Goal: Task Accomplishment & Management: Use online tool/utility

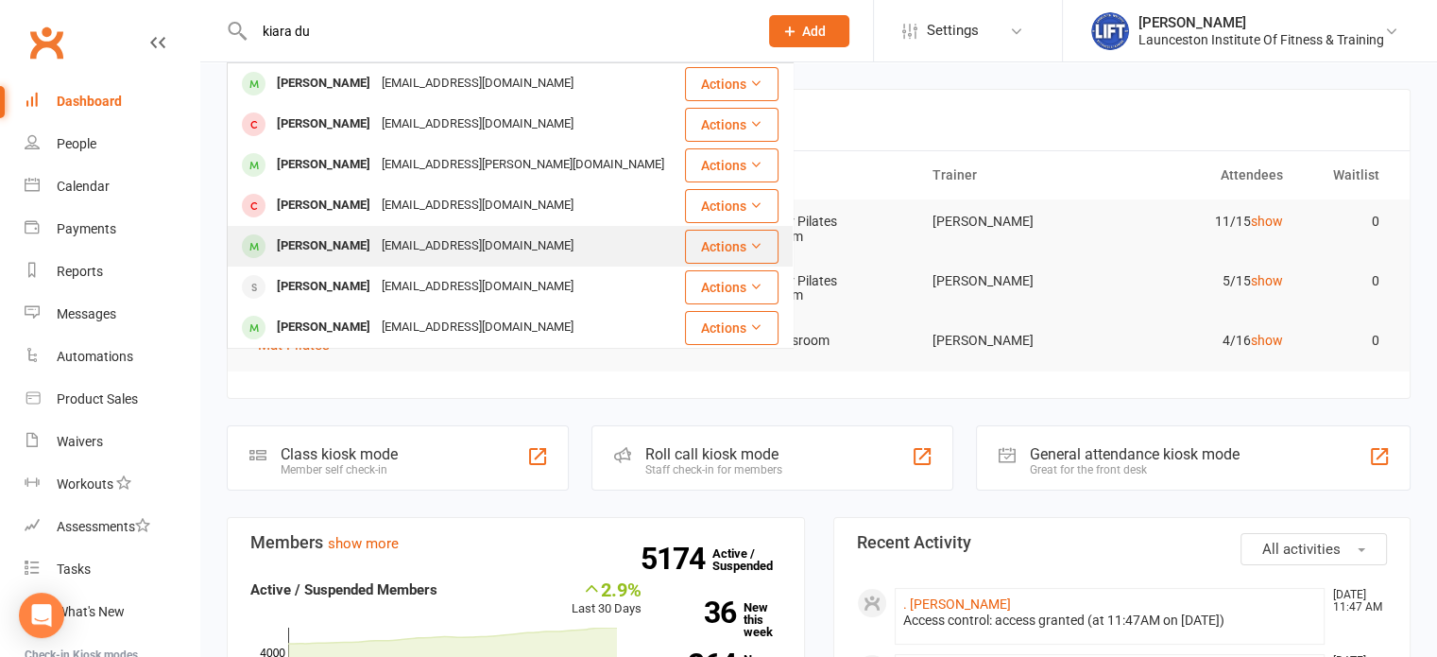
type input "kiara du"
click at [339, 233] on div "Kiara Duhig" at bounding box center [323, 245] width 105 height 27
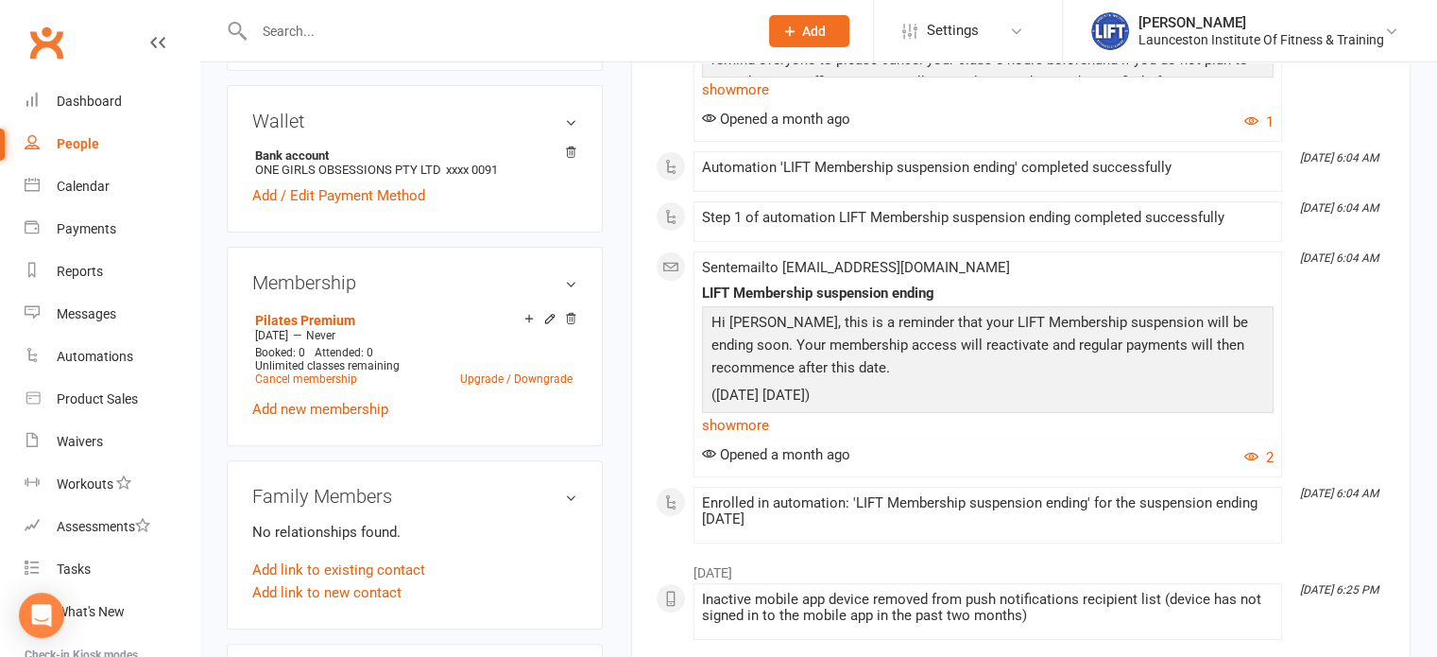
scroll to position [626, 0]
click at [324, 378] on link "Cancel membership" at bounding box center [306, 376] width 102 height 13
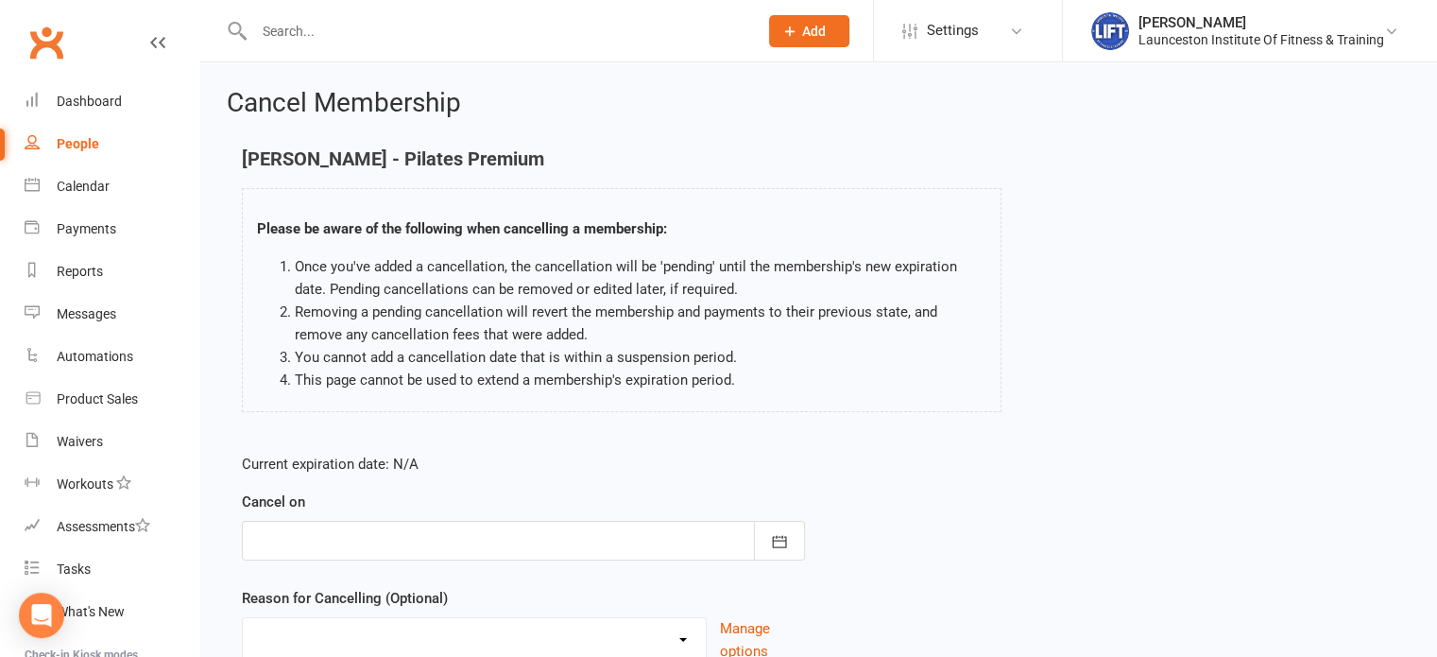
click at [446, 529] on div at bounding box center [523, 541] width 563 height 40
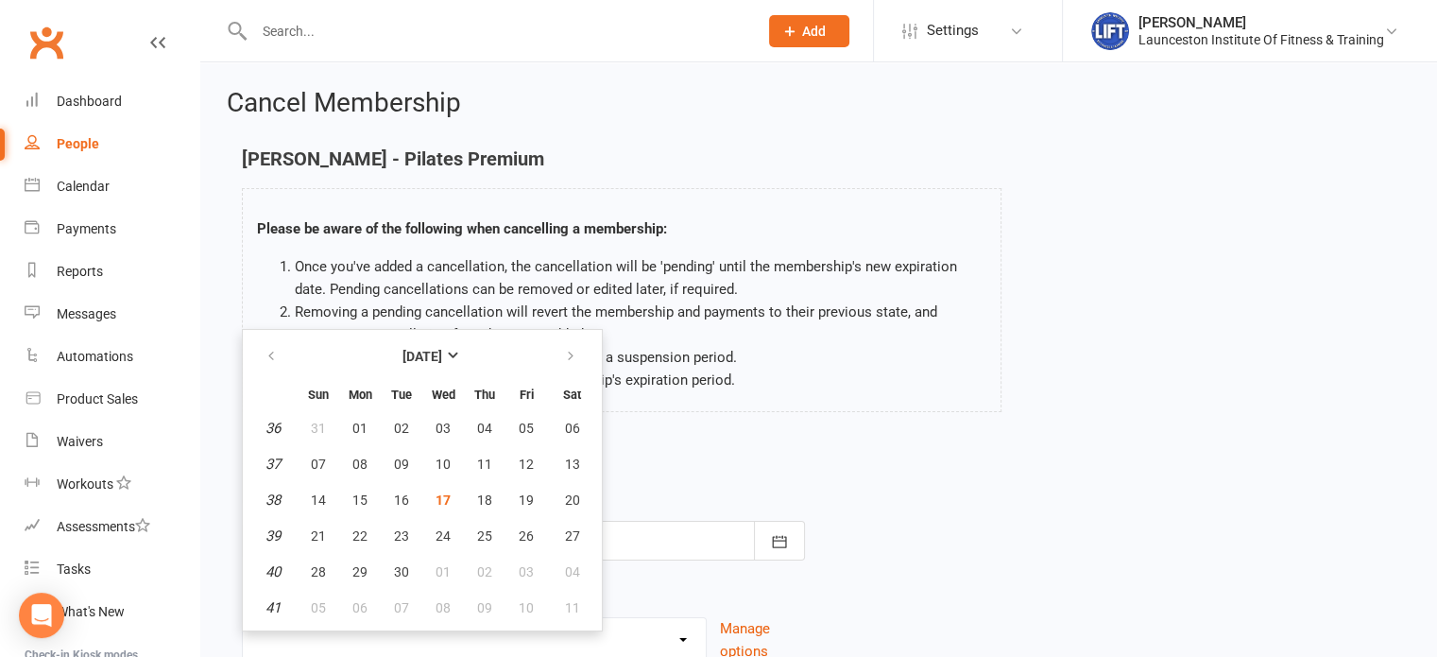
scroll to position [158, 0]
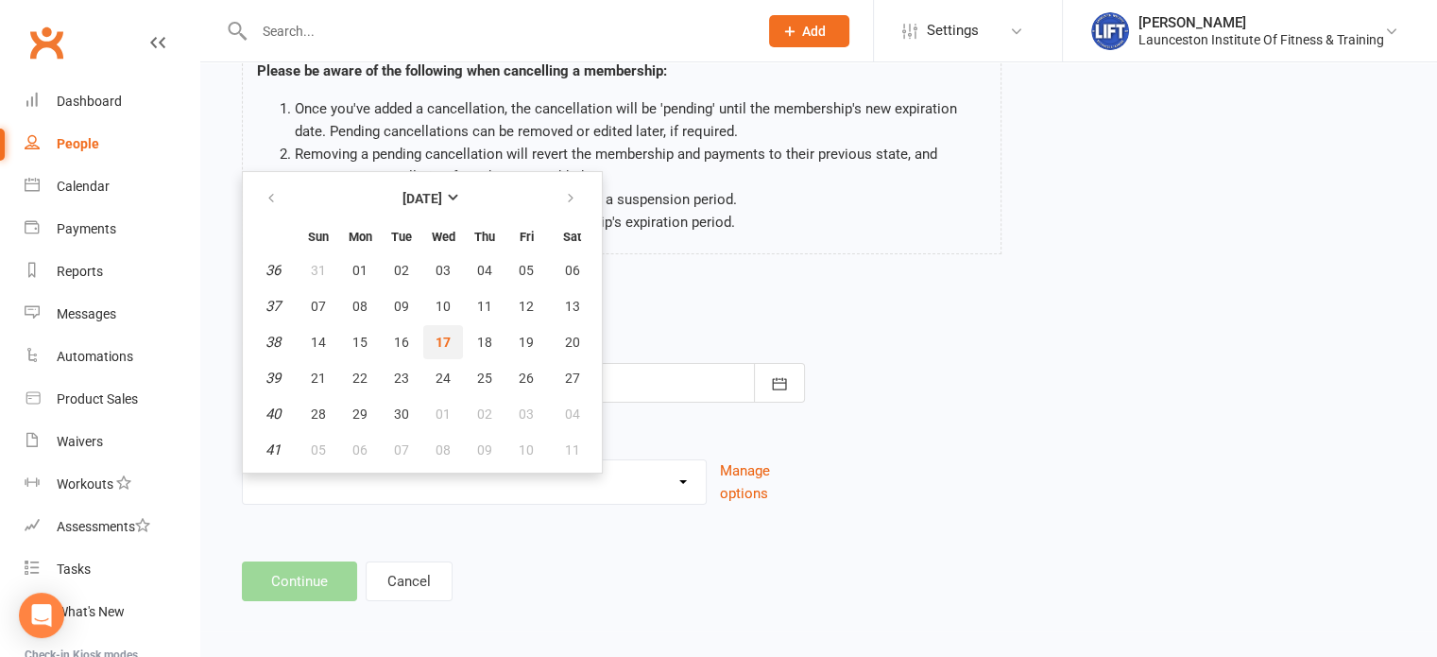
click at [439, 343] on span "17" at bounding box center [443, 342] width 15 height 15
type input "17 Sep 2025"
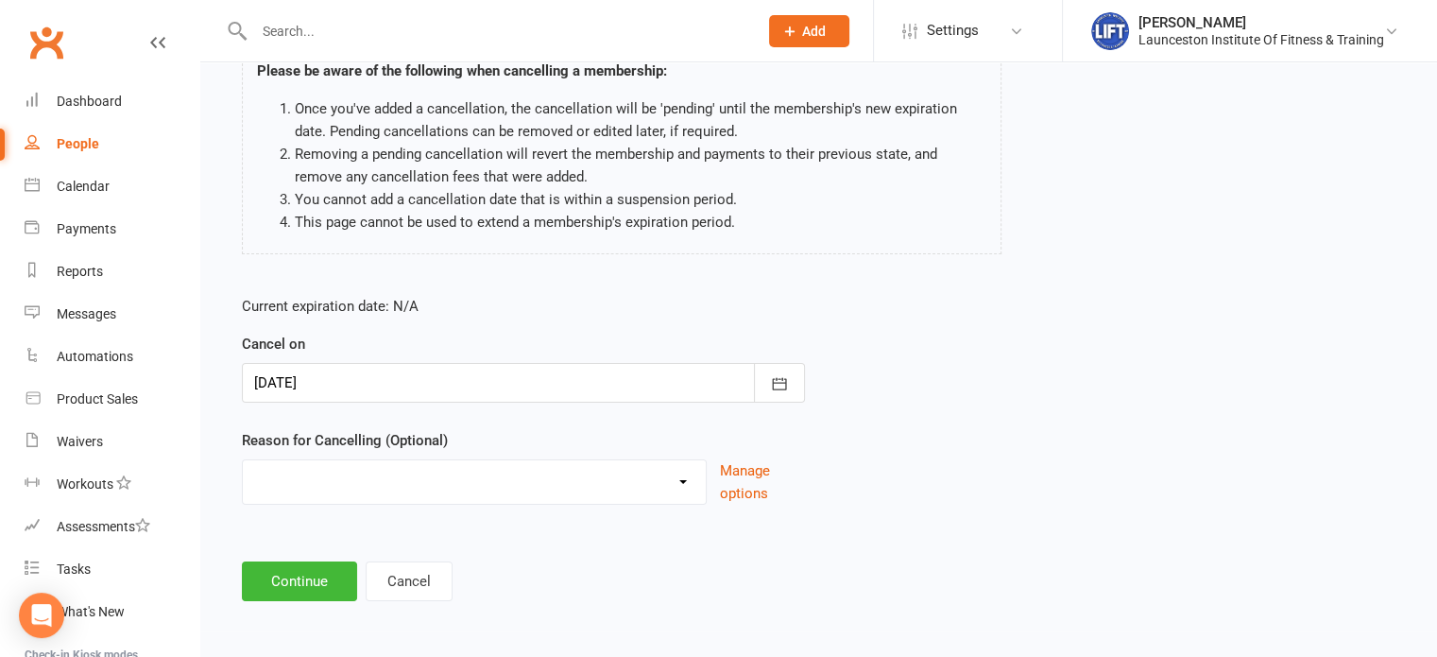
click at [410, 453] on div "Reason for Cancelling (Optional) Cancelled by staff (overdues) Change to Fitnes…" at bounding box center [523, 467] width 563 height 76
click at [408, 478] on select "Cancelled by staff (overdues) Change to Fitness Passport Changing gyms Injury M…" at bounding box center [474, 479] width 463 height 38
select select "5"
click at [243, 460] on select "Cancelled by staff (overdues) Change to Fitness Passport Changing gyms Injury M…" at bounding box center [474, 479] width 463 height 38
click at [309, 585] on button "Continue" at bounding box center [299, 581] width 115 height 40
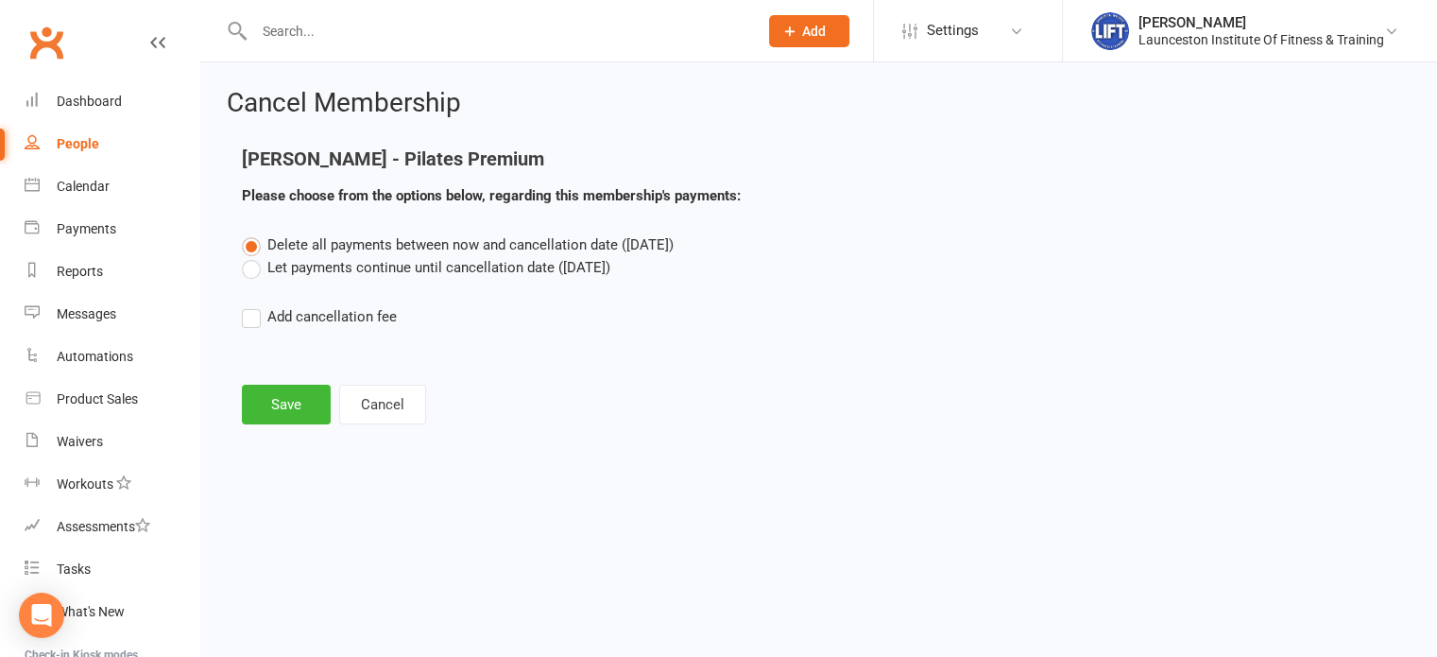
scroll to position [0, 0]
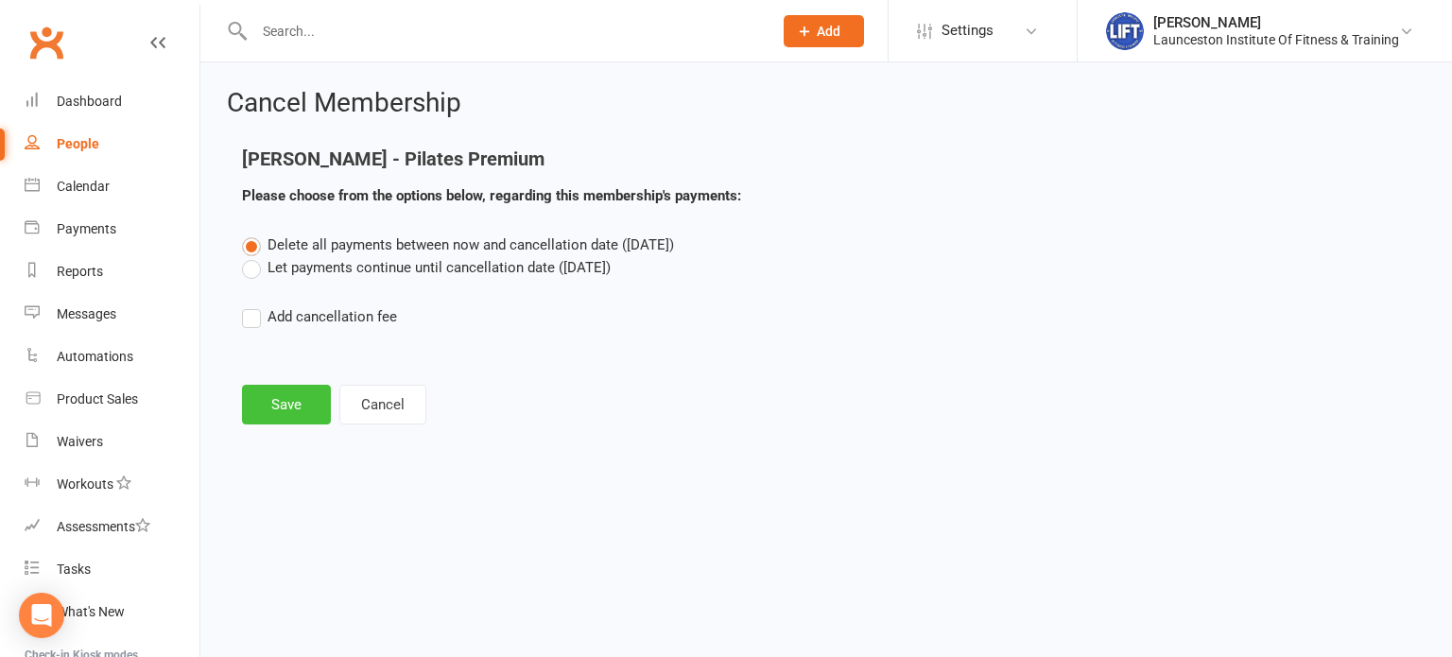
click at [291, 413] on button "Save" at bounding box center [286, 405] width 89 height 40
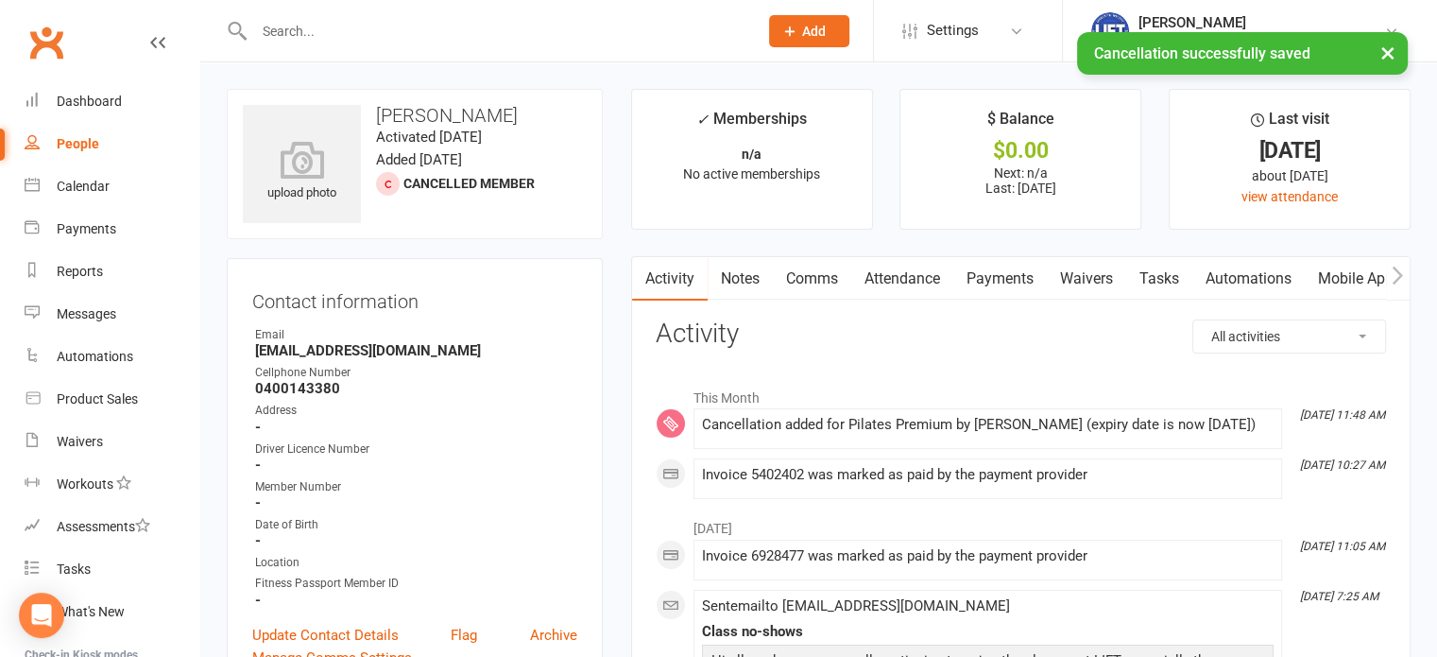
click at [1093, 286] on link "Waivers" at bounding box center [1086, 278] width 79 height 43
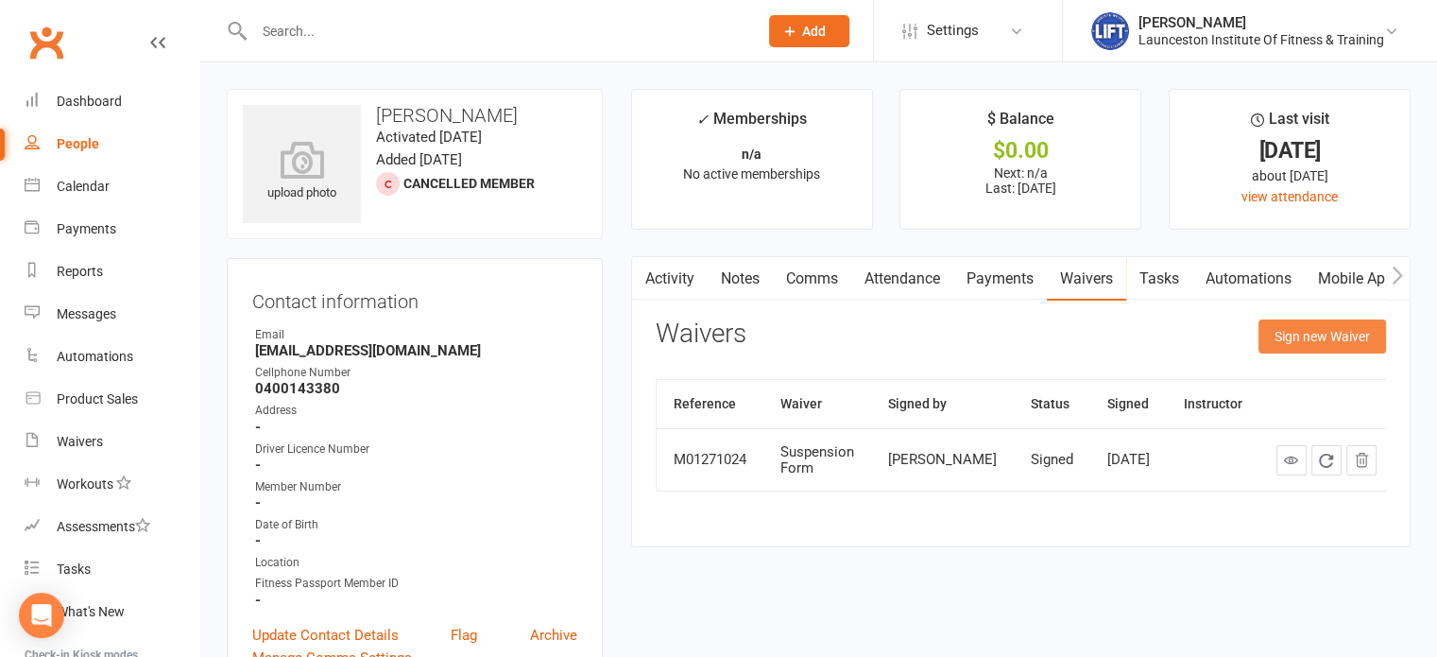
click at [1298, 338] on button "Sign new Waiver" at bounding box center [1323, 336] width 128 height 34
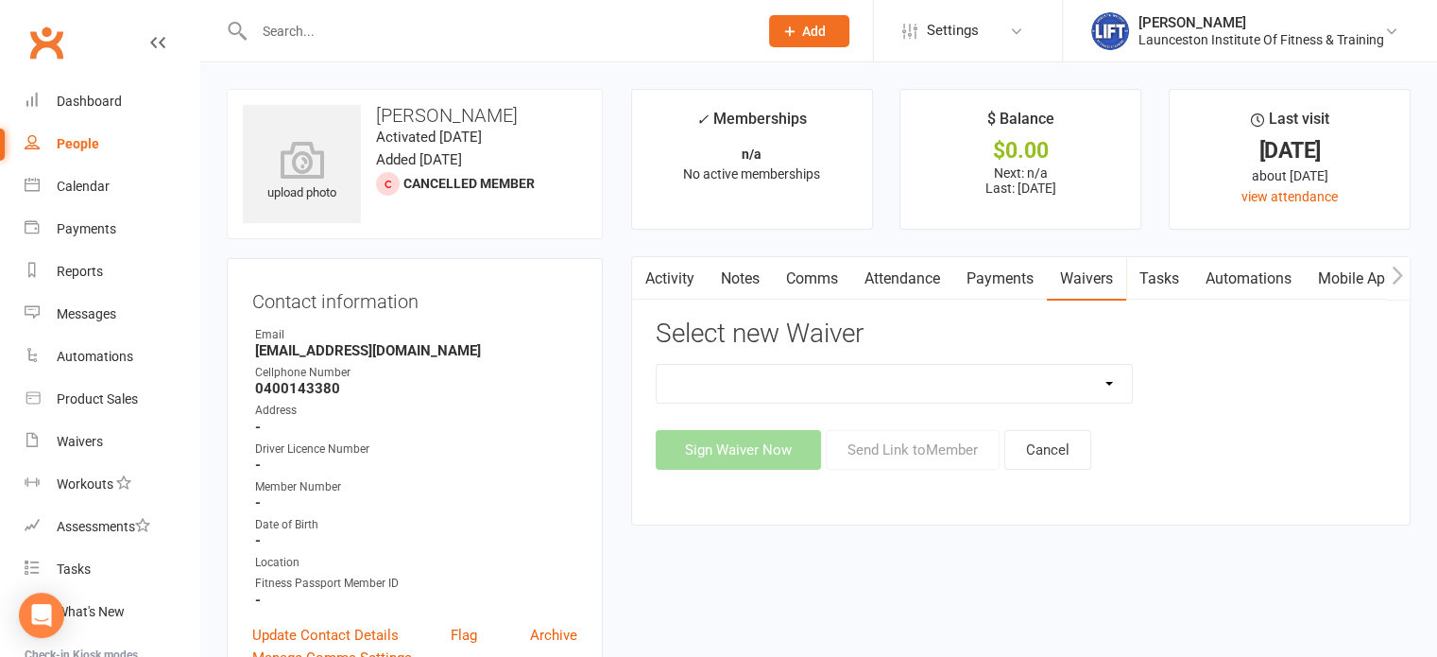
click at [877, 387] on select "24/7 Gym Membership Cancellation Form Casual Class Casual Pilates Class Casual …" at bounding box center [895, 384] width 476 height 38
click at [657, 365] on select "24/7 Gym Membership Cancellation Form Casual Class Casual Pilates Class Casual …" at bounding box center [895, 384] width 476 height 38
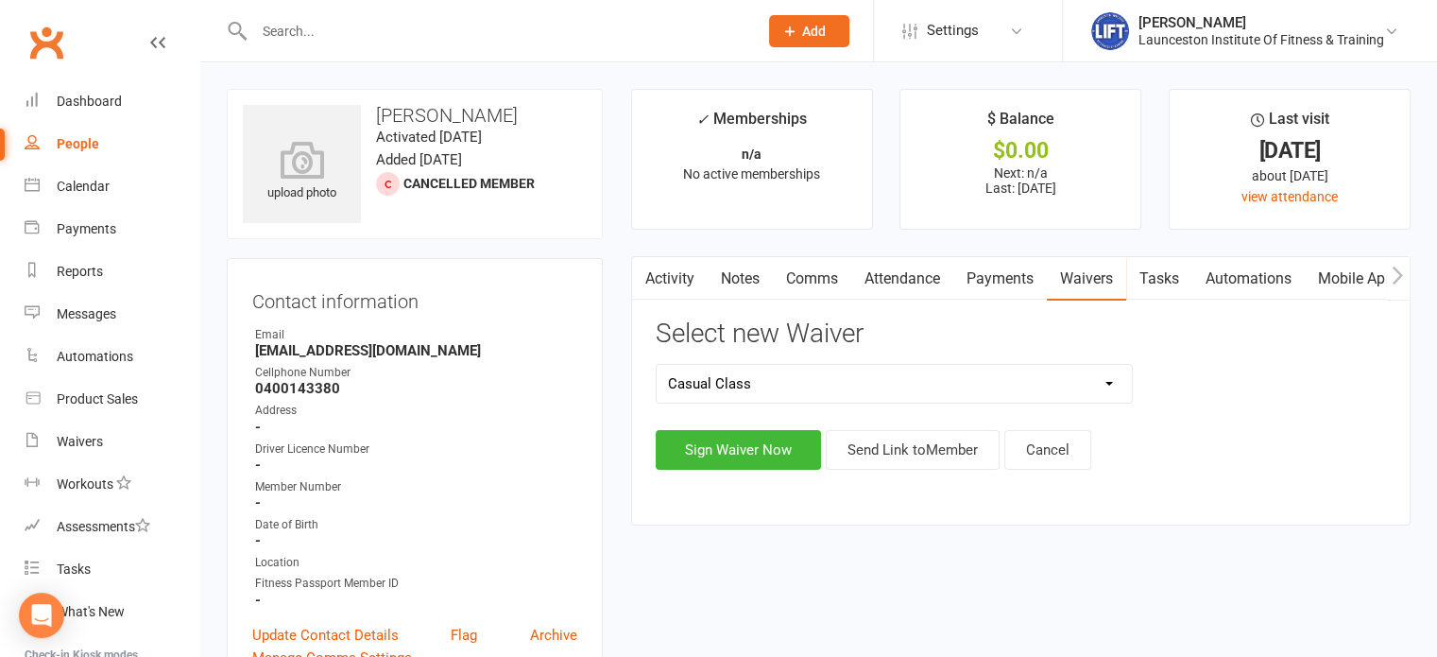
click at [786, 369] on select "24/7 Gym Membership Cancellation Form Casual Class Casual Pilates Class Casual …" at bounding box center [895, 384] width 476 height 38
select select "12888"
click at [657, 365] on select "24/7 Gym Membership Cancellation Form Casual Class Casual Pilates Class Casual …" at bounding box center [895, 384] width 476 height 38
click at [905, 454] on button "Send Link to Member" at bounding box center [913, 450] width 174 height 40
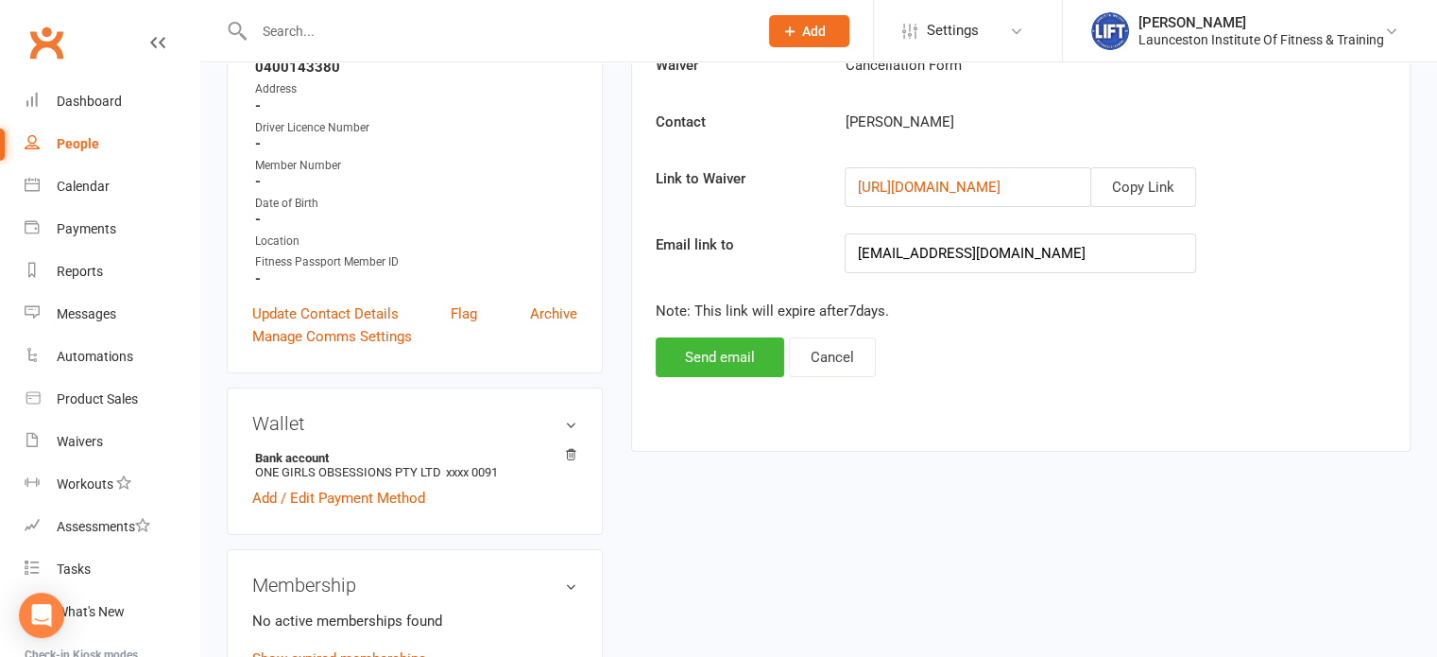
scroll to position [324, 0]
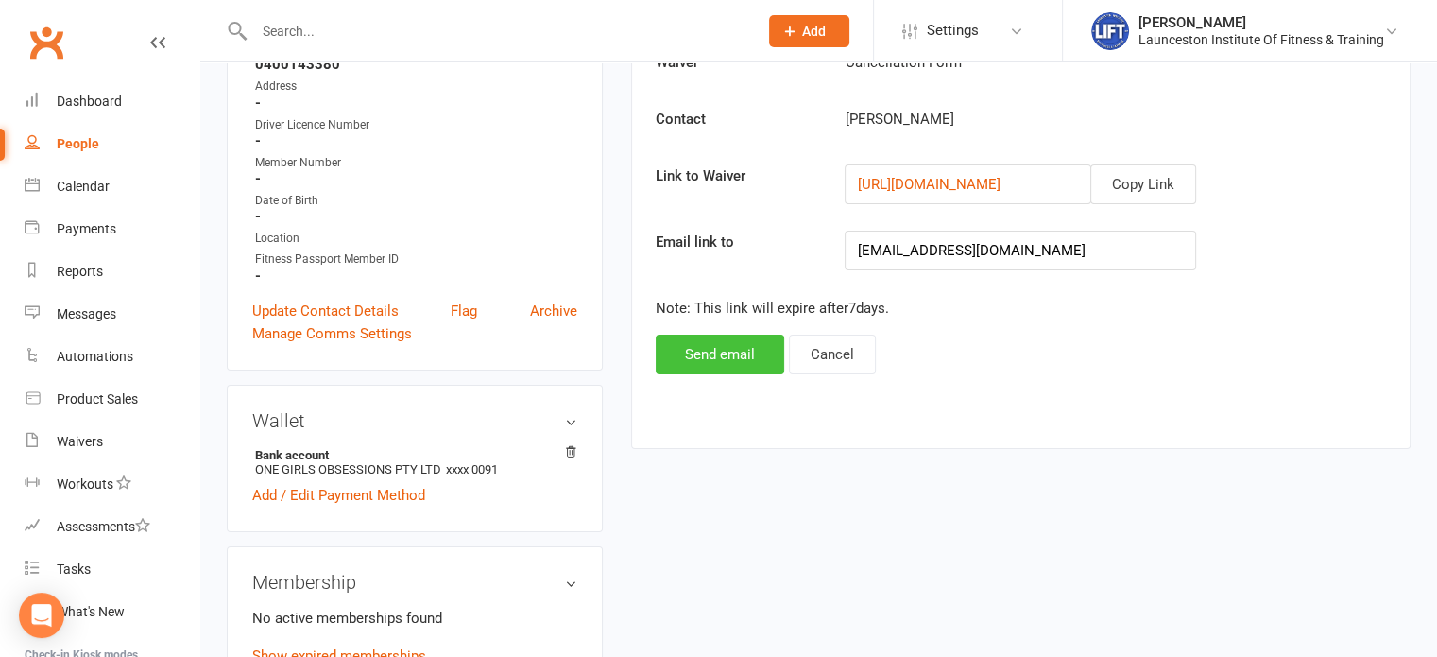
click at [717, 354] on button "Send email" at bounding box center [720, 355] width 129 height 40
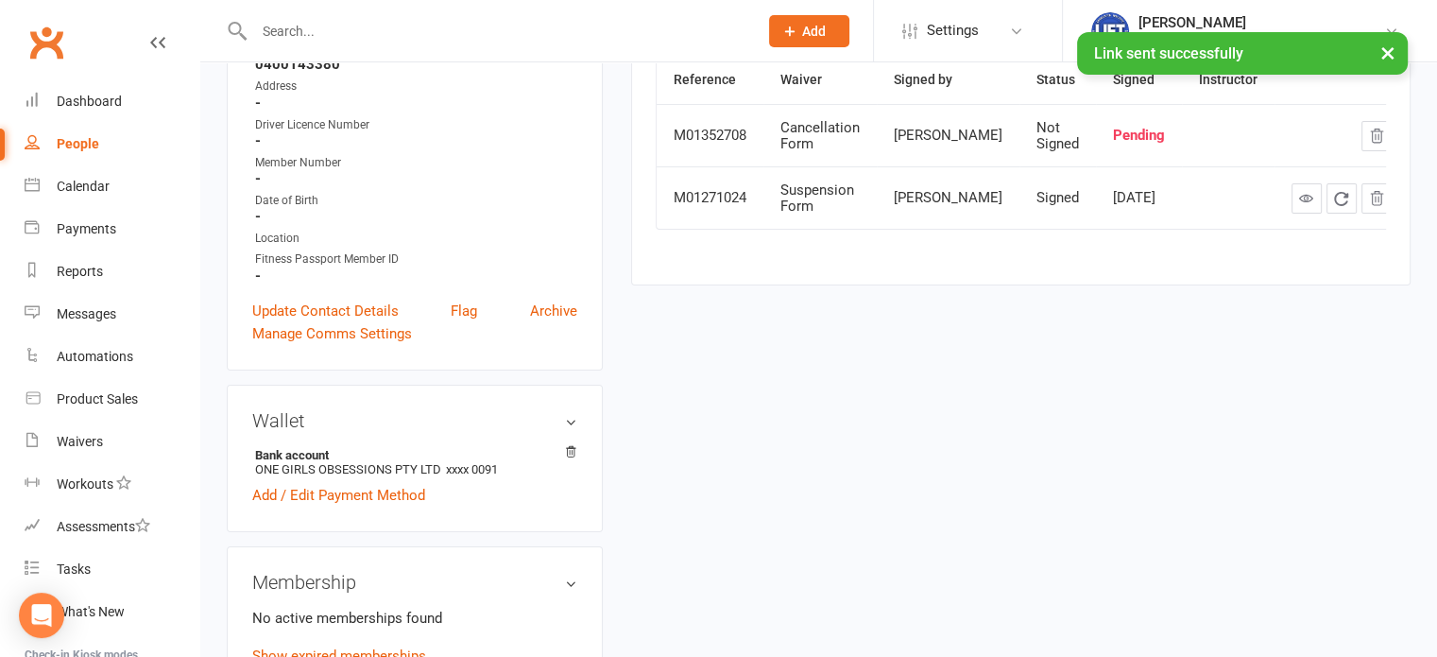
scroll to position [0, 0]
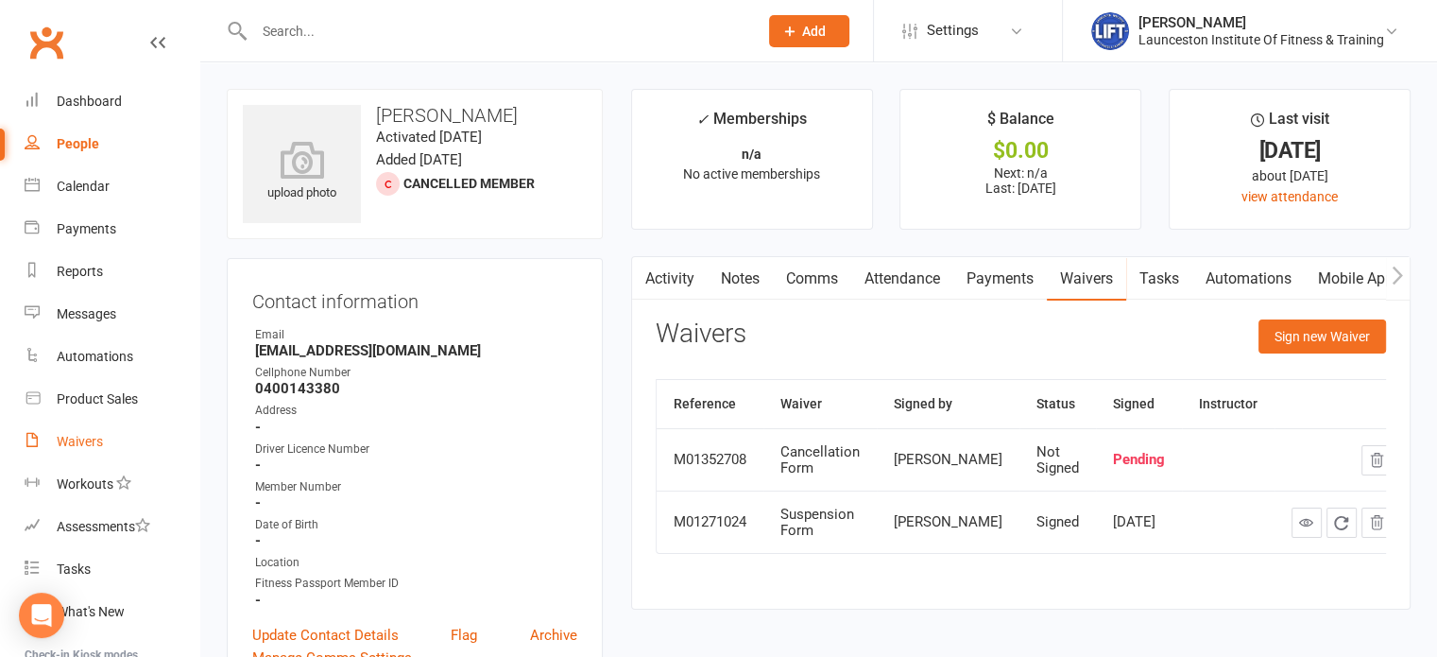
click at [91, 436] on div "Waivers" at bounding box center [80, 441] width 46 height 15
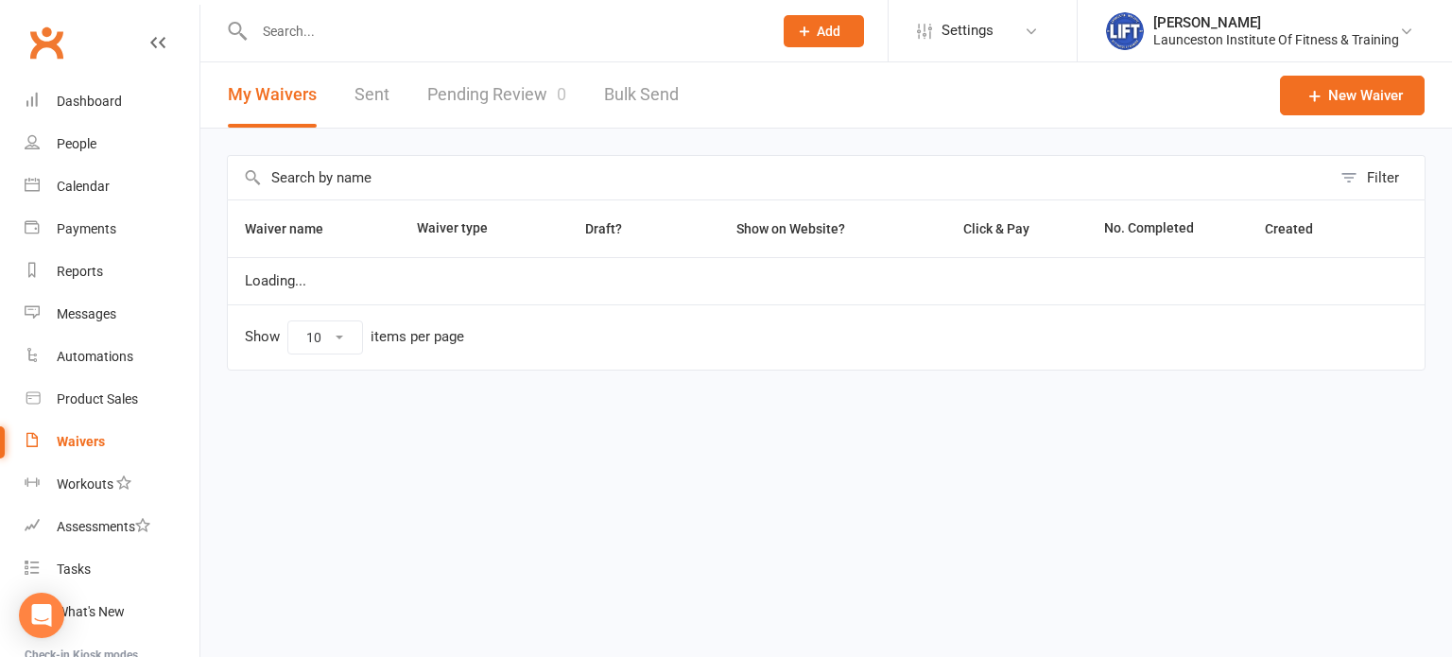
select select "100"
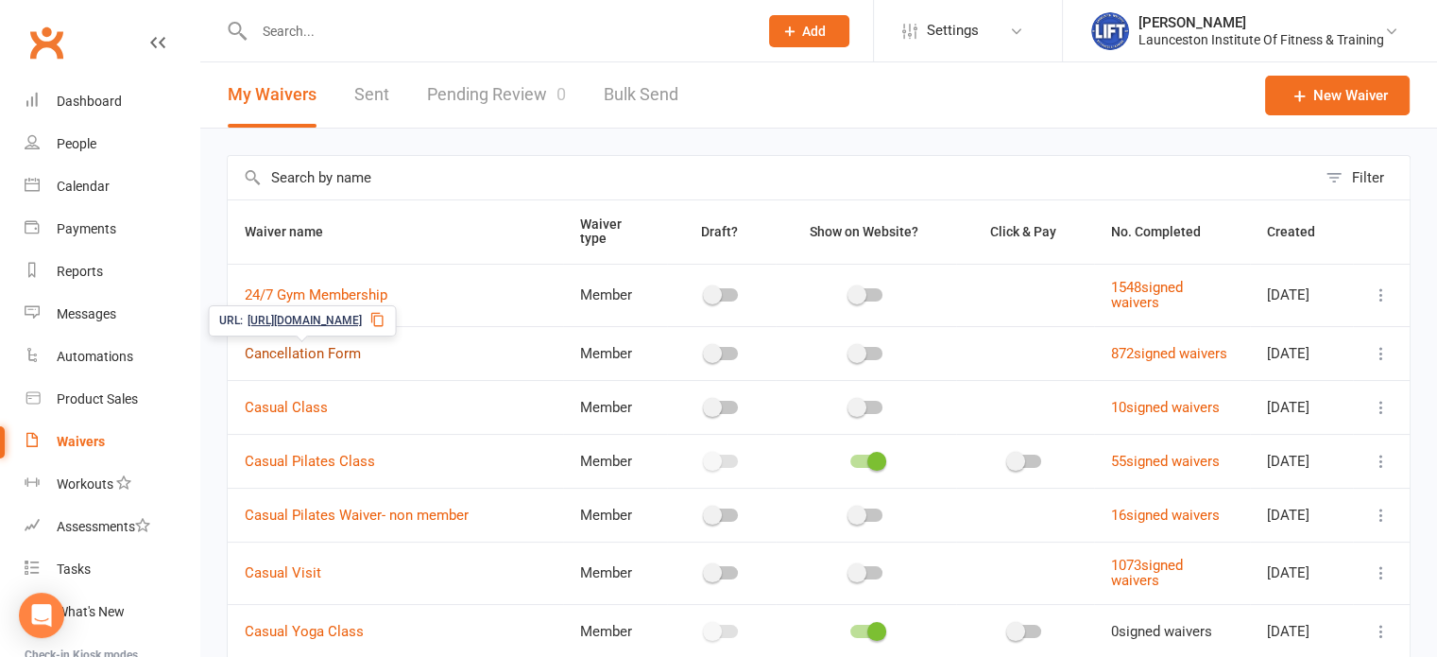
click at [333, 347] on link "Cancellation Form" at bounding box center [303, 353] width 116 height 17
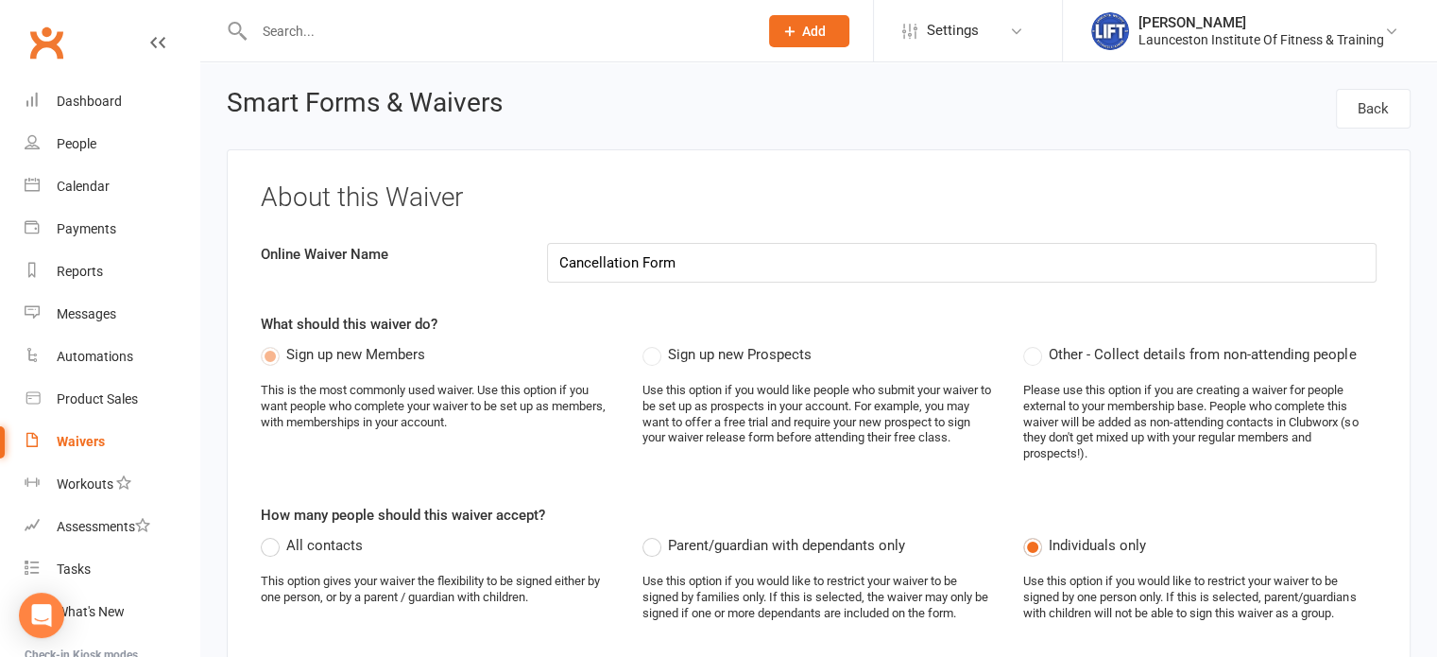
select select "select"
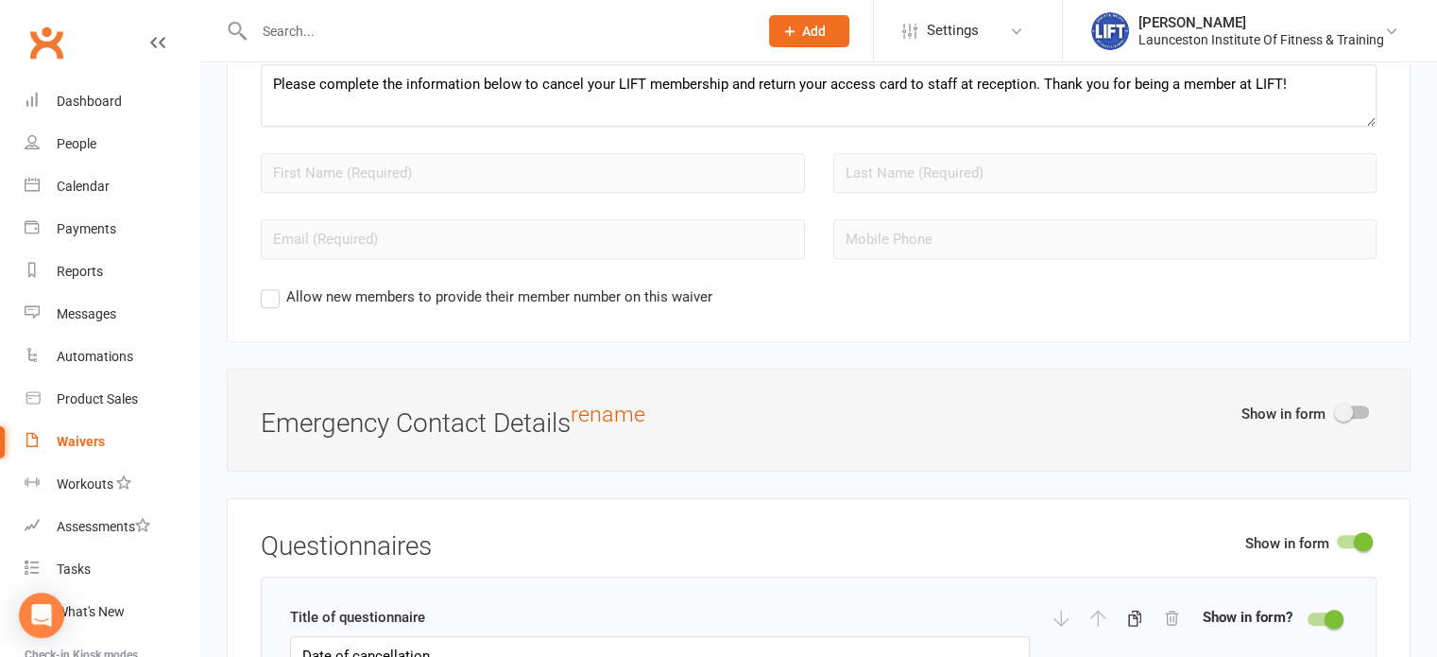
scroll to position [1633, 0]
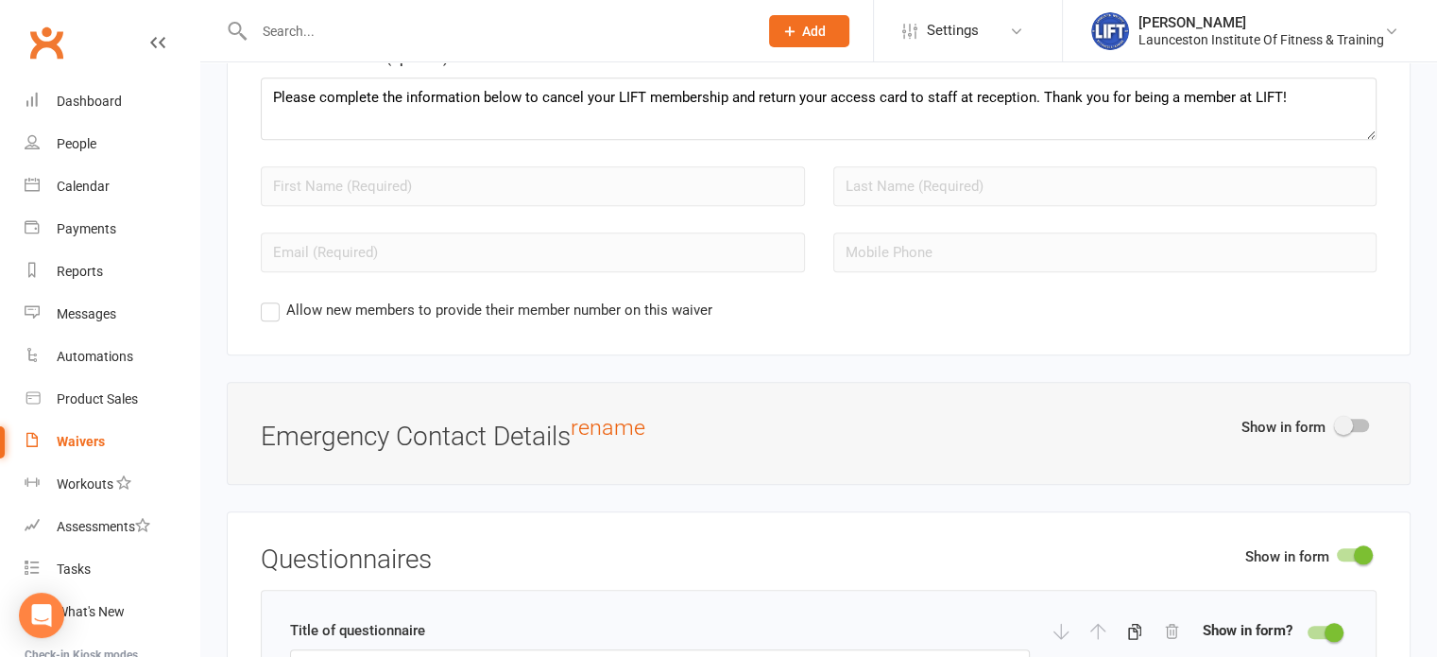
click at [82, 432] on link "Waivers" at bounding box center [112, 442] width 175 height 43
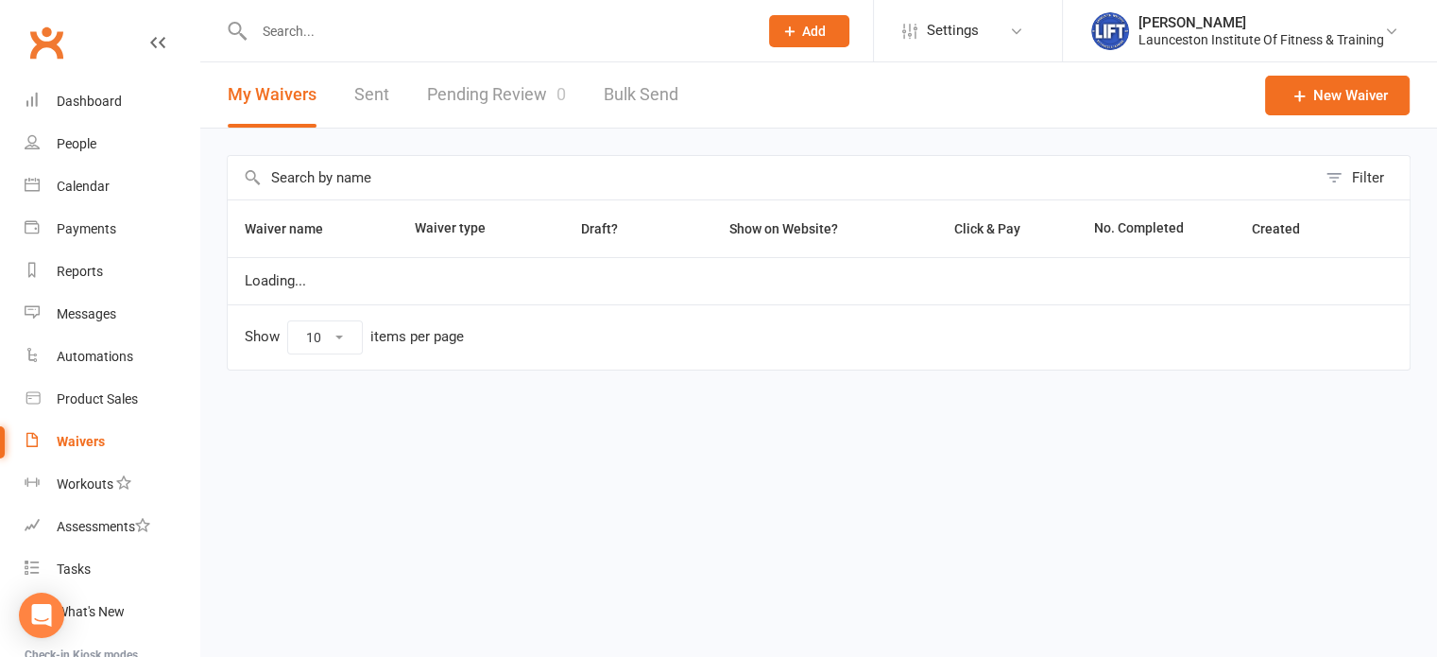
select select "100"
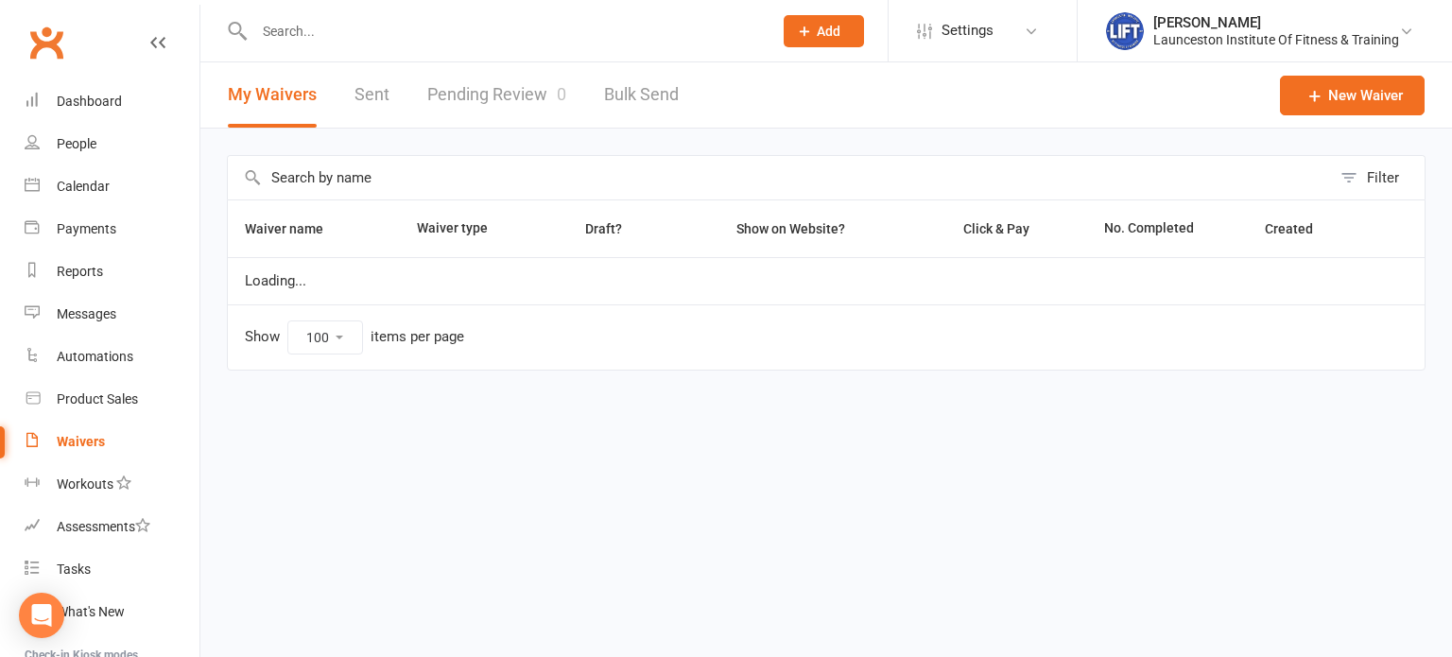
click at [463, 93] on link "Pending Review 0" at bounding box center [496, 94] width 139 height 65
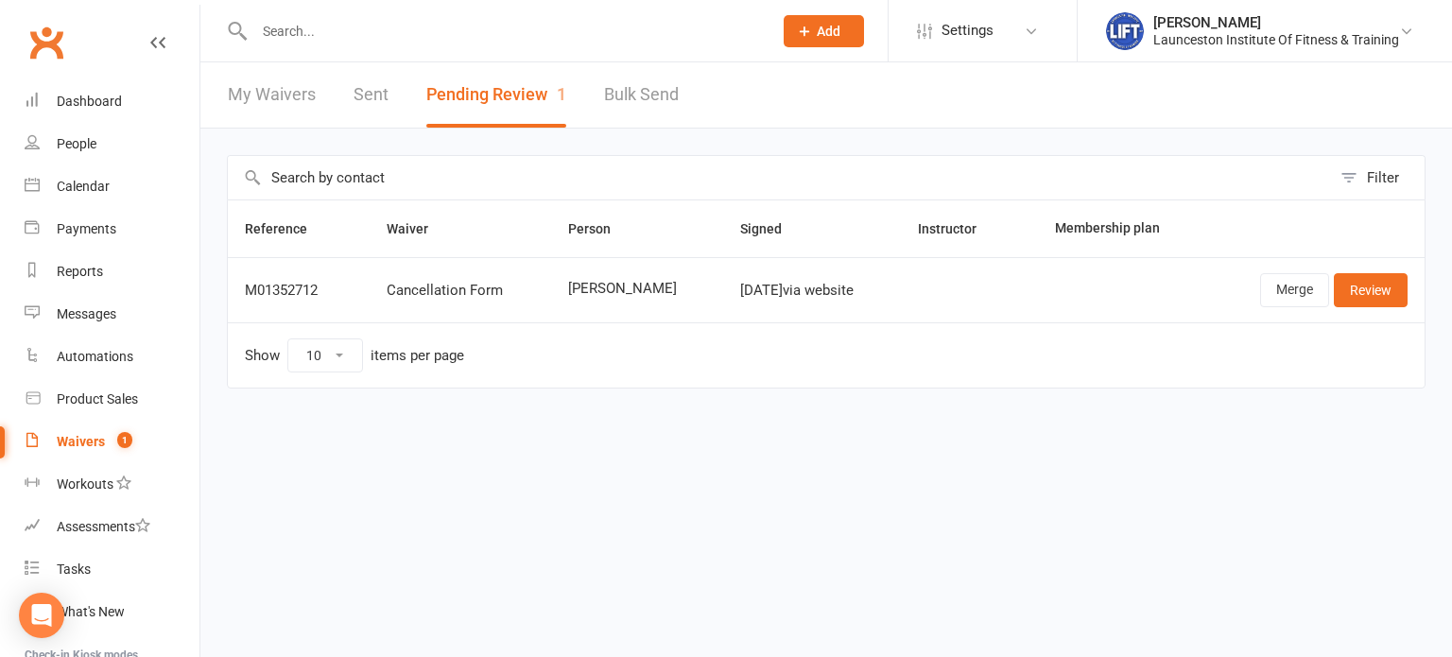
click at [628, 29] on input "text" at bounding box center [504, 31] width 510 height 26
type input "hugh losch"
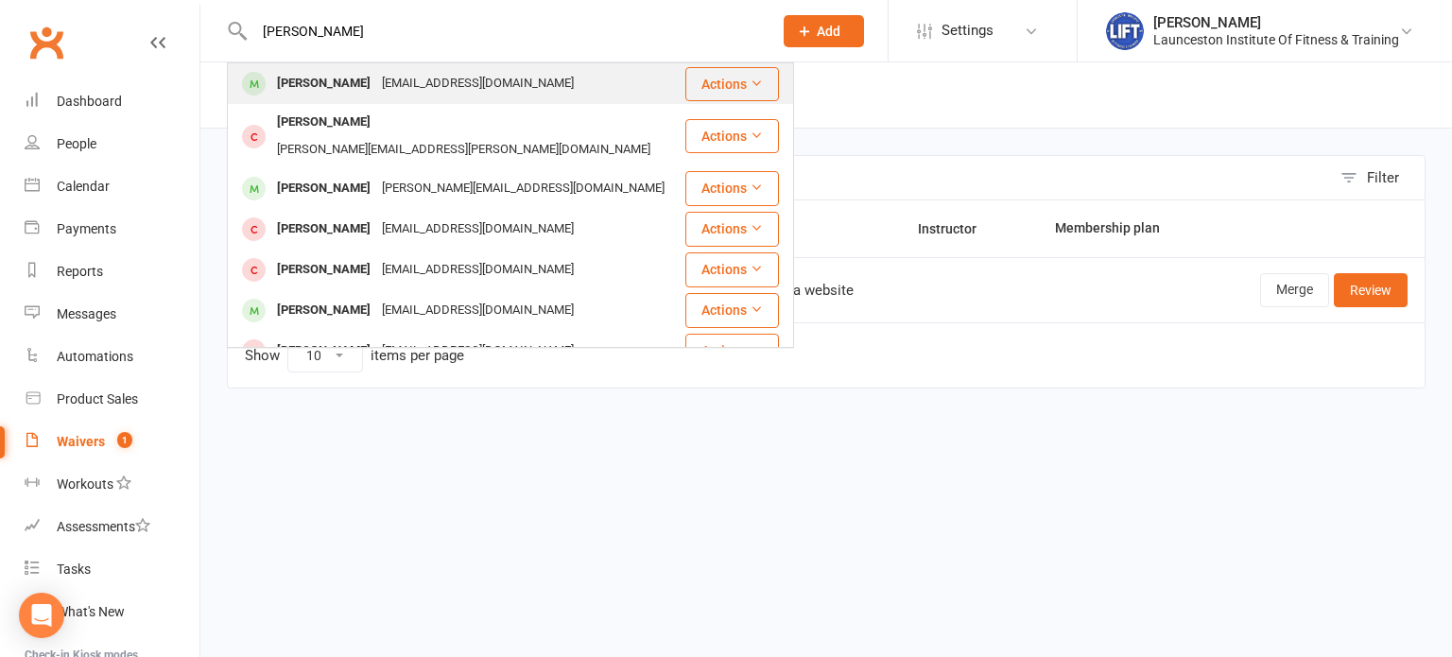
click at [463, 83] on div "Hughloscheract@gmail.com" at bounding box center [477, 83] width 203 height 27
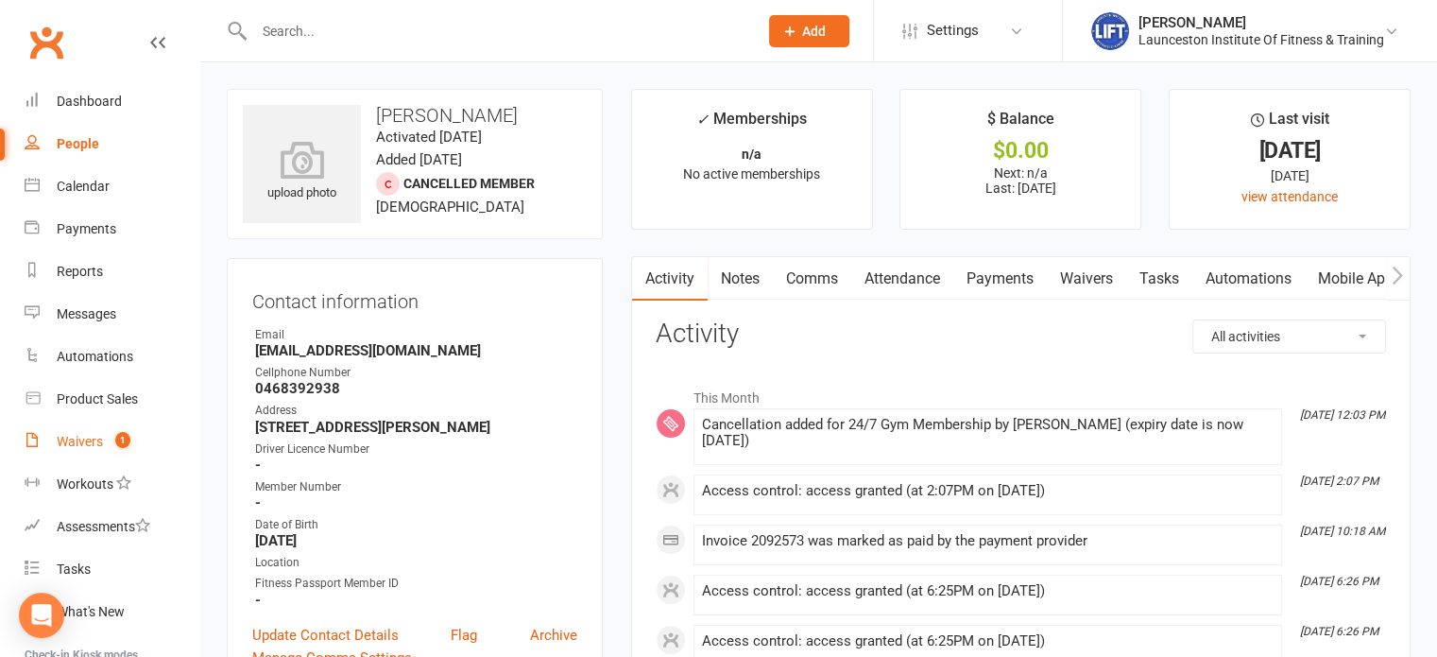
click at [100, 438] on div "Waivers" at bounding box center [80, 441] width 46 height 15
select select "100"
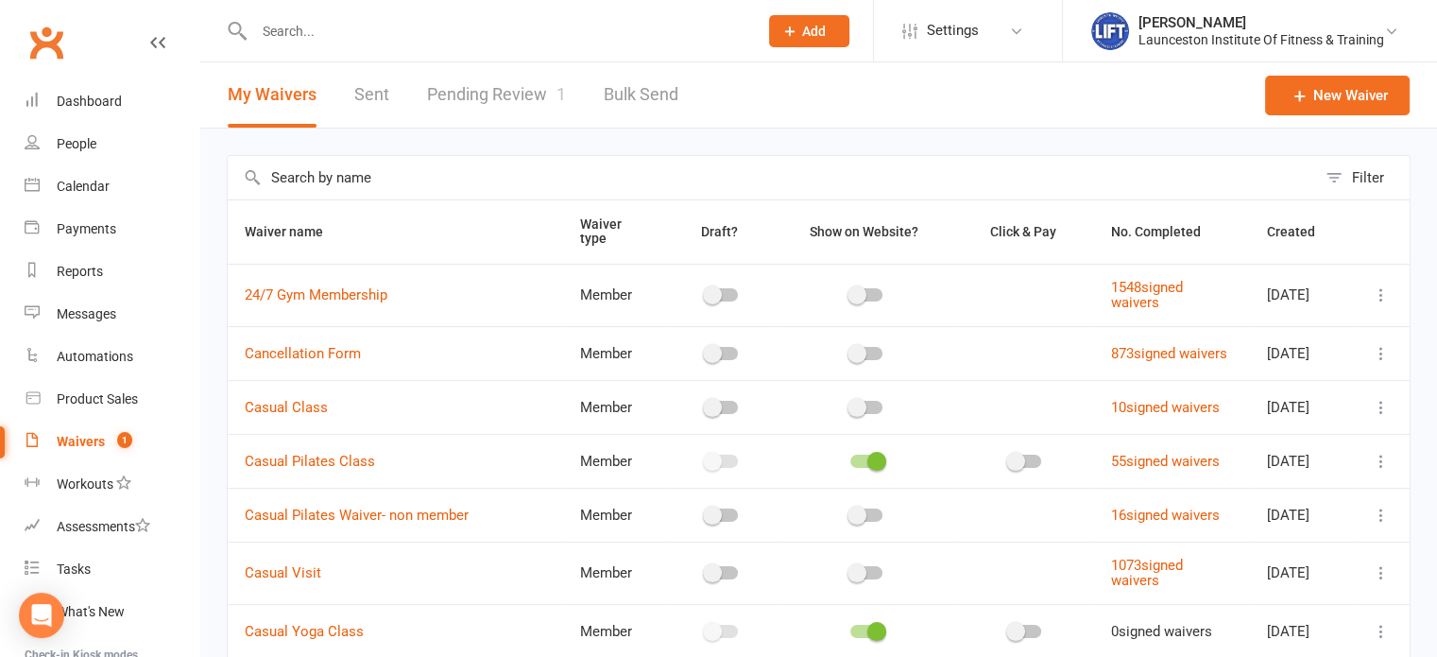
click at [491, 80] on link "Pending Review 1" at bounding box center [496, 94] width 139 height 65
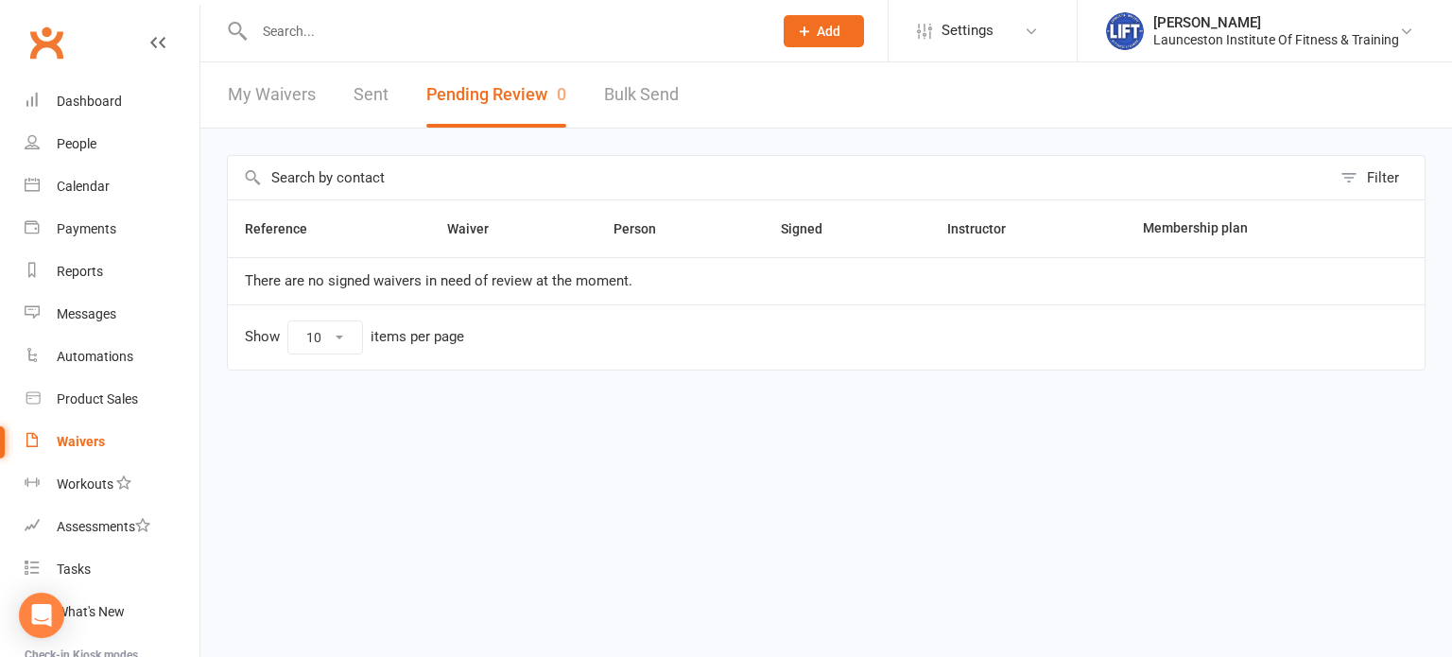
click at [278, 101] on link "My Waivers" at bounding box center [272, 94] width 88 height 65
select select "100"
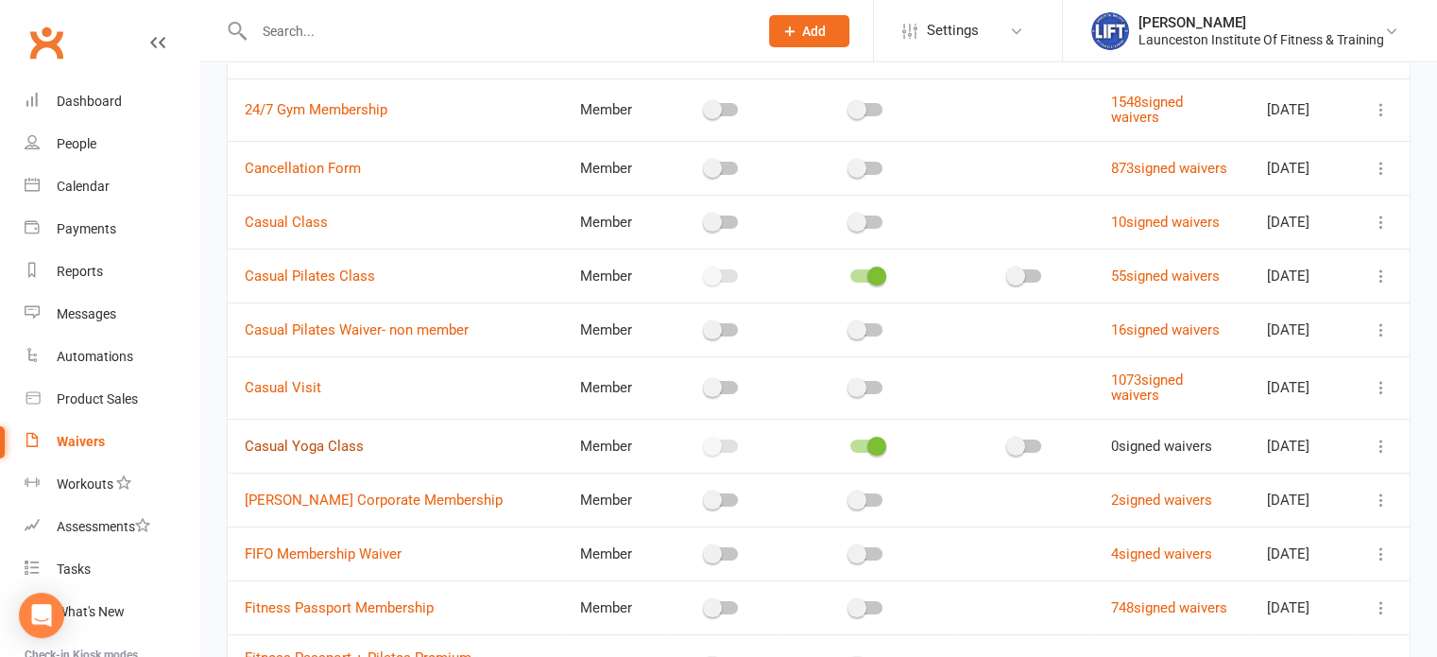
scroll to position [208, 0]
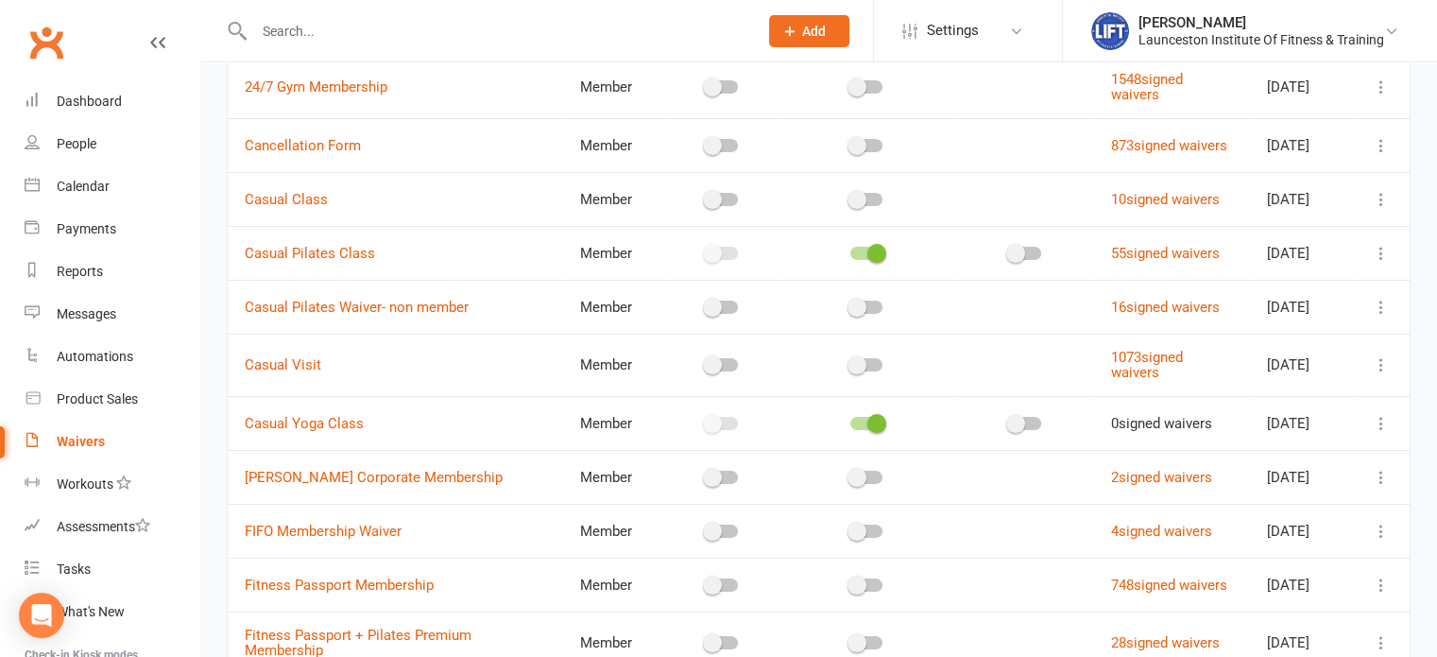
click at [868, 422] on span at bounding box center [877, 423] width 19 height 19
click at [851, 421] on input "checkbox" at bounding box center [851, 421] width 0 height 0
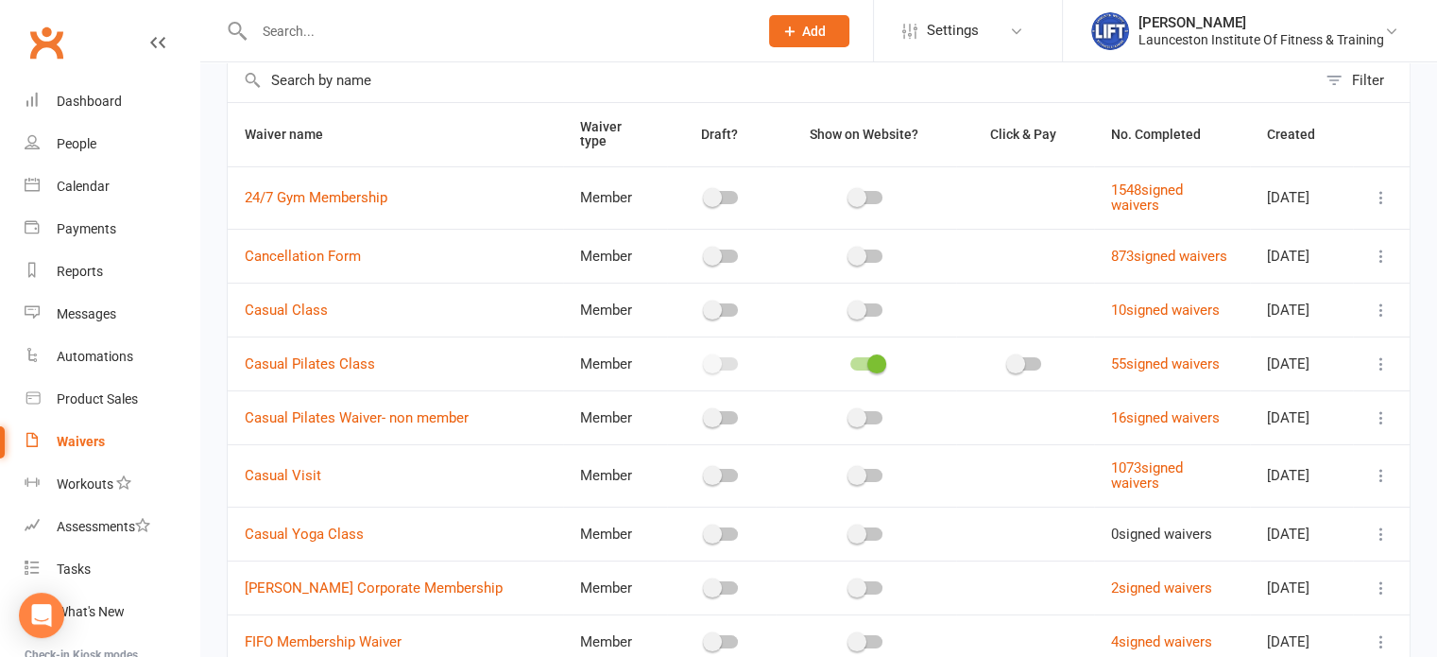
scroll to position [57, 0]
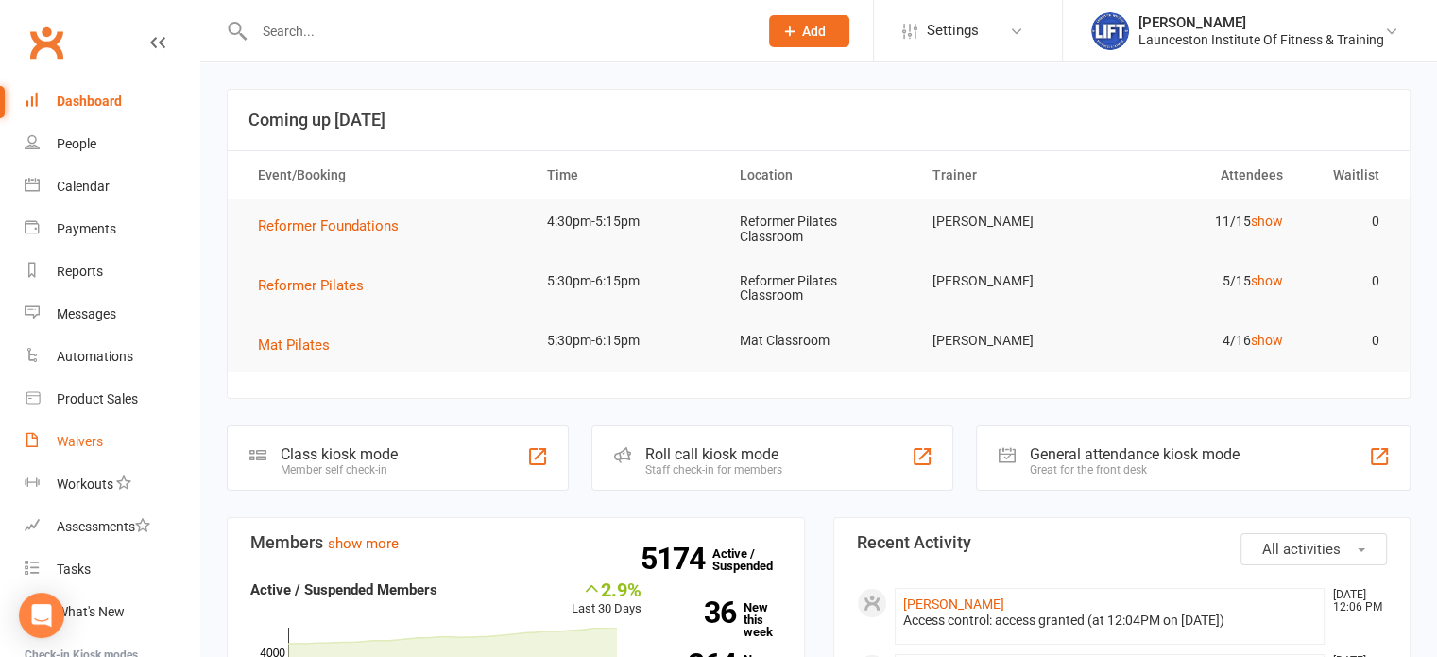
click at [85, 434] on div "Waivers" at bounding box center [80, 441] width 46 height 15
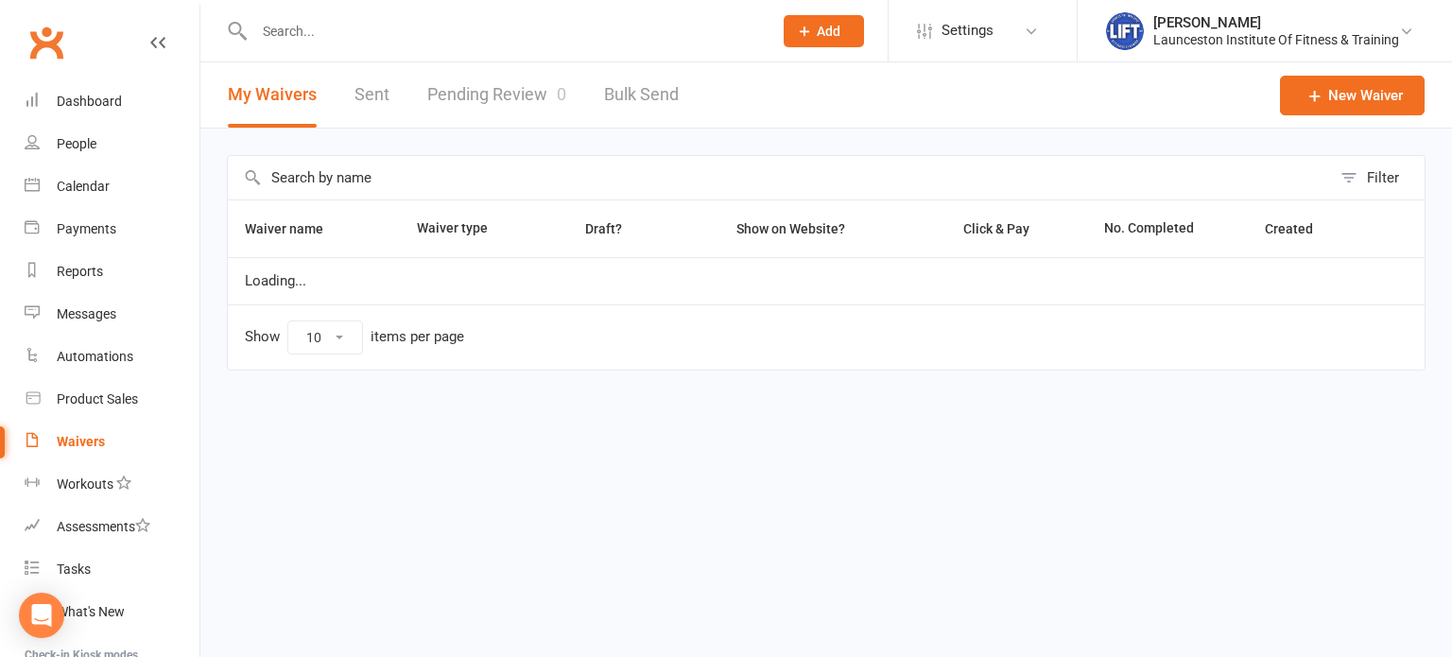
select select "100"
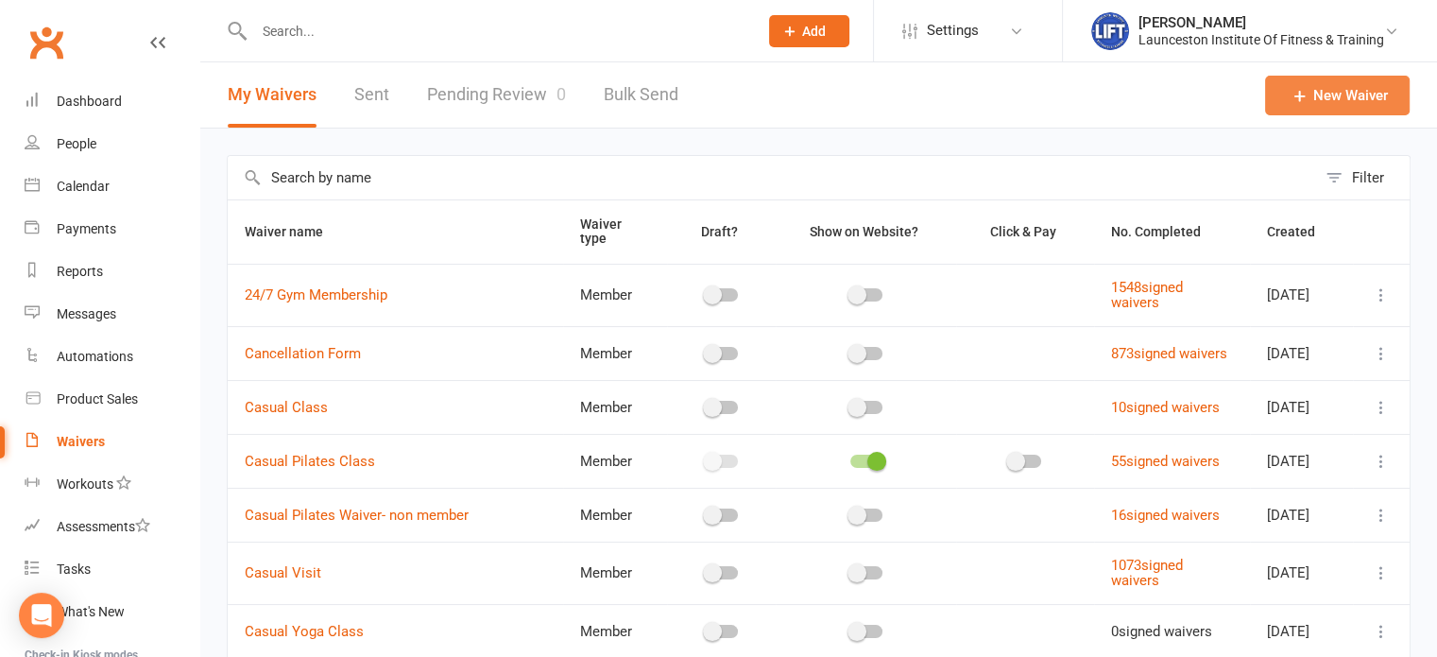
click at [1338, 77] on link "New Waiver" at bounding box center [1337, 96] width 145 height 40
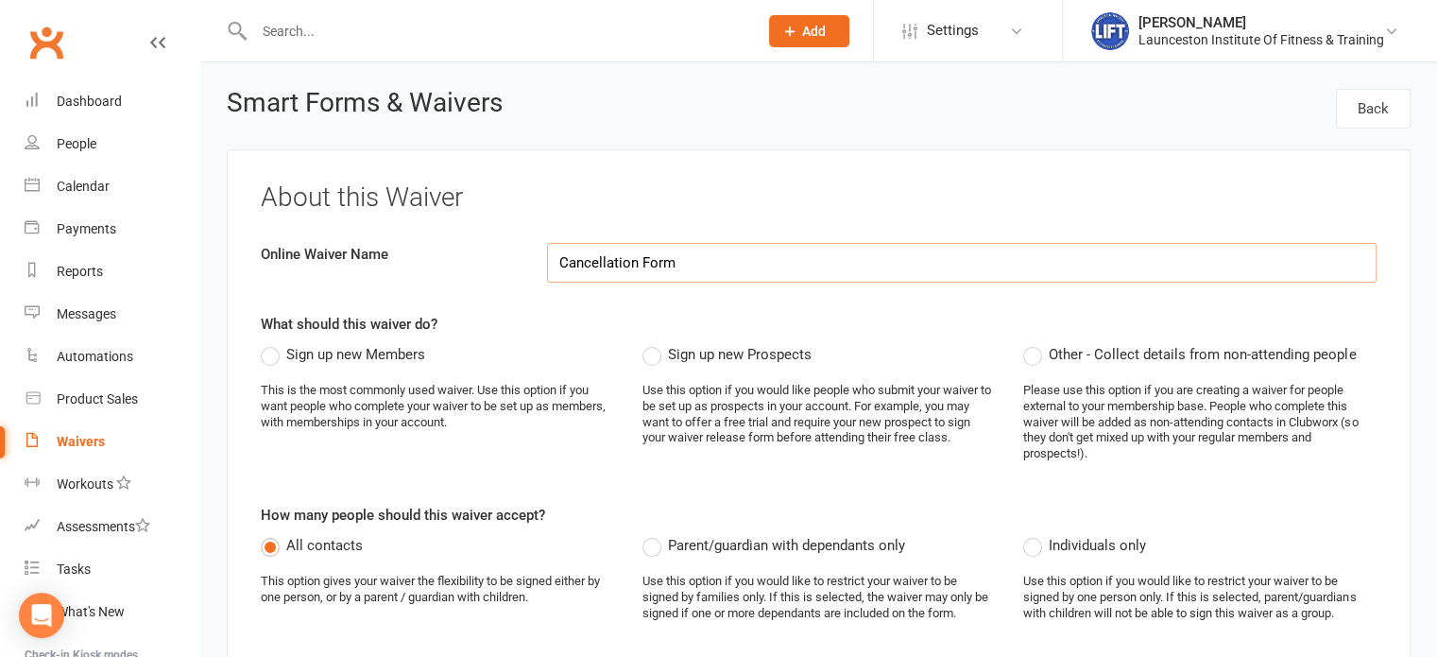
type input "Cancellation Form"
click at [1049, 353] on span "Other - Collect details from non-attending people" at bounding box center [1202, 353] width 307 height 20
click at [1036, 343] on input "Other - Collect details from non-attending people" at bounding box center [1030, 343] width 12 height 0
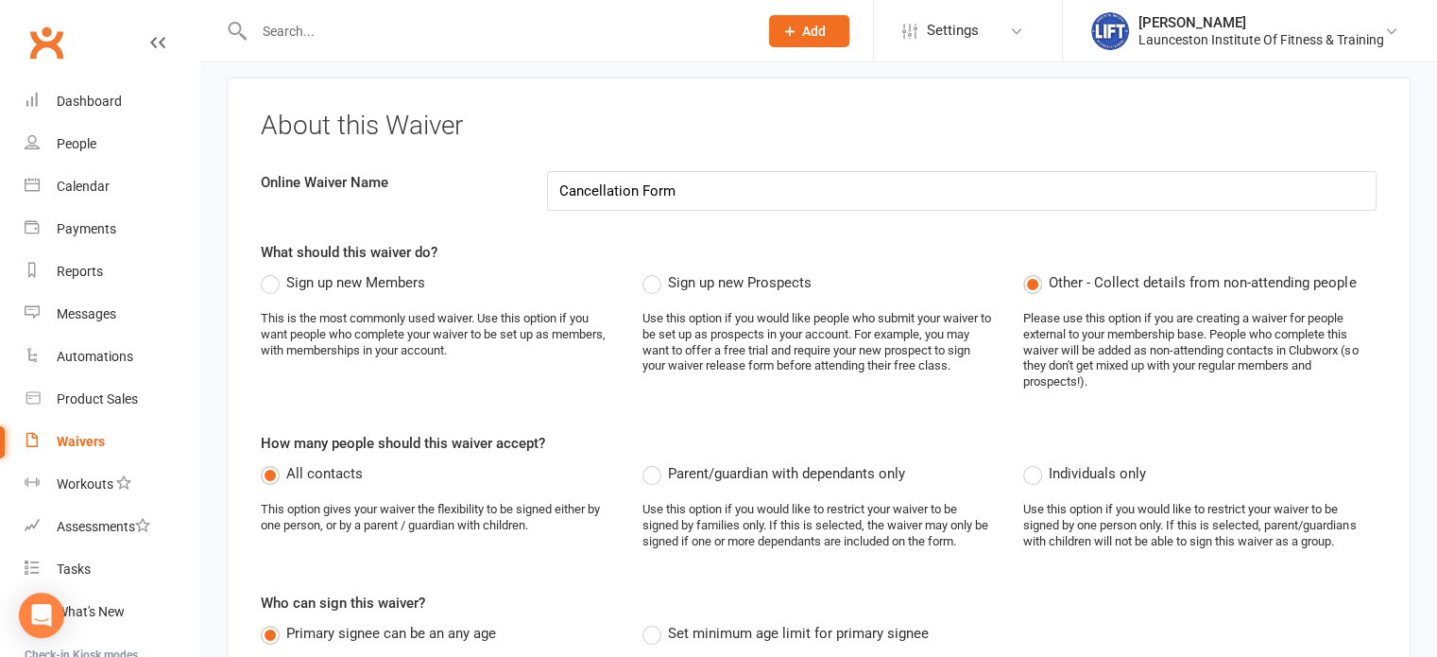
scroll to position [75, 0]
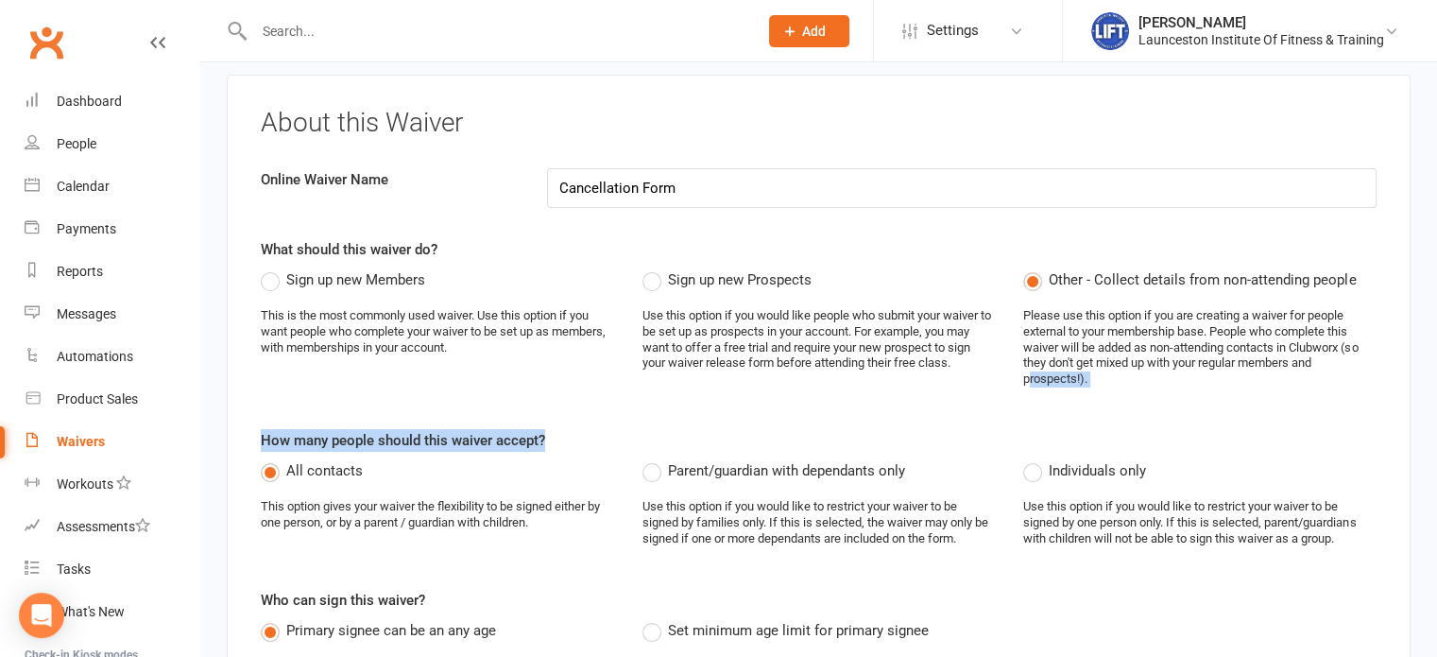
drag, startPoint x: 1027, startPoint y: 392, endPoint x: 1051, endPoint y: 446, distance: 58.8
click at [1051, 446] on div "About this Waiver Online Waiver Name Cancellation Form What should this waiver …" at bounding box center [819, 532] width 1184 height 915
click at [1027, 473] on label "Individuals only" at bounding box center [1085, 470] width 123 height 23
click at [1027, 459] on input "Individuals only" at bounding box center [1030, 459] width 12 height 0
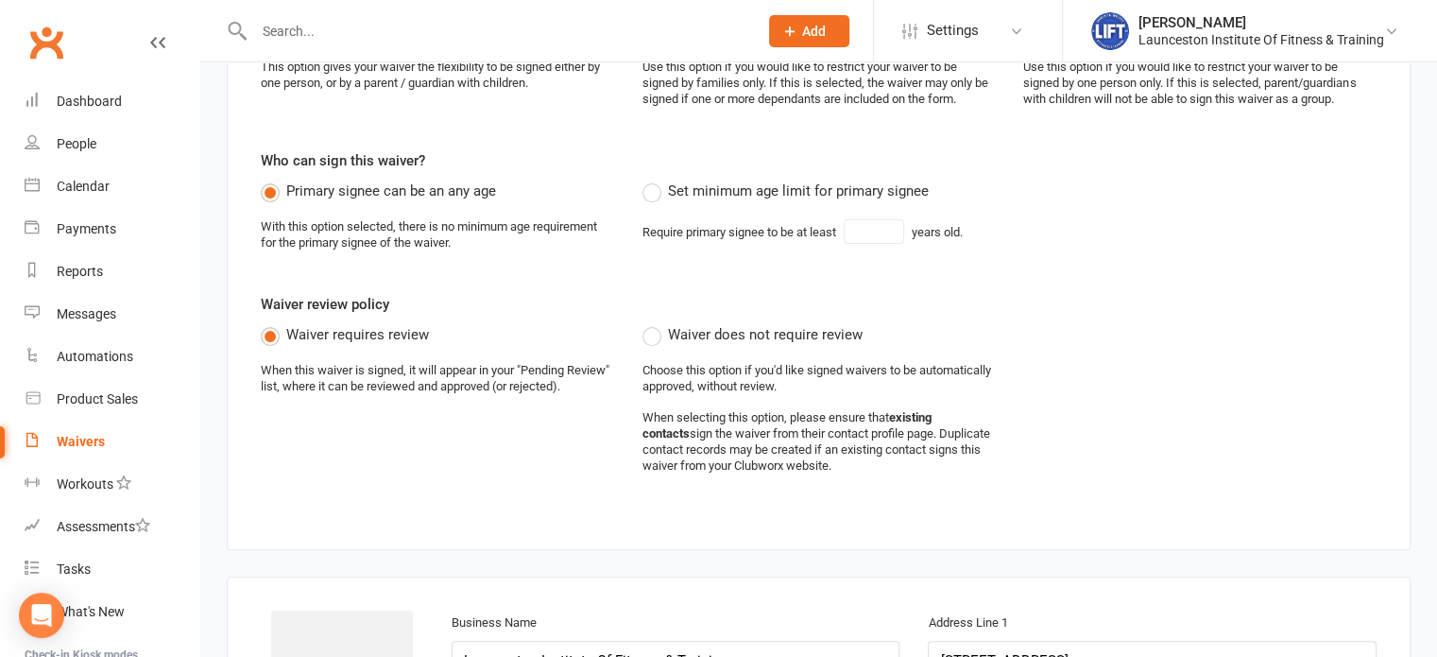
scroll to position [529, 0]
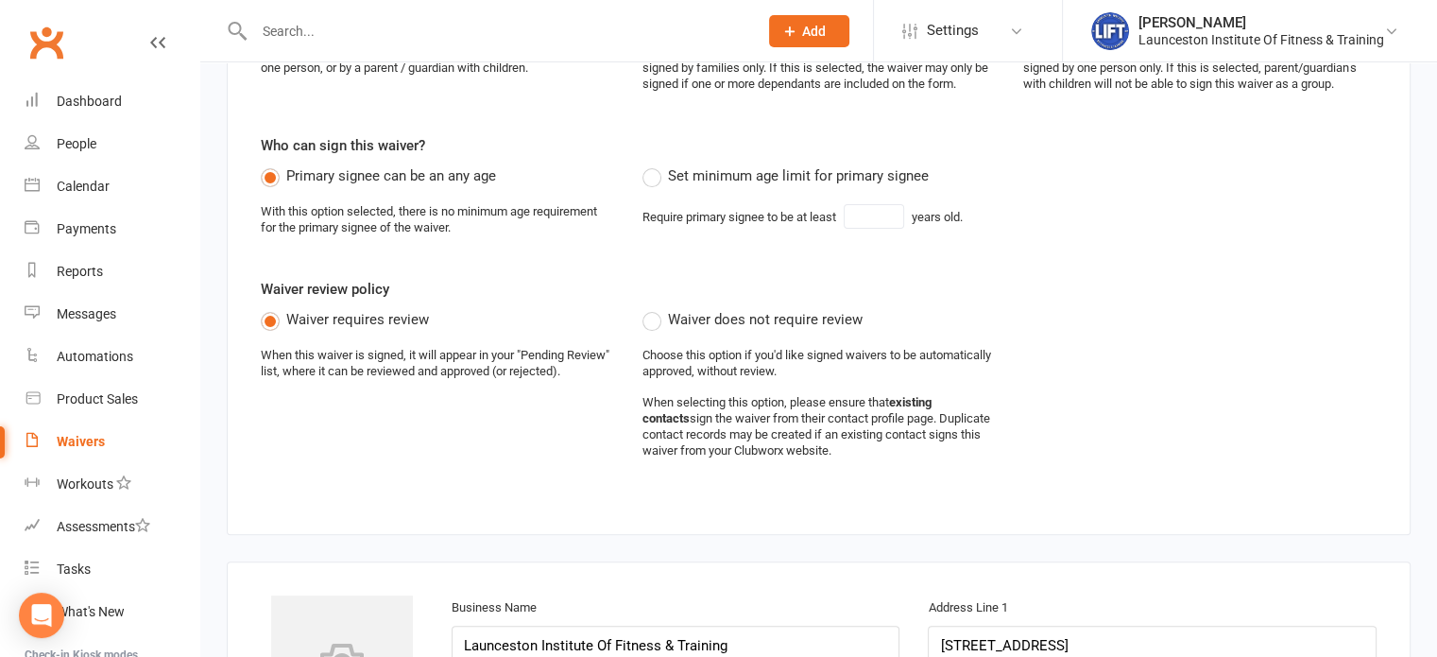
click at [615, 448] on div "Waiver requires review When this waiver is signed, it will appear in your "Pend…" at bounding box center [819, 391] width 1144 height 166
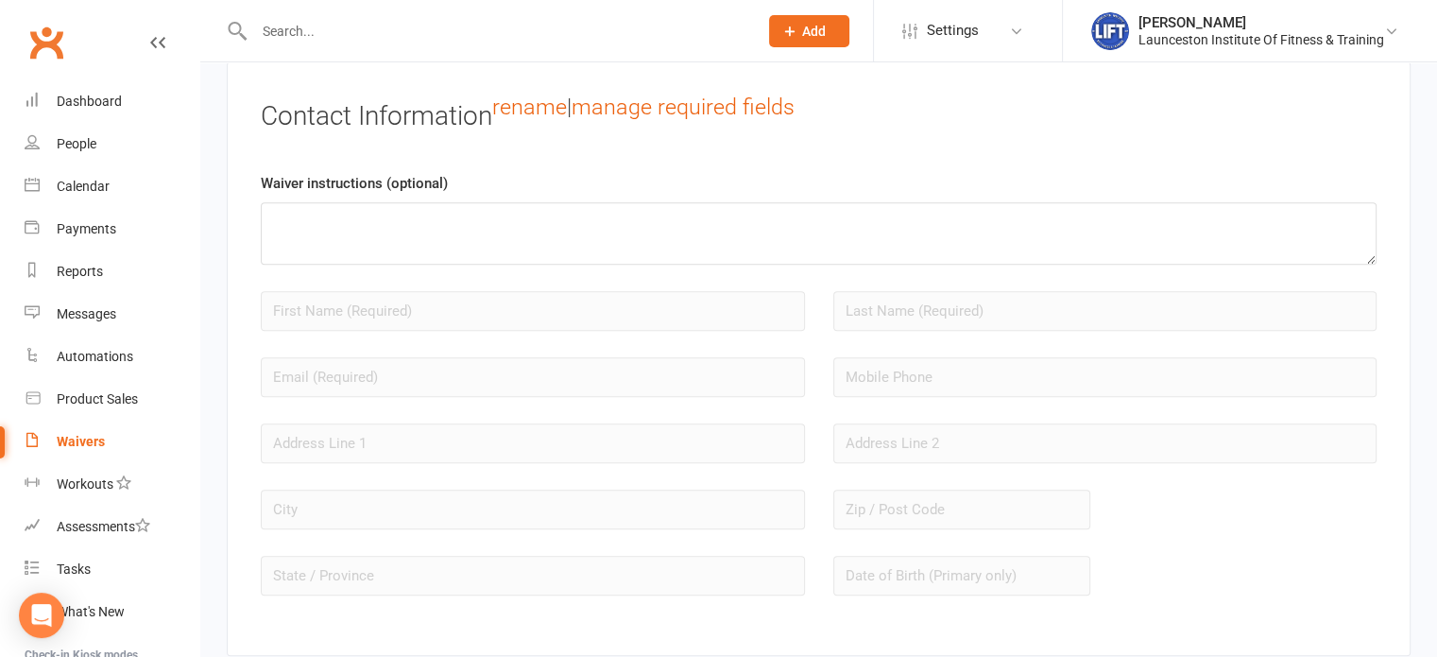
scroll to position [1511, 0]
click at [770, 230] on textarea at bounding box center [819, 230] width 1116 height 62
paste textarea "Please complete the information below to cancel your LIFT membership and return…"
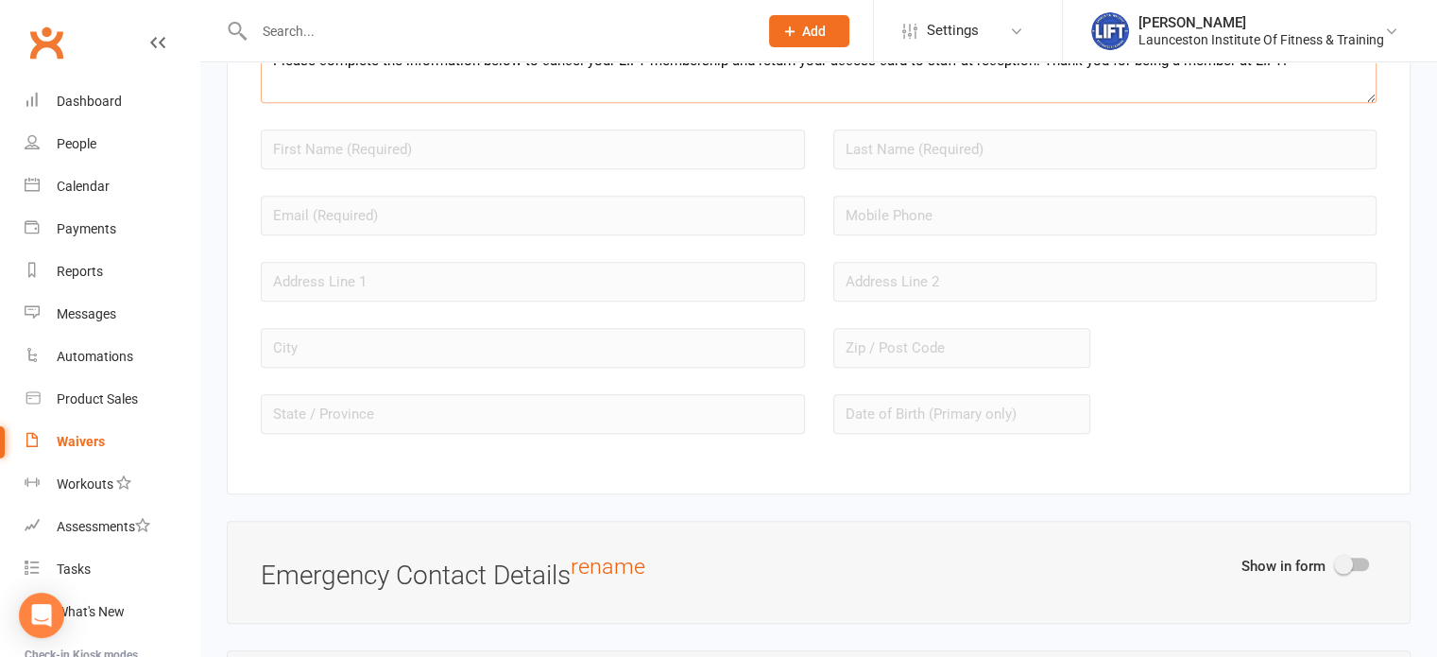
scroll to position [2102, 0]
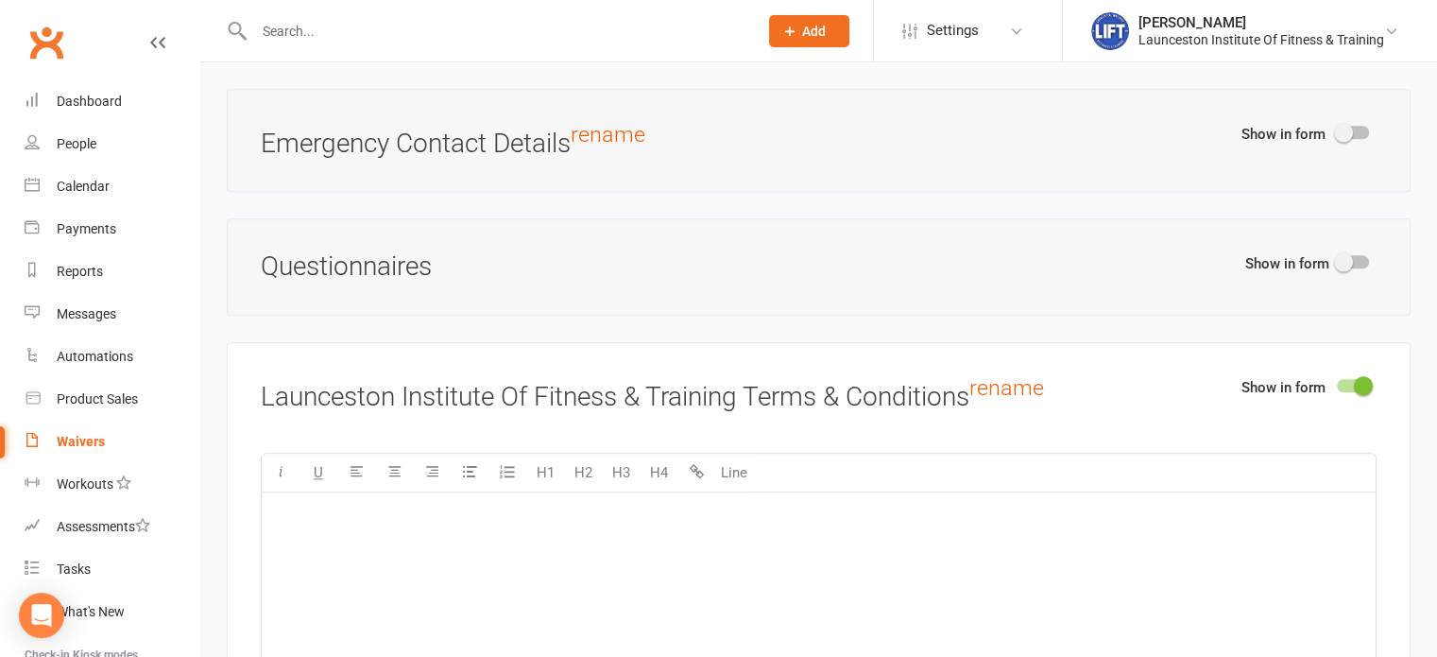
type textarea "Please complete the information below to cancel your LIFT membership and return…"
click at [1346, 258] on span at bounding box center [1343, 261] width 19 height 19
click at [1337, 259] on input "checkbox" at bounding box center [1337, 259] width 0 height 0
select select "do_not_copy_answers"
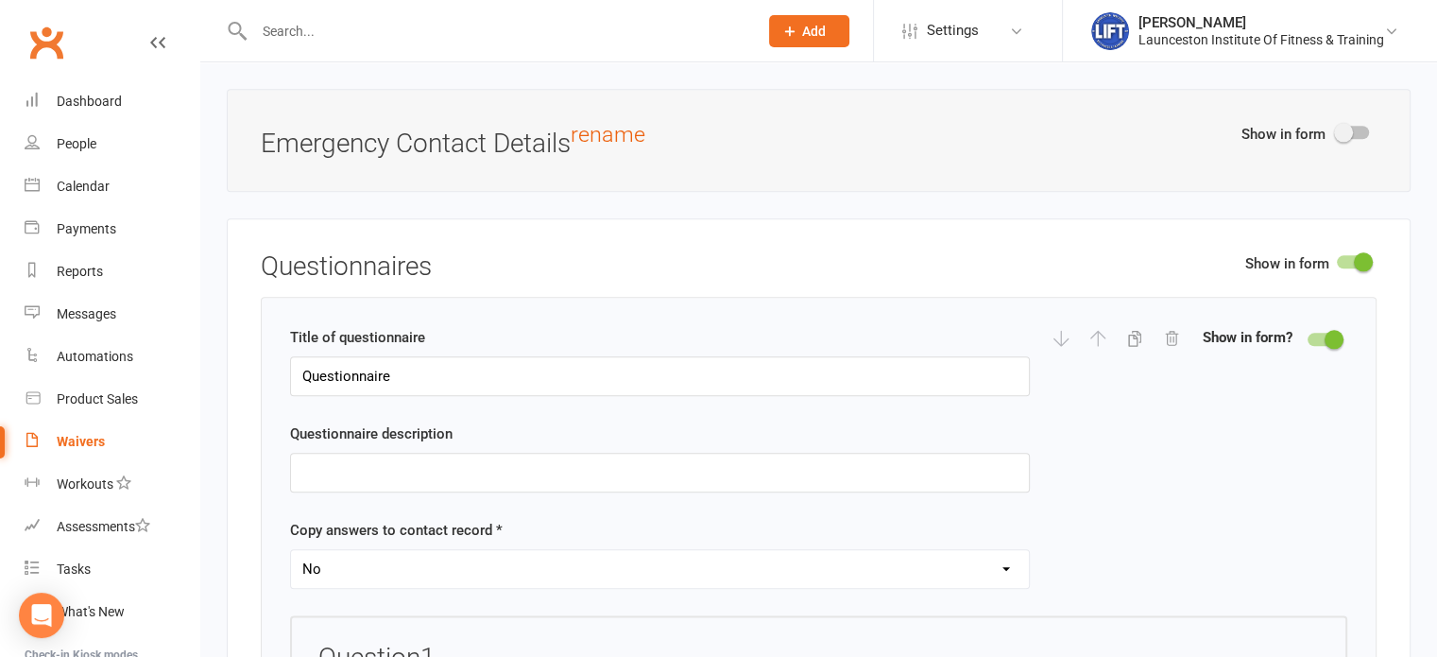
click at [842, 326] on div "Title of questionnaire Questionnaire" at bounding box center [660, 361] width 740 height 70
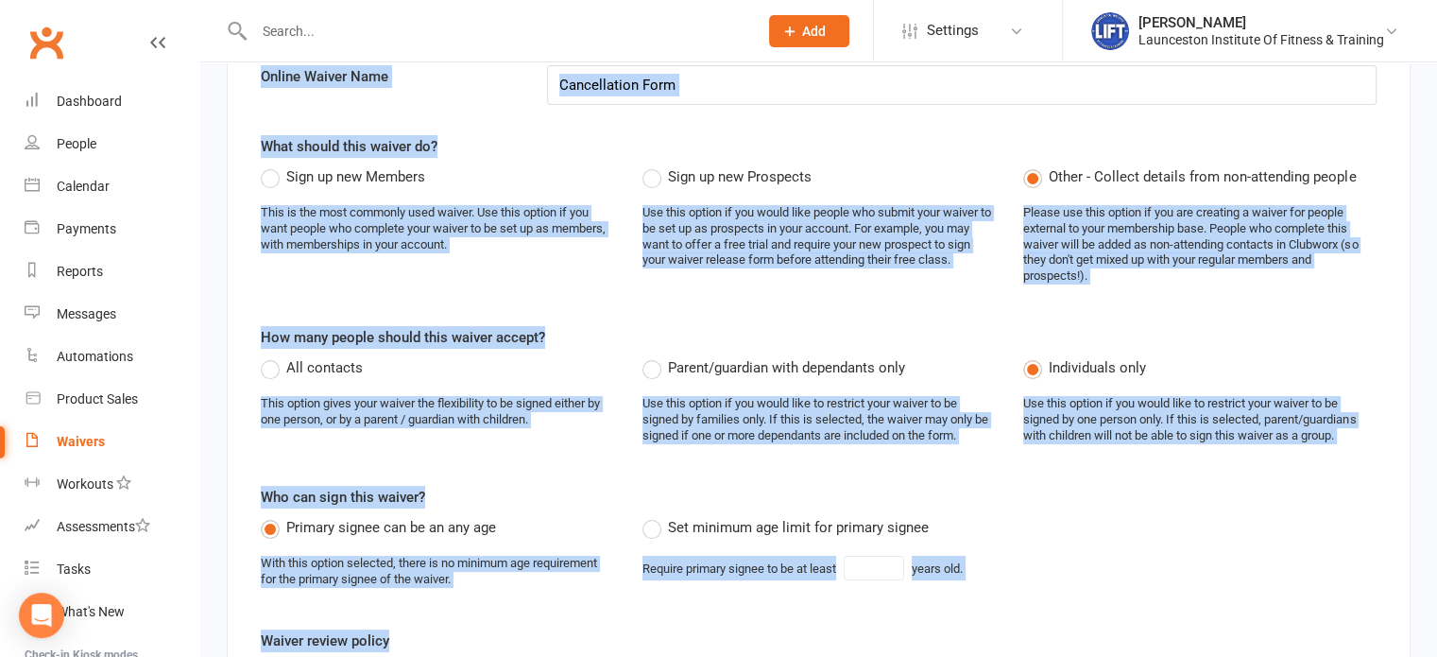
scroll to position [0, 0]
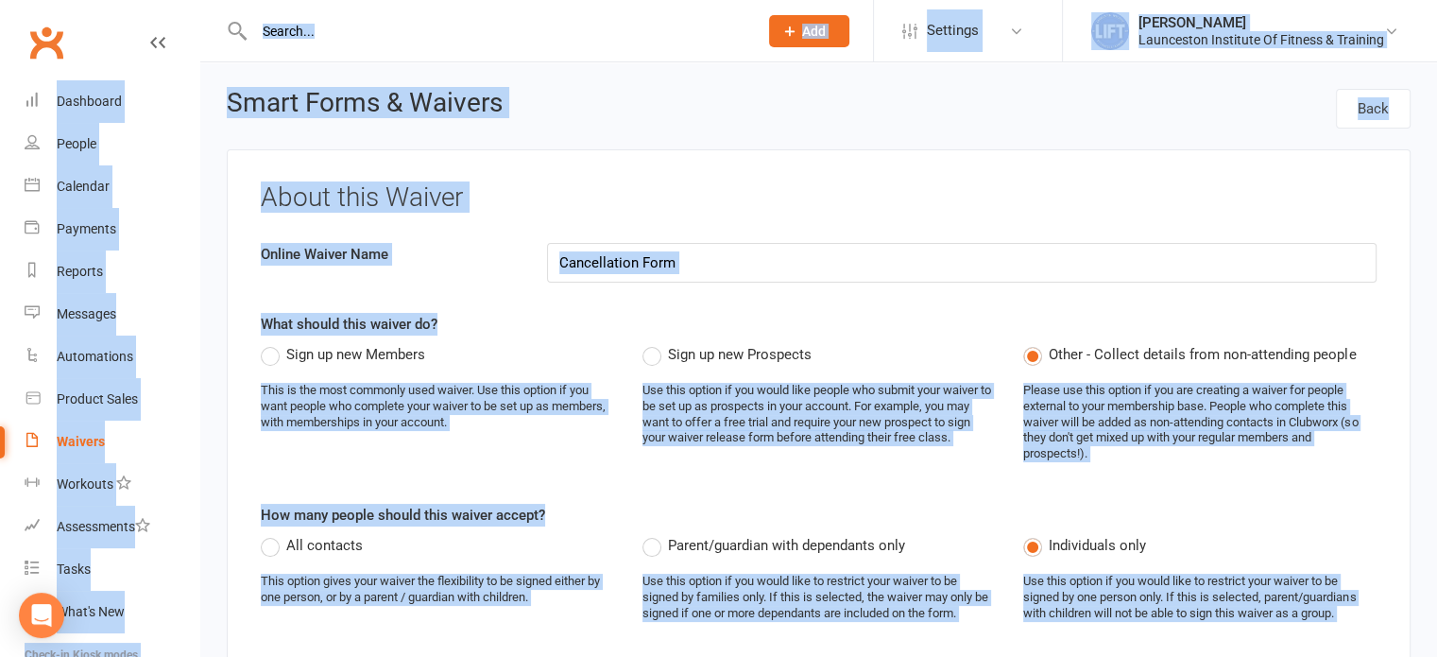
drag, startPoint x: 842, startPoint y: 321, endPoint x: 1115, endPoint y: -114, distance: 514.2
click at [1004, 123] on header "Smart Forms & Waivers Back" at bounding box center [819, 119] width 1184 height 60
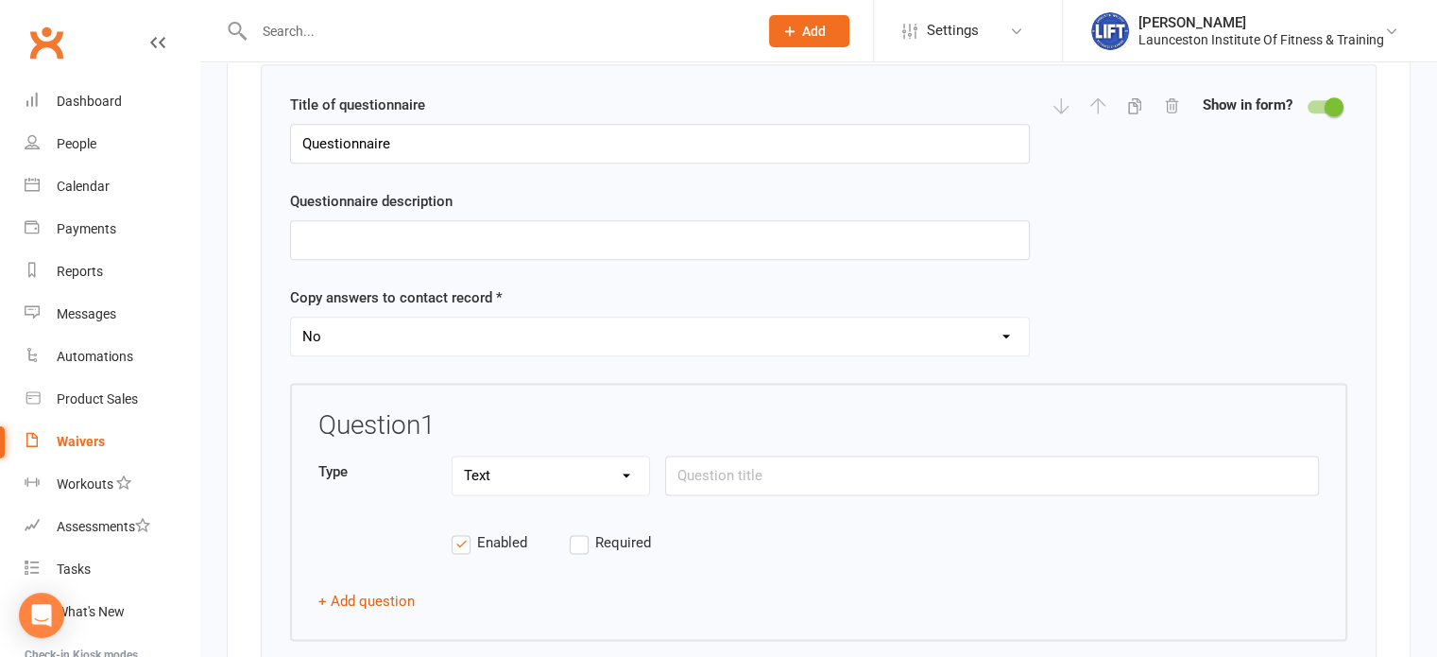
scroll to position [2335, 0]
click at [642, 154] on div "Title of questionnaire Questionnaire Questionnaire description Copy answers to …" at bounding box center [660, 237] width 740 height 289
drag, startPoint x: 641, startPoint y: 145, endPoint x: 238, endPoint y: 127, distance: 403.0
click at [238, 127] on div "Show in form Questionnaires Title of questionnaire Questionnaire Questionnaire …" at bounding box center [819, 383] width 1184 height 796
paste input "Date of cancellation"
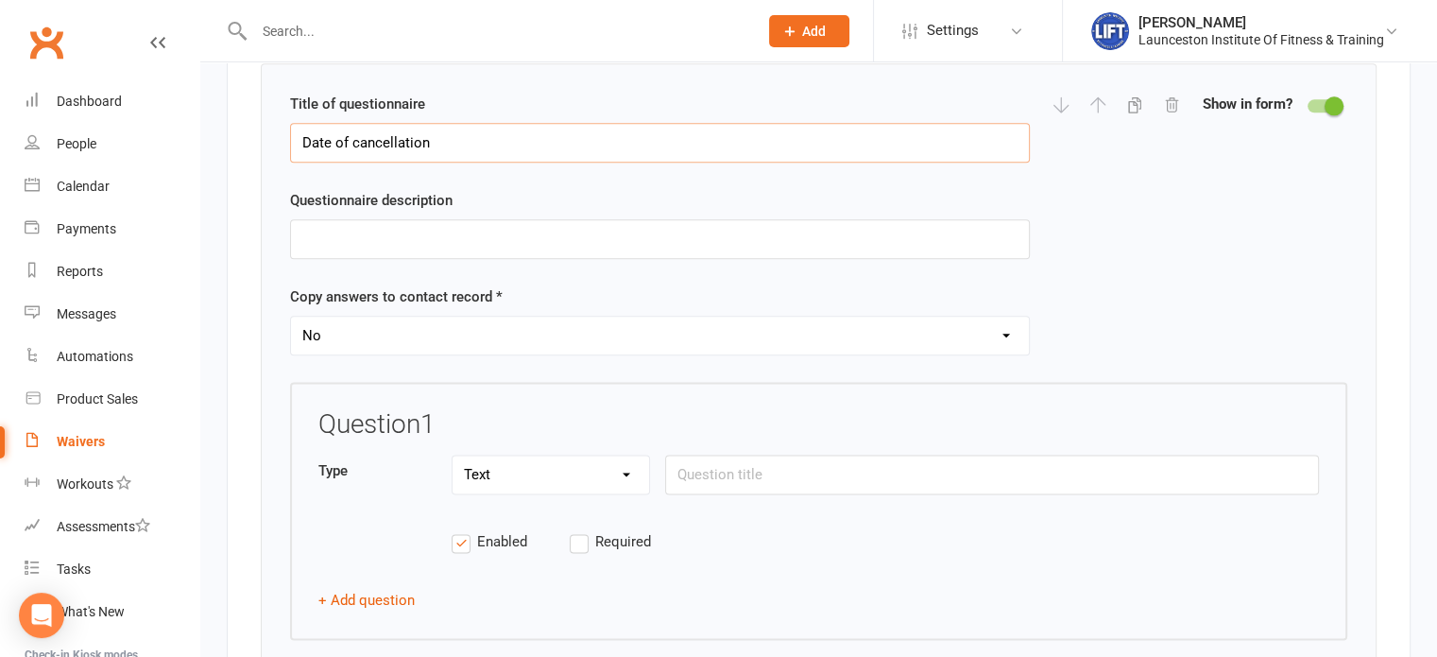
type input "Date of cancellation"
click at [628, 256] on div "Title of questionnaire Date of cancellation Questionnaire description Copy answ…" at bounding box center [660, 237] width 740 height 289
click at [636, 244] on input "text" at bounding box center [660, 239] width 740 height 40
paste input "Please provide your desired cancellation date"
type input "Please provide your desired cancellation date"
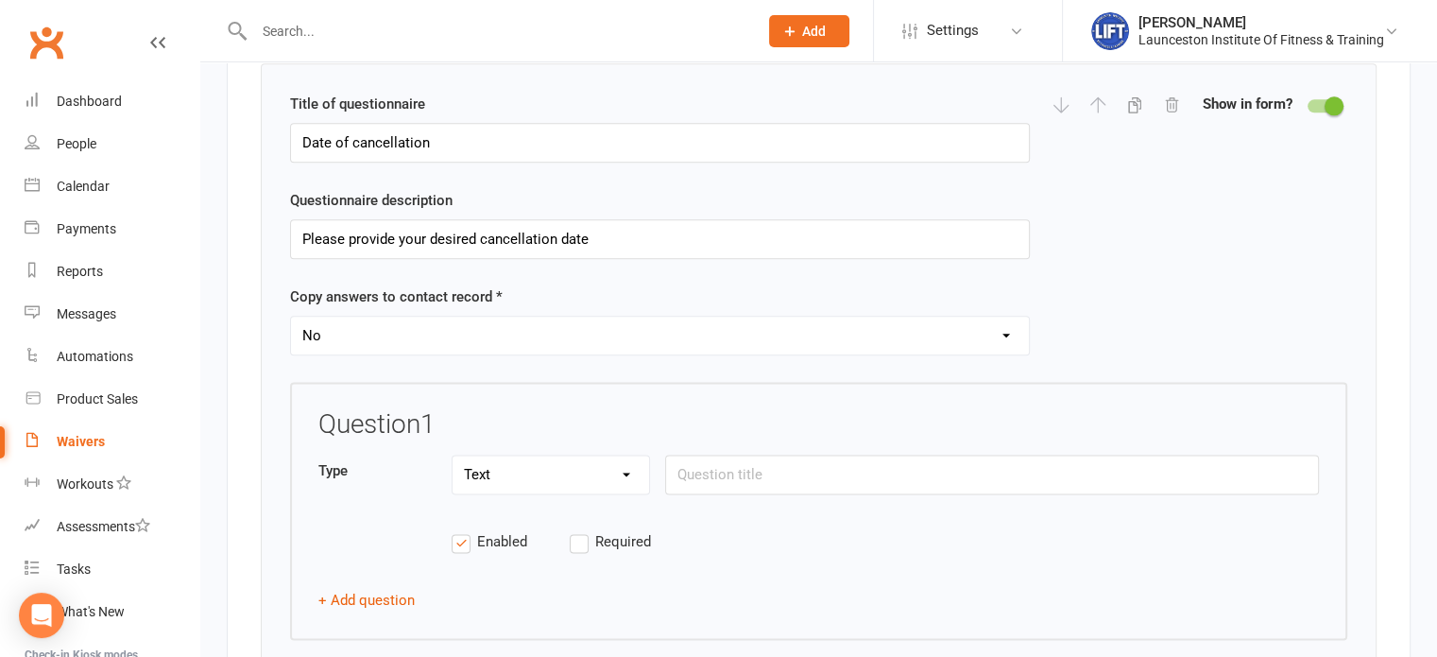
click at [934, 336] on select "Yes No" at bounding box center [660, 336] width 738 height 38
select select "copy_answers_for_all_signees"
click at [291, 317] on select "Yes No" at bounding box center [660, 336] width 738 height 38
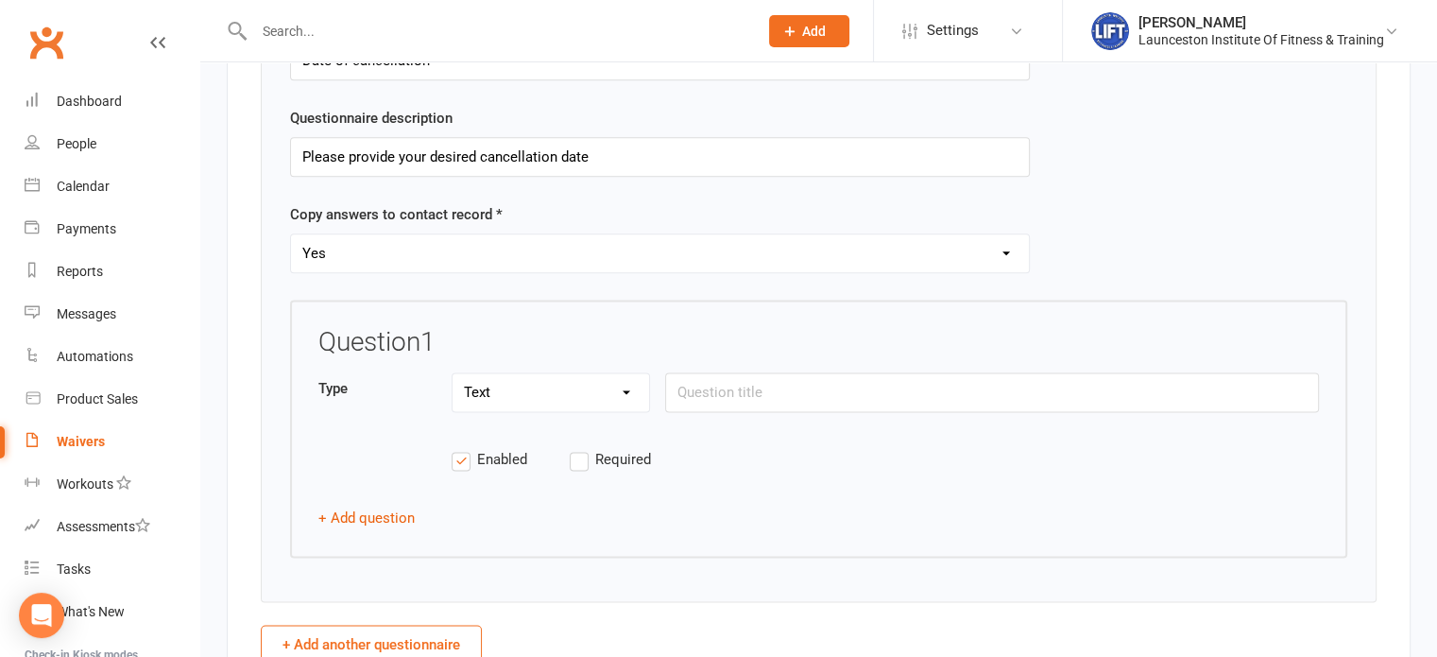
scroll to position [2418, 0]
click at [948, 379] on input "text" at bounding box center [992, 391] width 654 height 40
paste input "Please provide your desired cancellation date"
type input "Please provide your desired cancellation date"
click at [586, 447] on label "Required" at bounding box center [629, 458] width 118 height 23
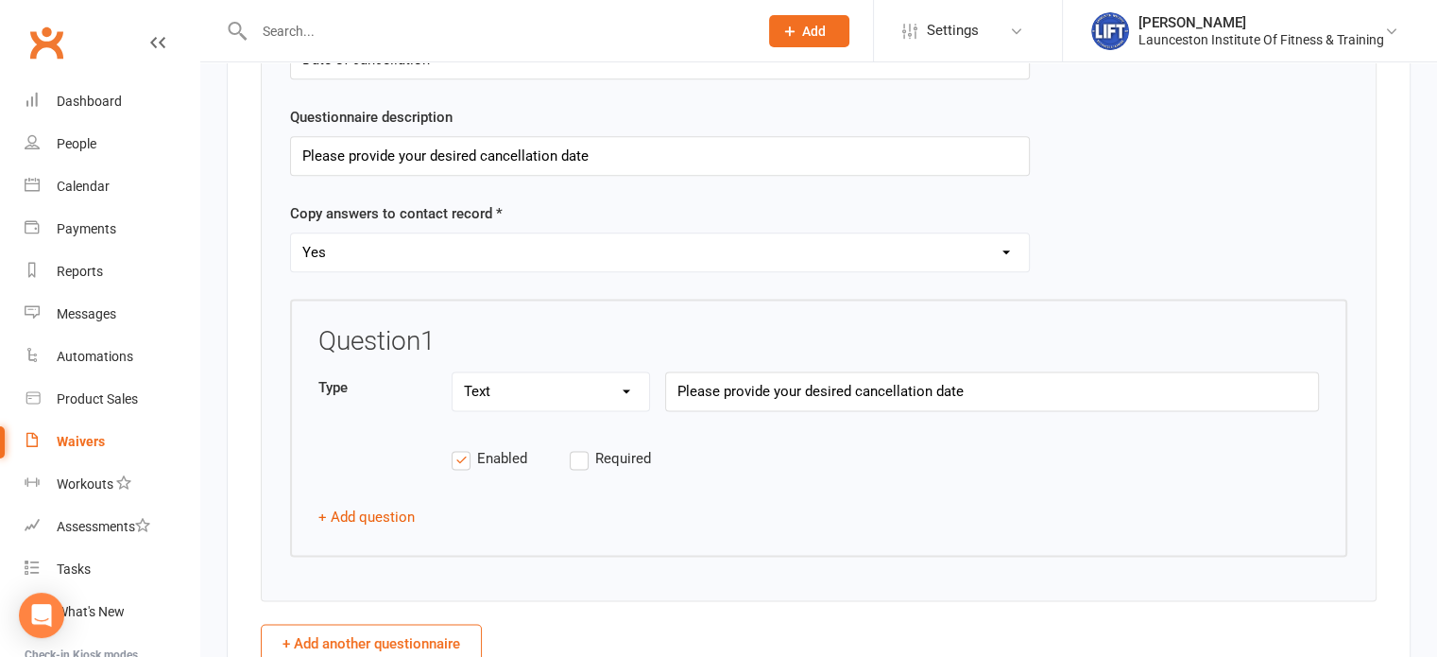
click at [586, 447] on input "Required" at bounding box center [629, 447] width 118 height 0
click at [365, 506] on button "+ Add question" at bounding box center [366, 517] width 96 height 23
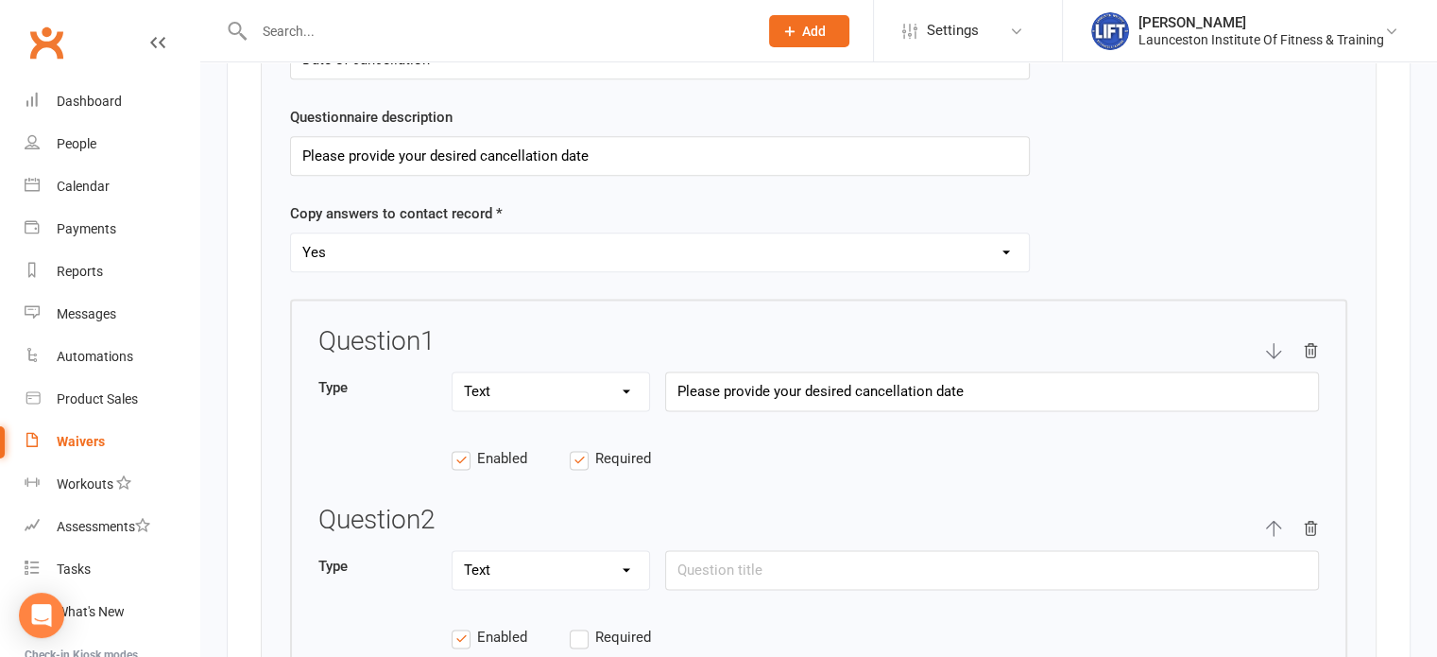
scroll to position [2495, 0]
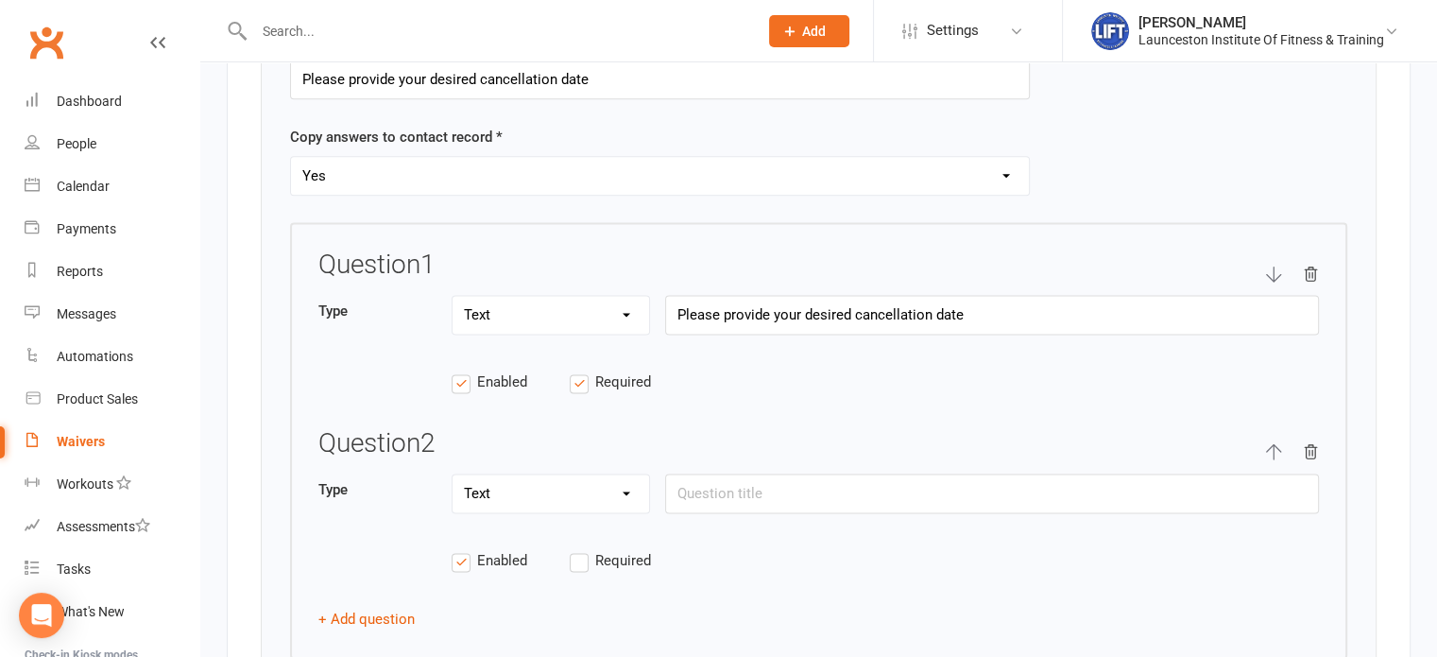
click at [822, 525] on div "Question 2 Type Text Select Checkbox Enabled Required" at bounding box center [818, 510] width 1001 height 163
click at [862, 485] on input "text" at bounding box center [992, 493] width 654 height 40
paste input "Reason for cancellation"
type input "Reason for cancellation"
click at [566, 480] on select "Text Select Checkbox" at bounding box center [551, 493] width 197 height 38
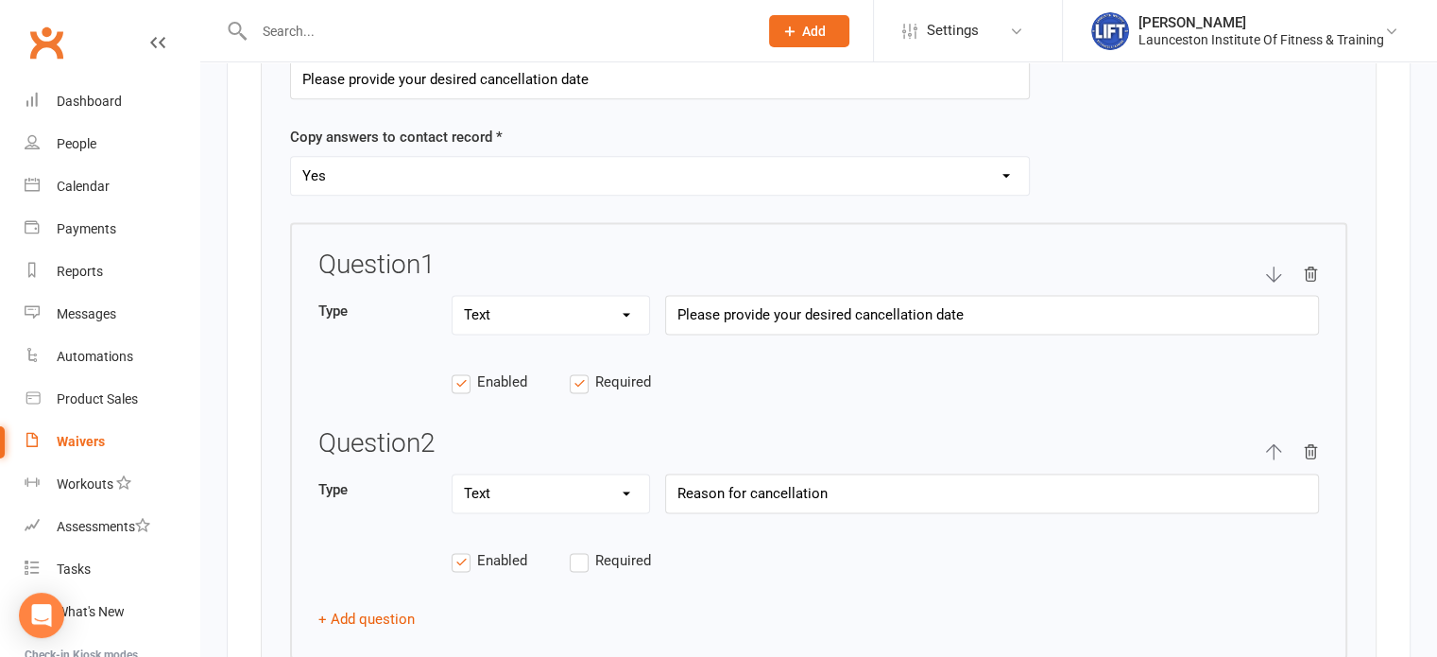
select select "select"
click at [453, 474] on select "Text Select Checkbox" at bounding box center [551, 493] width 197 height 38
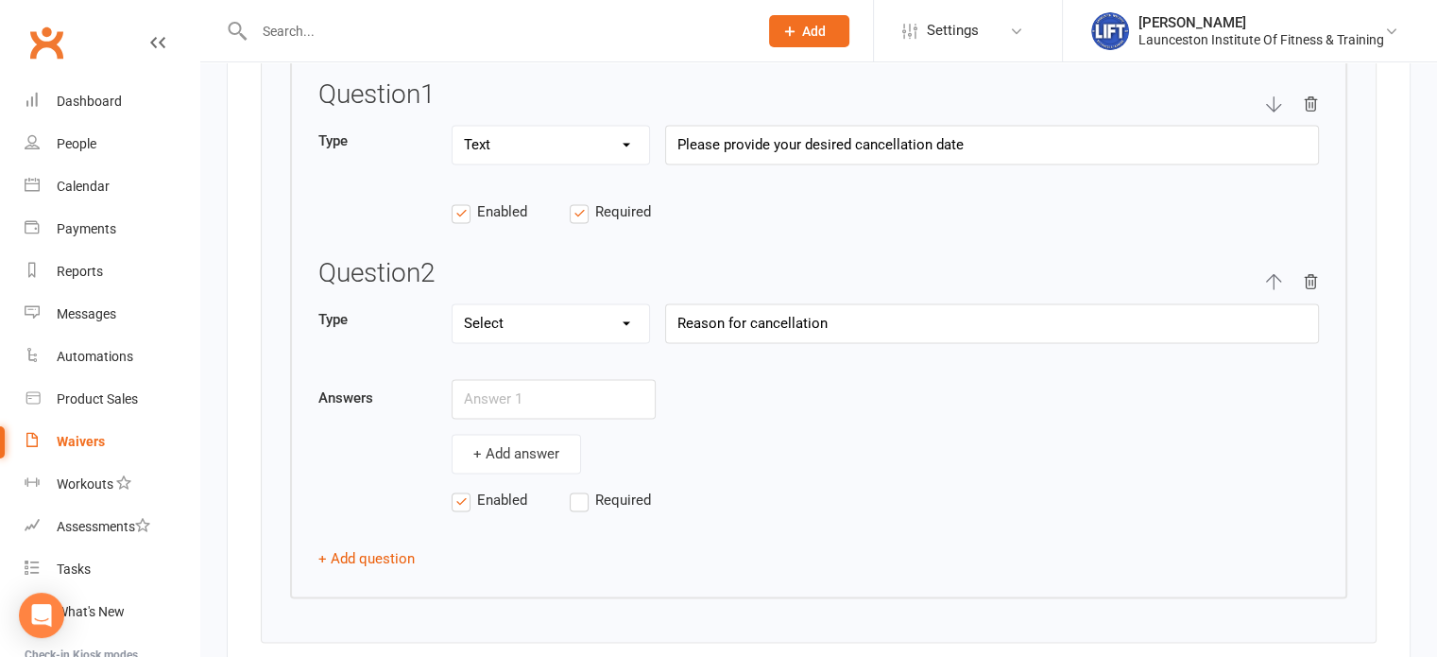
scroll to position [2665, 0]
click at [581, 403] on input "text" at bounding box center [554, 399] width 204 height 40
type input "Moving Away"
click at [473, 444] on button "+ Add answer" at bounding box center [516, 454] width 129 height 40
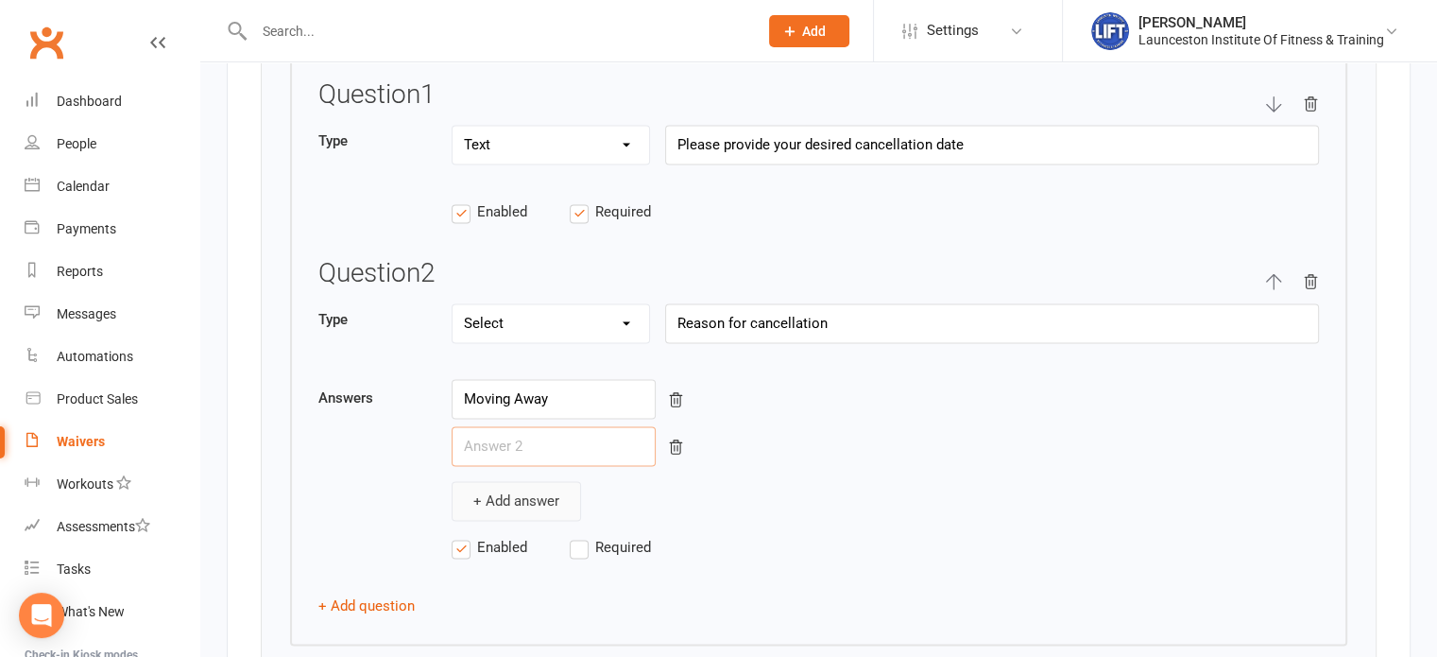
click at [473, 444] on input "text" at bounding box center [554, 446] width 204 height 40
type input "Not using membership"
click at [498, 487] on button "+ Add answer" at bounding box center [516, 501] width 129 height 40
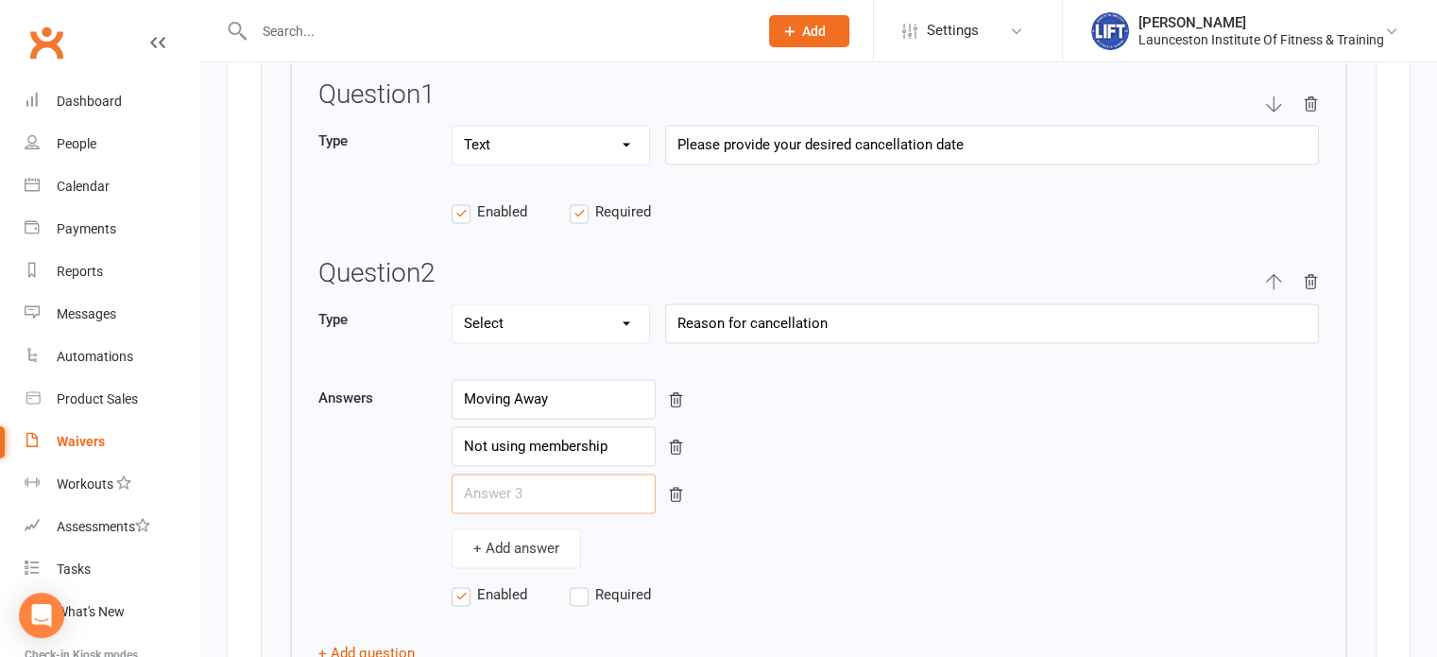
click at [476, 473] on input "text" at bounding box center [554, 493] width 204 height 40
type input "Changing gyms"
click at [518, 536] on button "+ Add answer" at bounding box center [516, 548] width 129 height 40
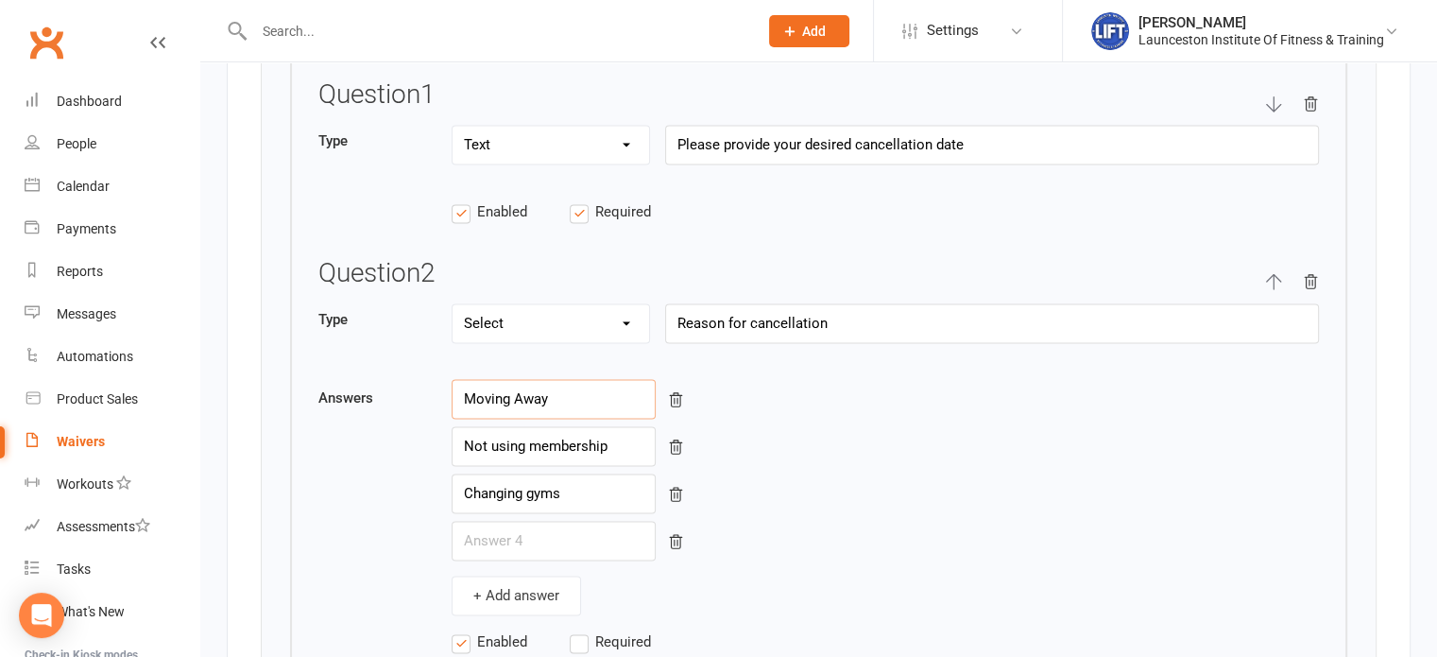
click at [526, 379] on input "Moving Away" at bounding box center [554, 399] width 204 height 40
type input "Moving away"
click at [552, 542] on input "text" at bounding box center [554, 541] width 204 height 40
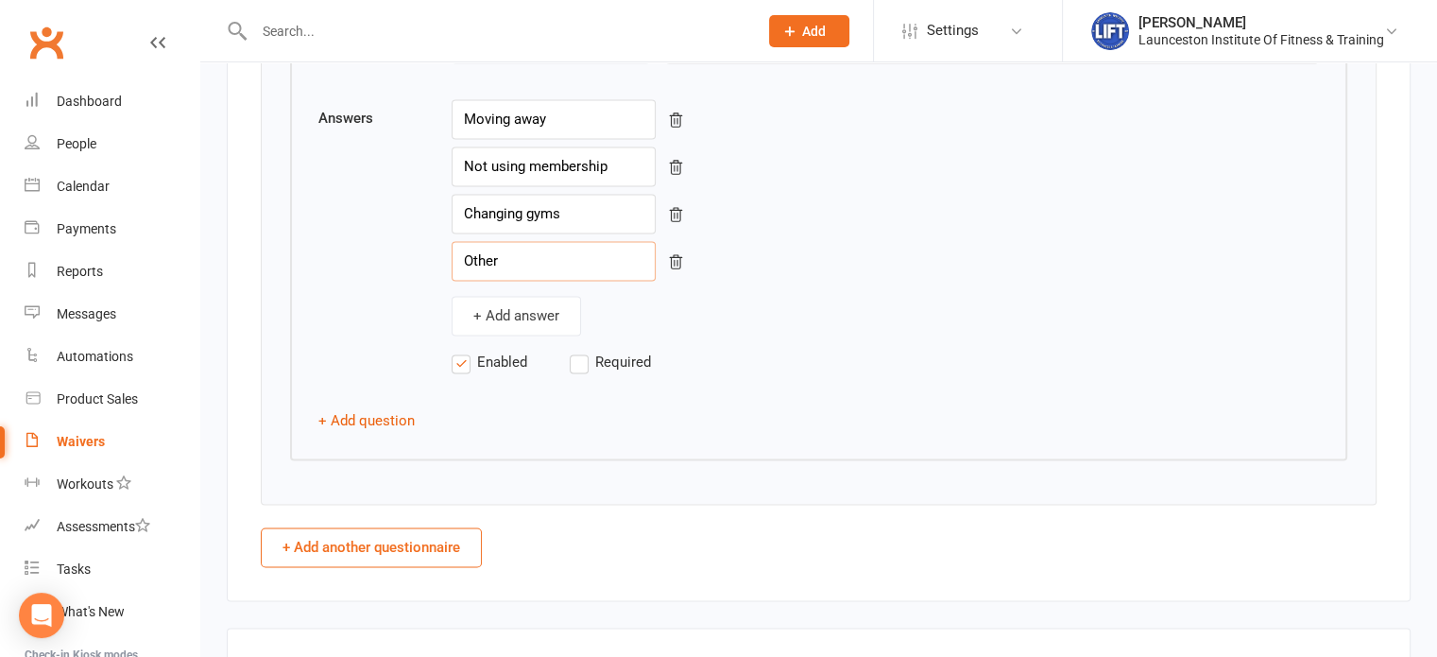
scroll to position [2990, 0]
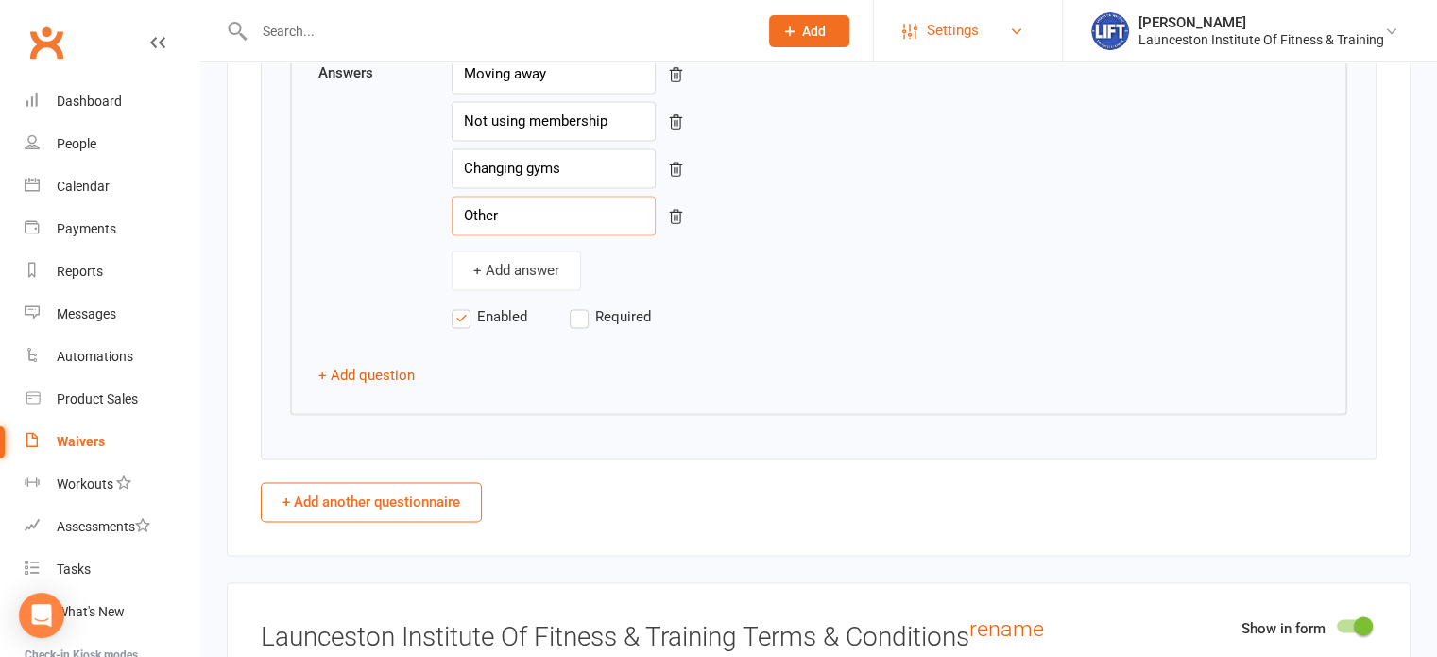
type input "Other"
click at [595, 308] on span "Required" at bounding box center [623, 315] width 56 height 20
click at [594, 305] on input "Required" at bounding box center [629, 305] width 118 height 0
click at [381, 364] on button "+ Add question" at bounding box center [366, 375] width 96 height 23
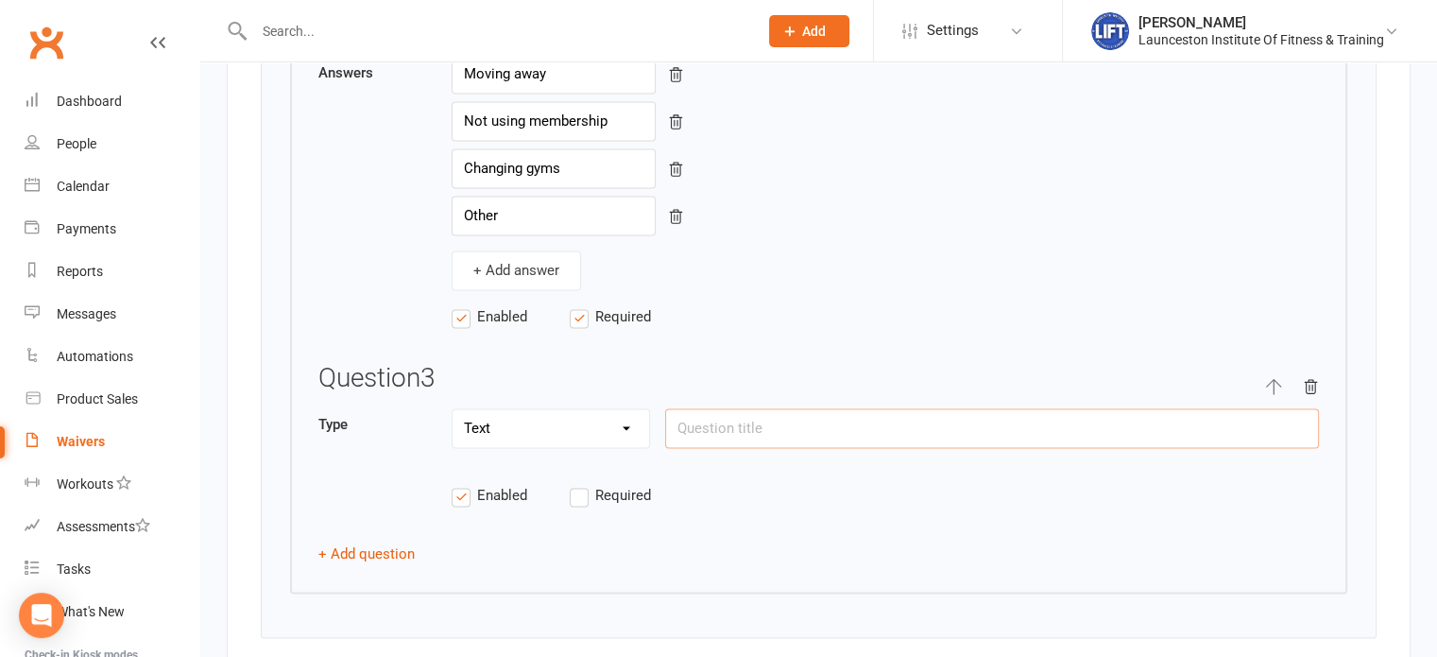
click at [713, 408] on input "text" at bounding box center [992, 428] width 654 height 40
paste input "Have you got any feedback for us that will help us improve the experience for o…"
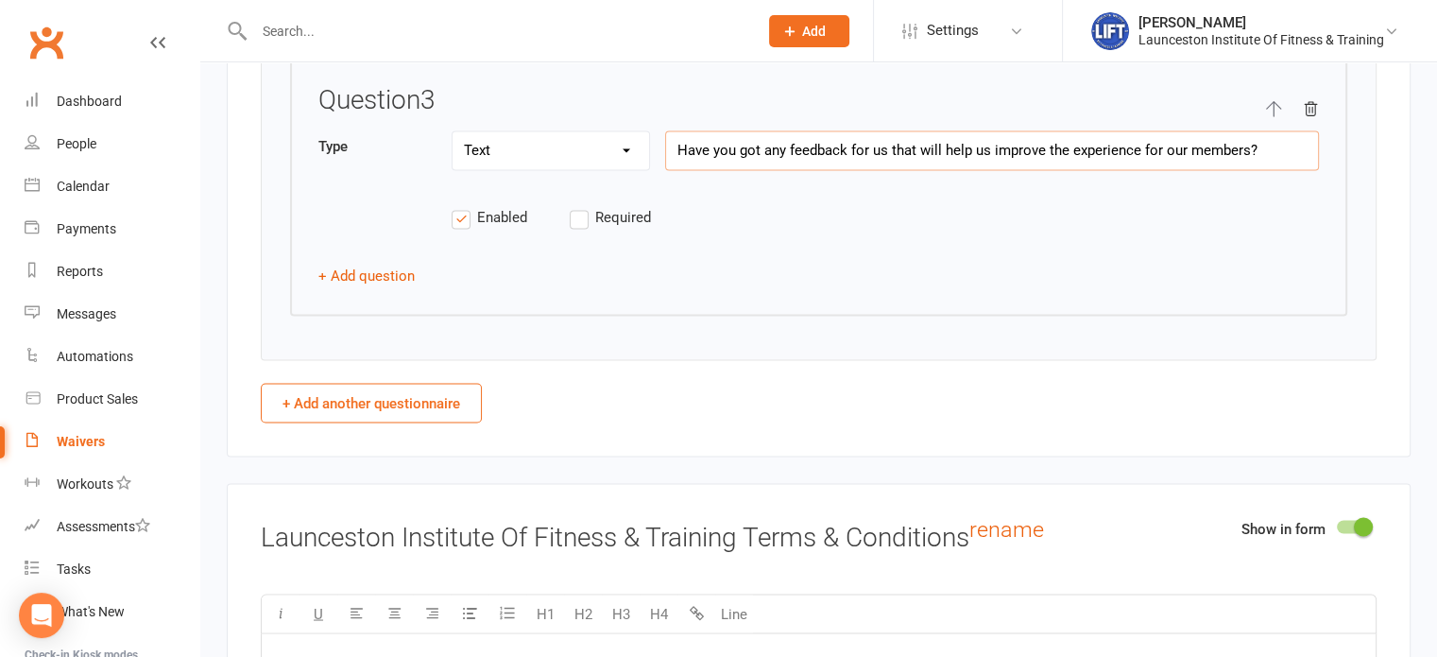
scroll to position [3345, 0]
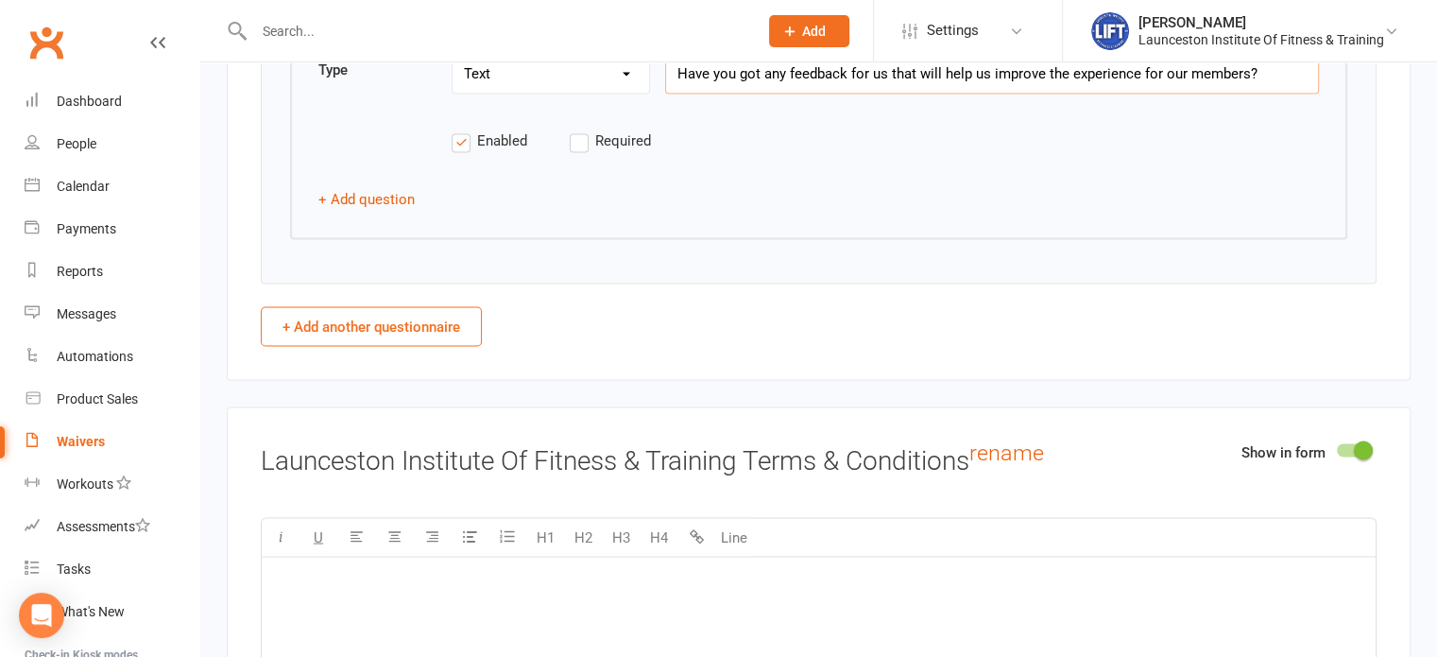
type input "Have you got any feedback for us that will help us improve the experience for o…"
click at [677, 569] on p "﻿" at bounding box center [819, 580] width 1092 height 23
click at [1343, 443] on div at bounding box center [1353, 449] width 32 height 13
click at [1337, 447] on input "checkbox" at bounding box center [1337, 447] width 0 height 0
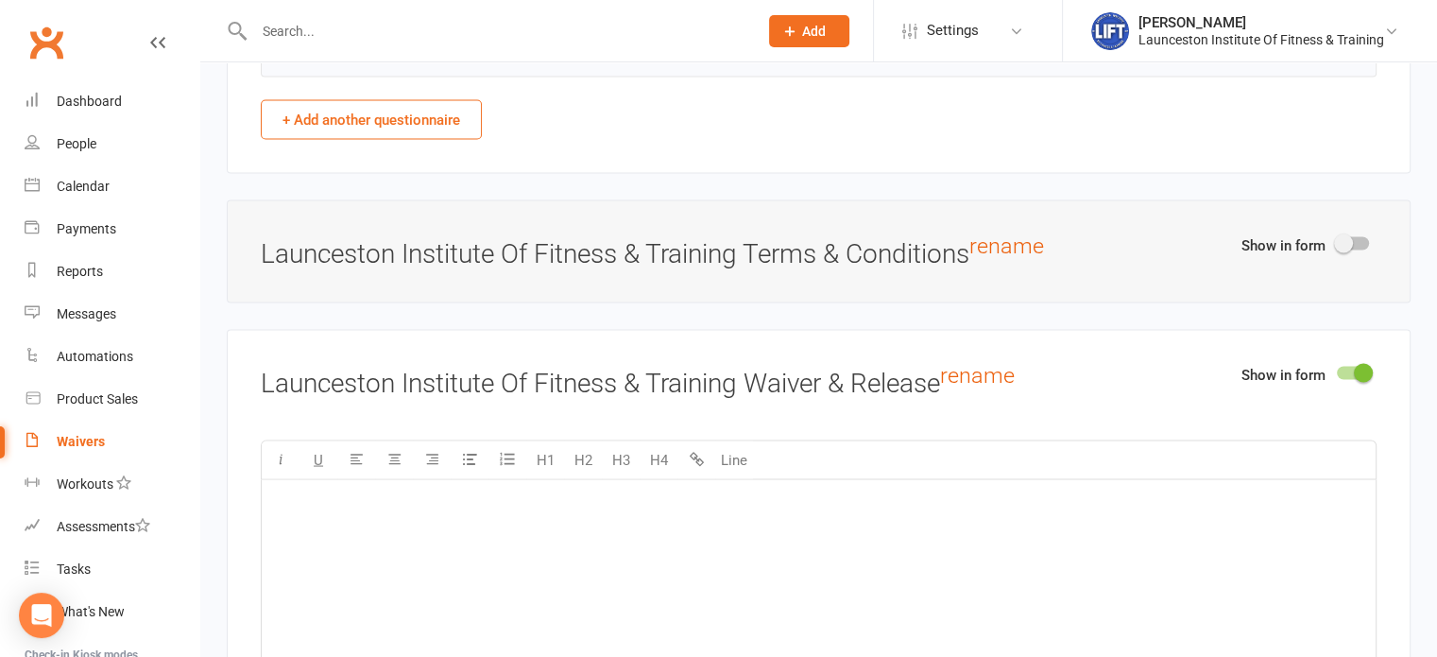
scroll to position [3553, 0]
click at [1365, 362] on span at bounding box center [1363, 371] width 19 height 19
click at [1337, 369] on input "checkbox" at bounding box center [1337, 369] width 0 height 0
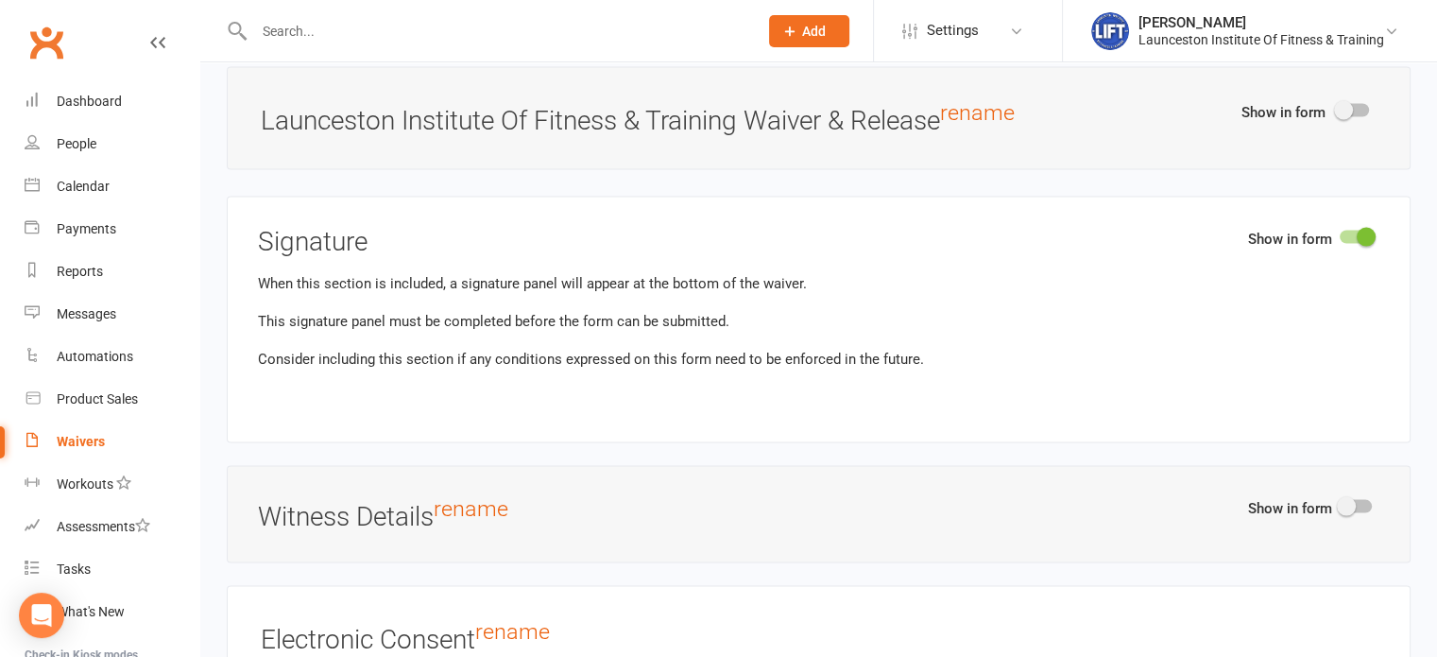
scroll to position [3812, 0]
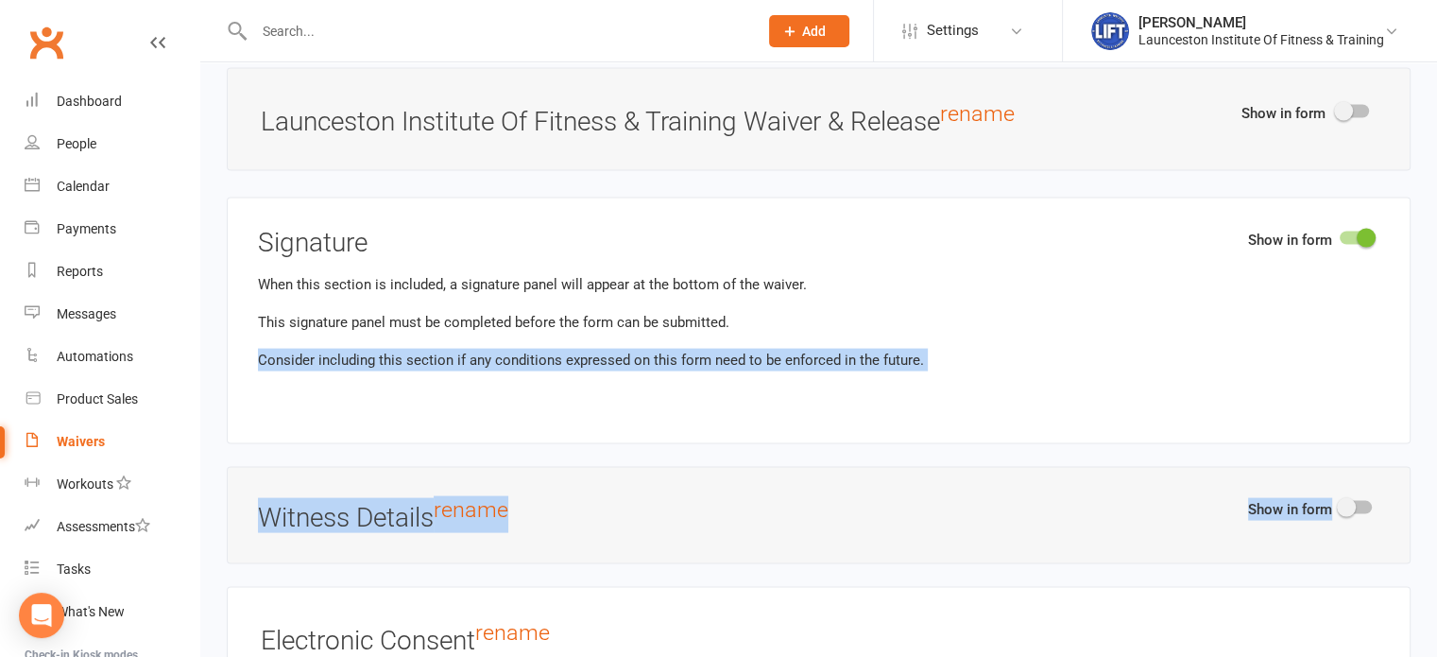
drag, startPoint x: 1193, startPoint y: 487, endPoint x: 1181, endPoint y: 291, distance: 196.0
click at [1071, 281] on div "When this section is included, a signature panel will appear at the bottom of t…" at bounding box center [819, 322] width 1122 height 98
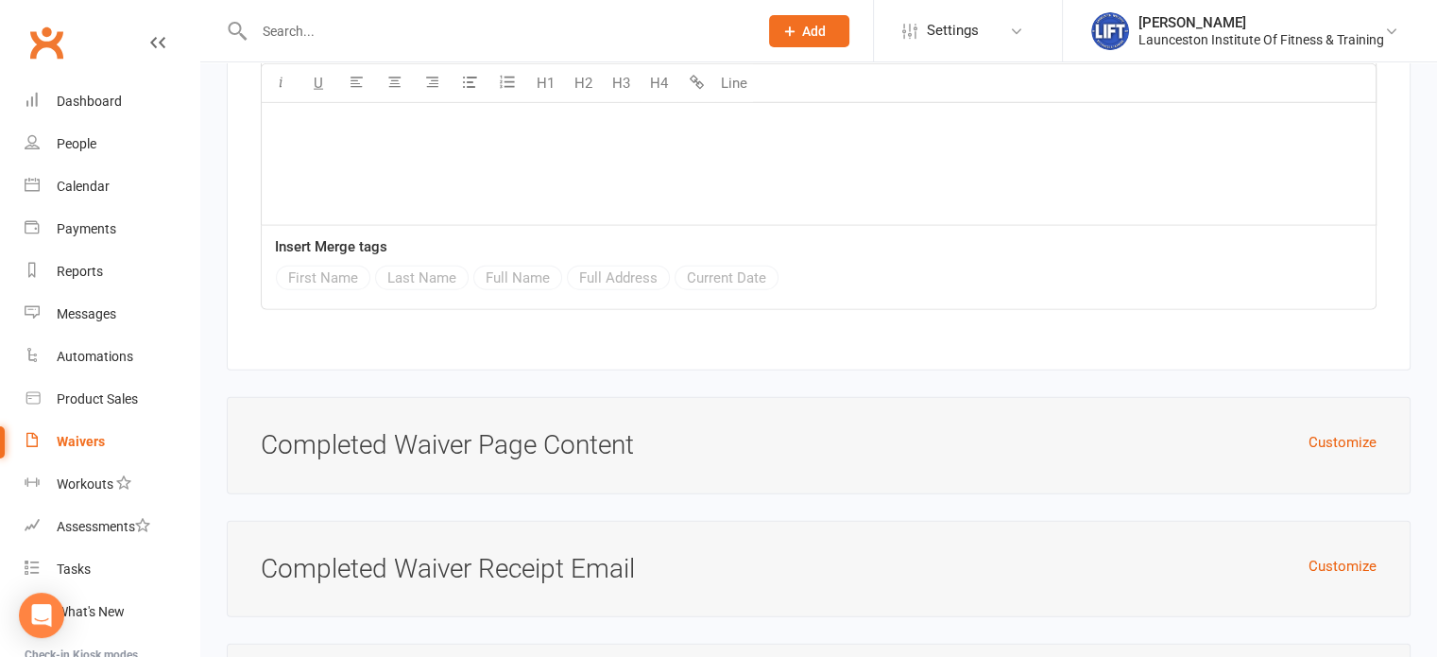
scroll to position [4587, 0]
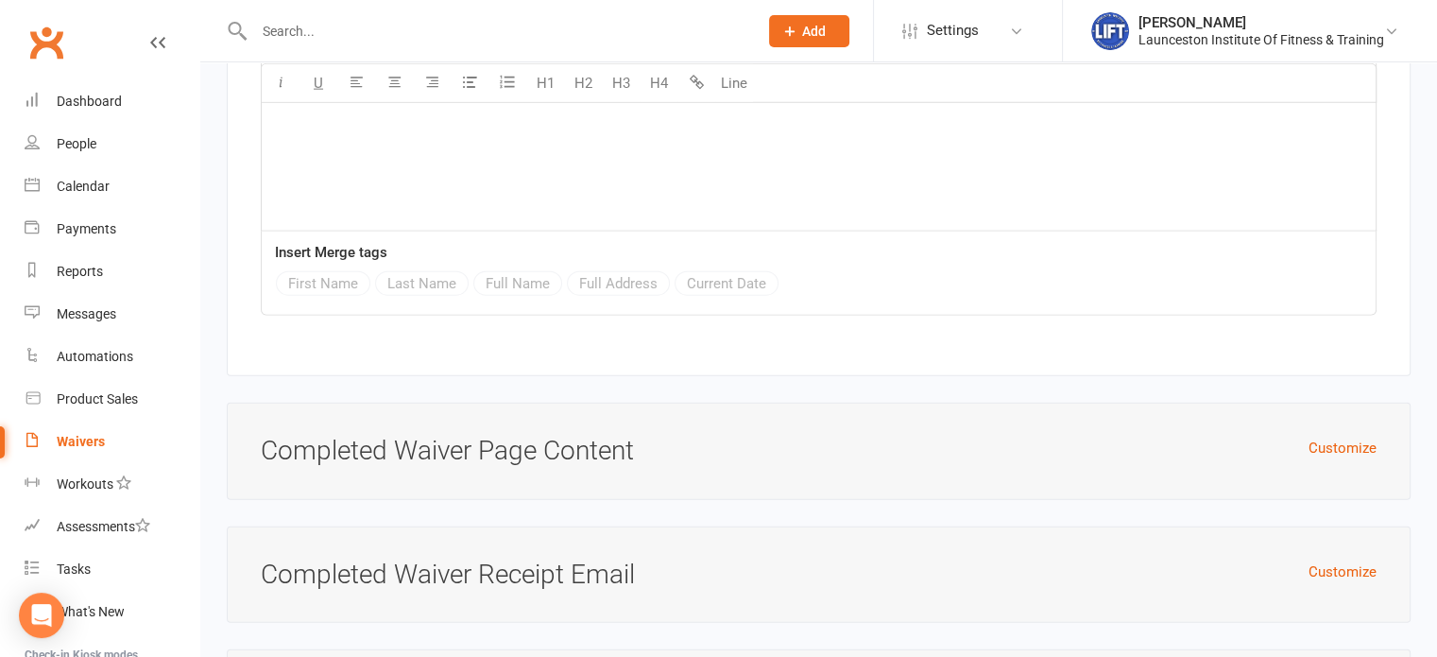
click at [324, 271] on div "First Name Last Name Full Name Full Address Current Date" at bounding box center [530, 285] width 508 height 29
click at [393, 185] on div "﻿" at bounding box center [819, 89] width 1114 height 284
click at [516, 267] on div "U H1 H2 H3 H4 Line ﻿ Insert Merge tags First Name Last Name Full Name Full Addr…" at bounding box center [819, 111] width 1116 height 408
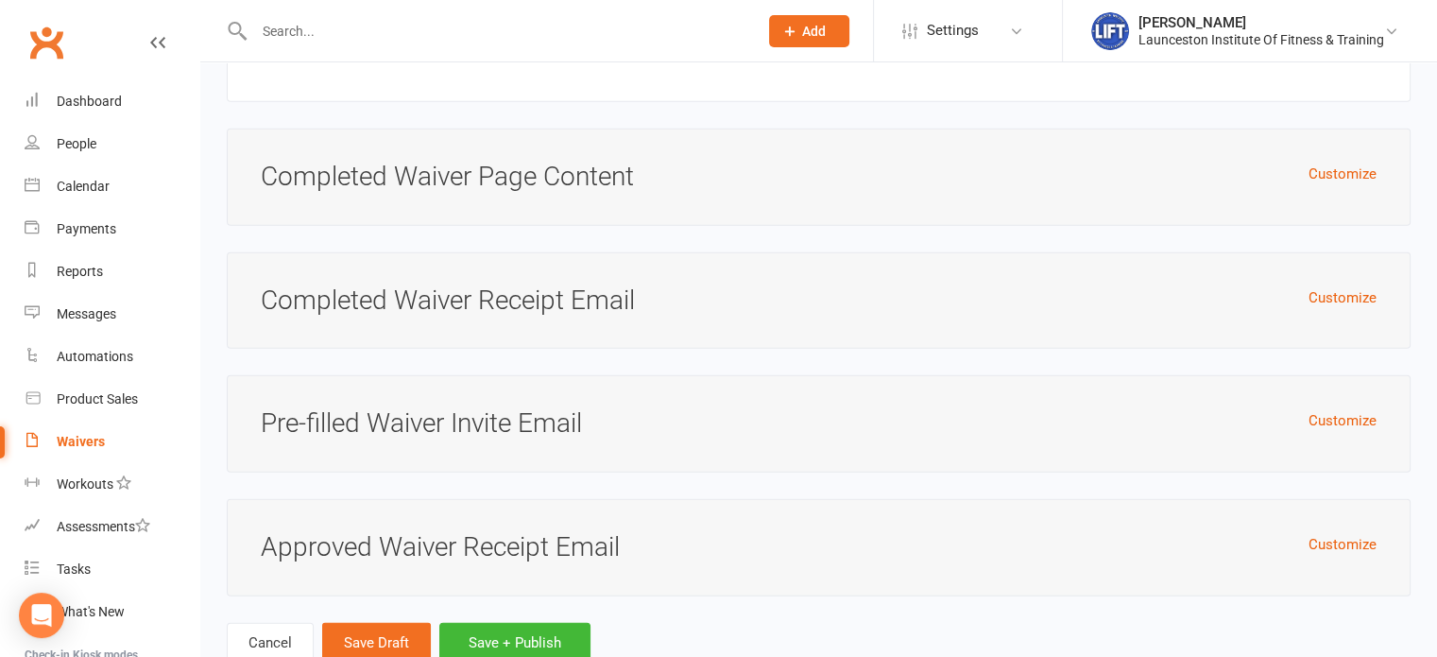
scroll to position [4900, 0]
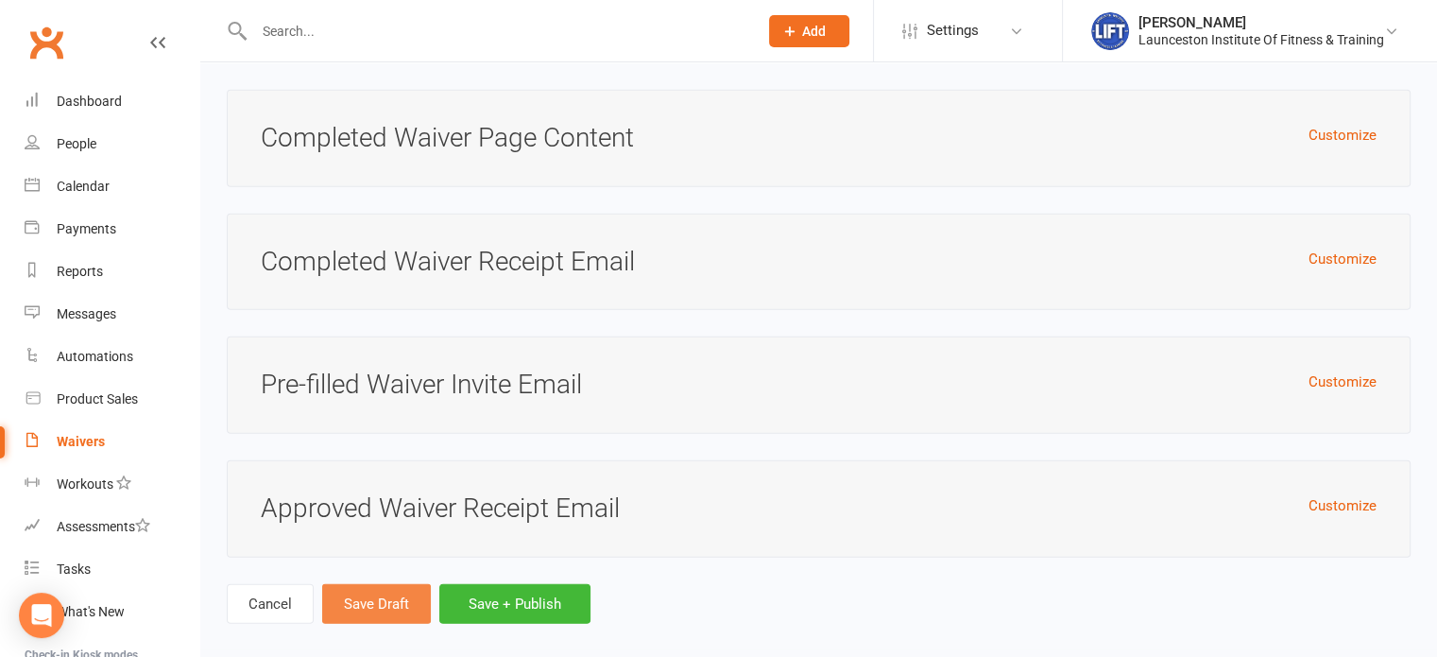
click at [380, 586] on button "Save Draft" at bounding box center [376, 604] width 109 height 40
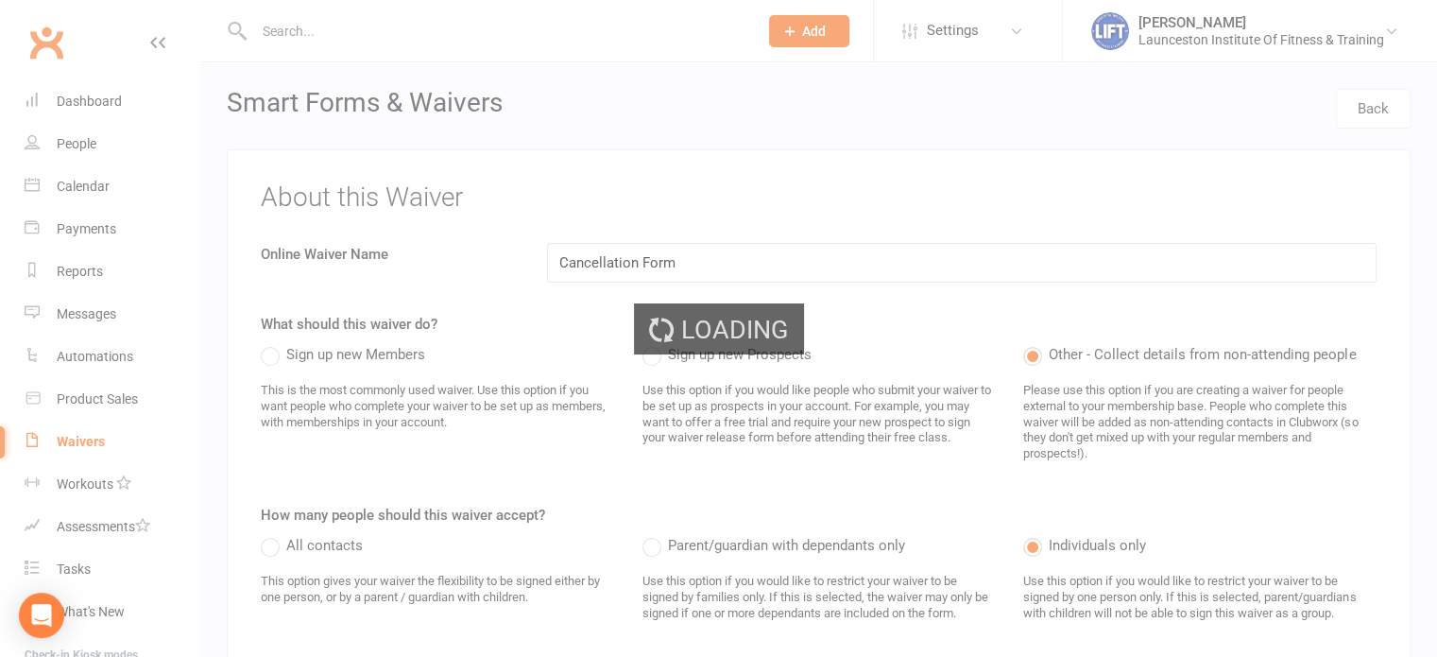
select select "100"
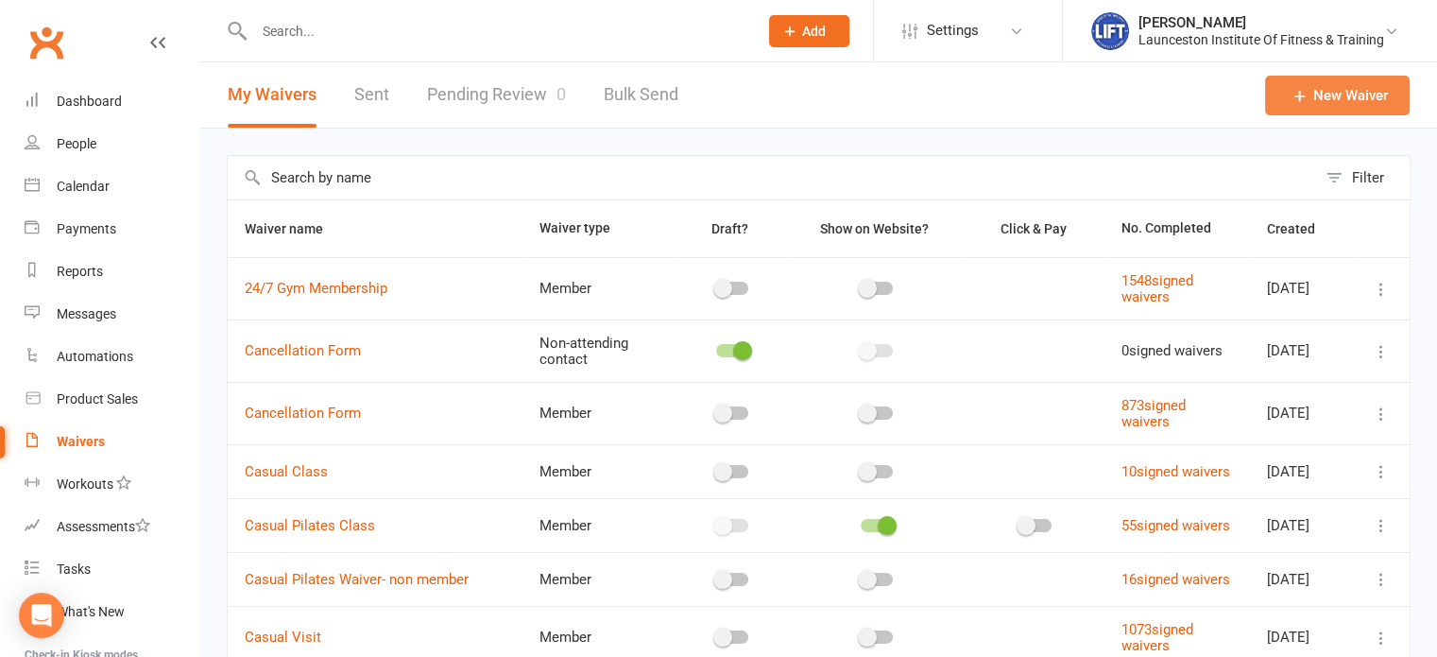
click at [1300, 86] on icon at bounding box center [1300, 95] width 19 height 19
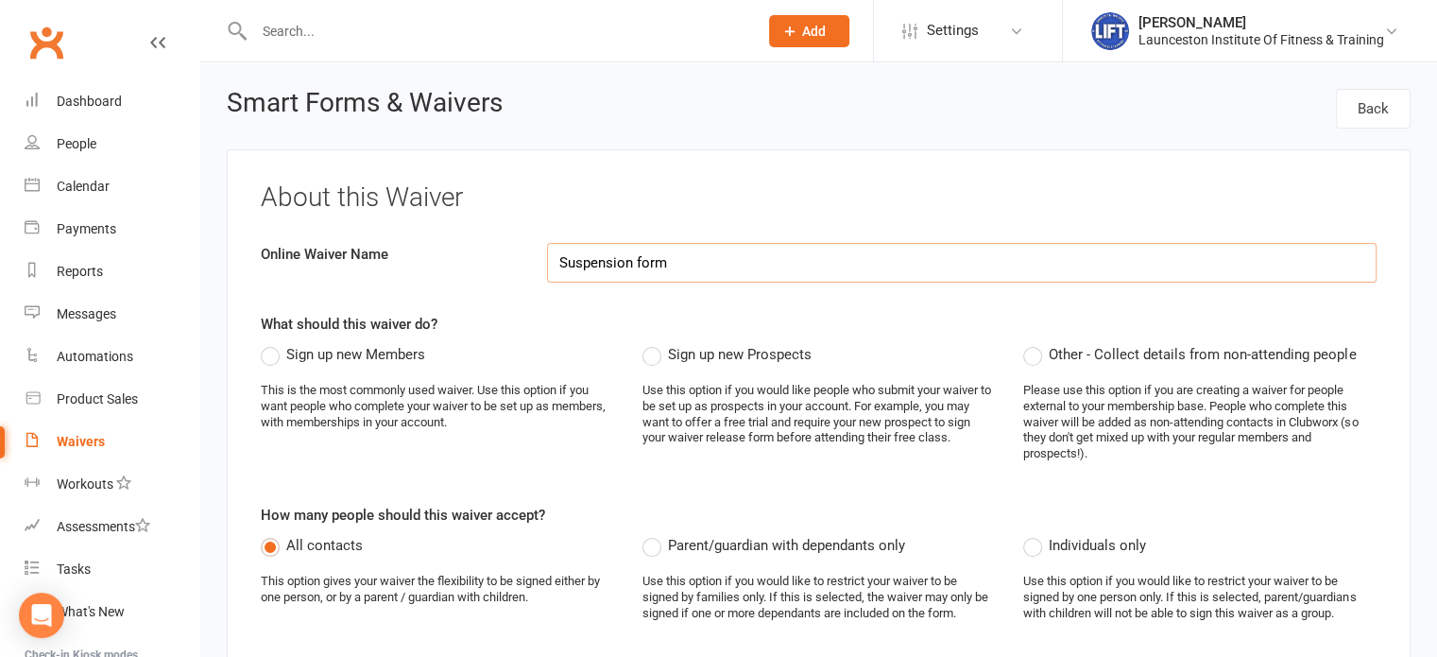
type input "Suspension form"
click at [1032, 358] on label "Other - Collect details from non-attending people" at bounding box center [1190, 354] width 333 height 23
click at [1032, 343] on input "Other - Collect details from non-attending people" at bounding box center [1030, 343] width 12 height 0
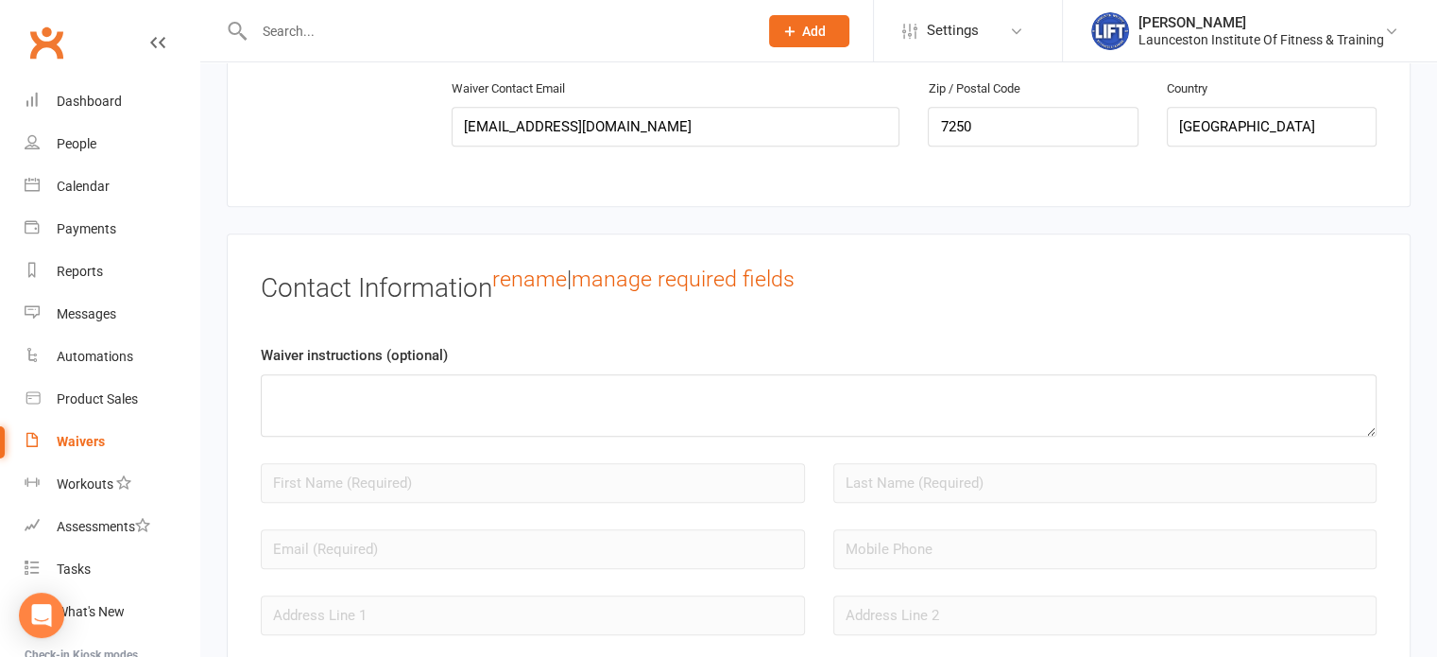
scroll to position [1408, 0]
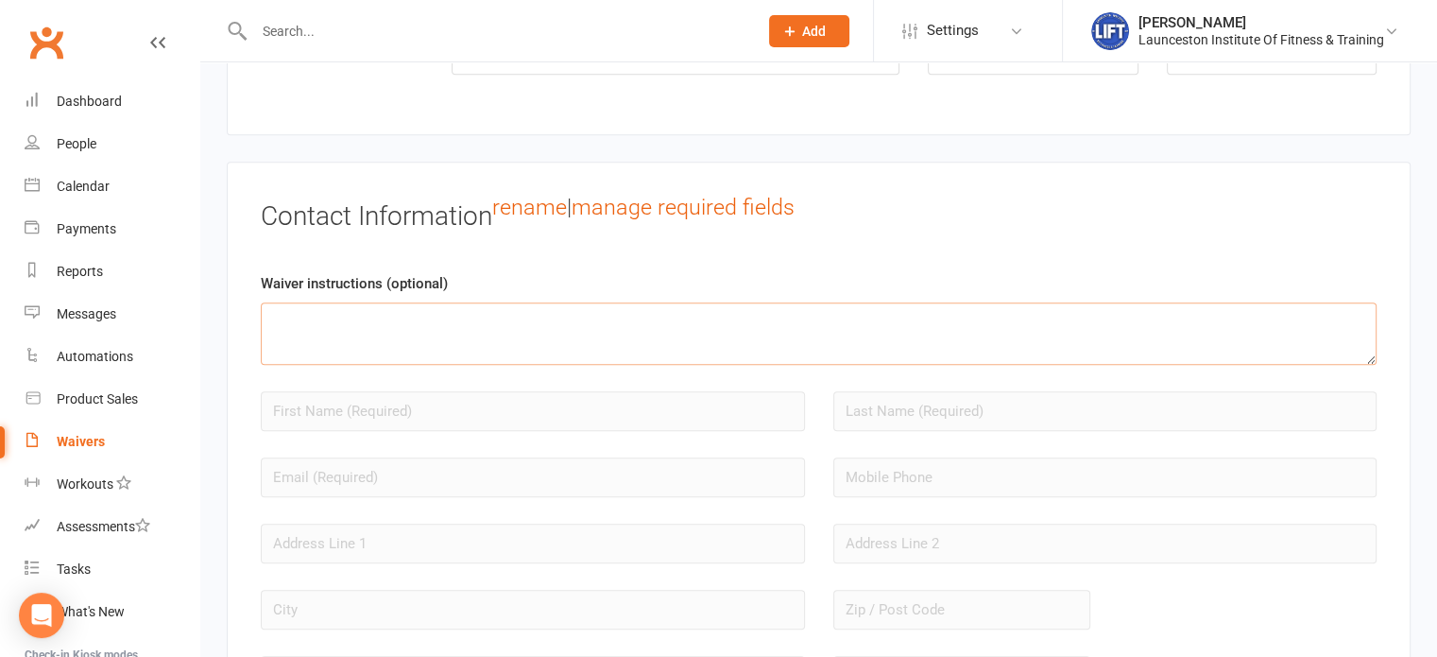
click at [643, 306] on textarea at bounding box center [819, 333] width 1116 height 62
paste textarea "Please complete the information below to suspend your LIFT membership for betwe…"
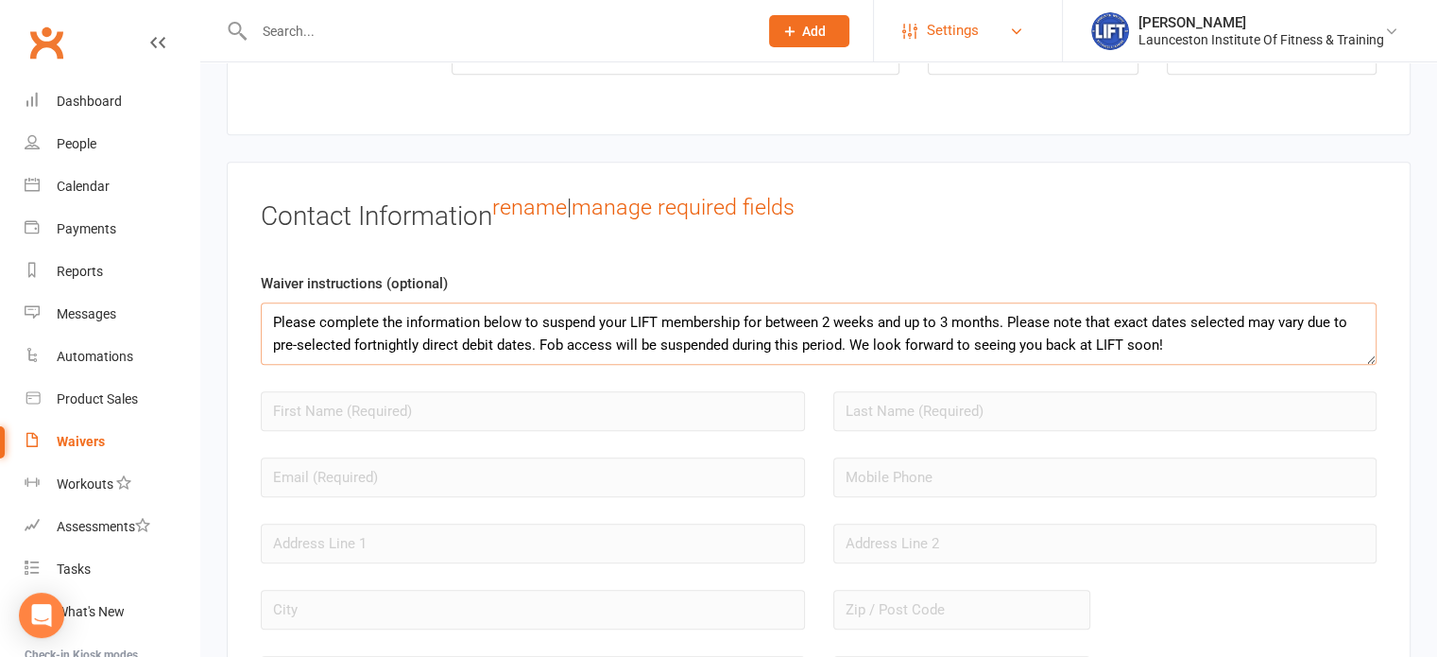
type textarea "Please complete the information below to suspend your LIFT membership for betwe…"
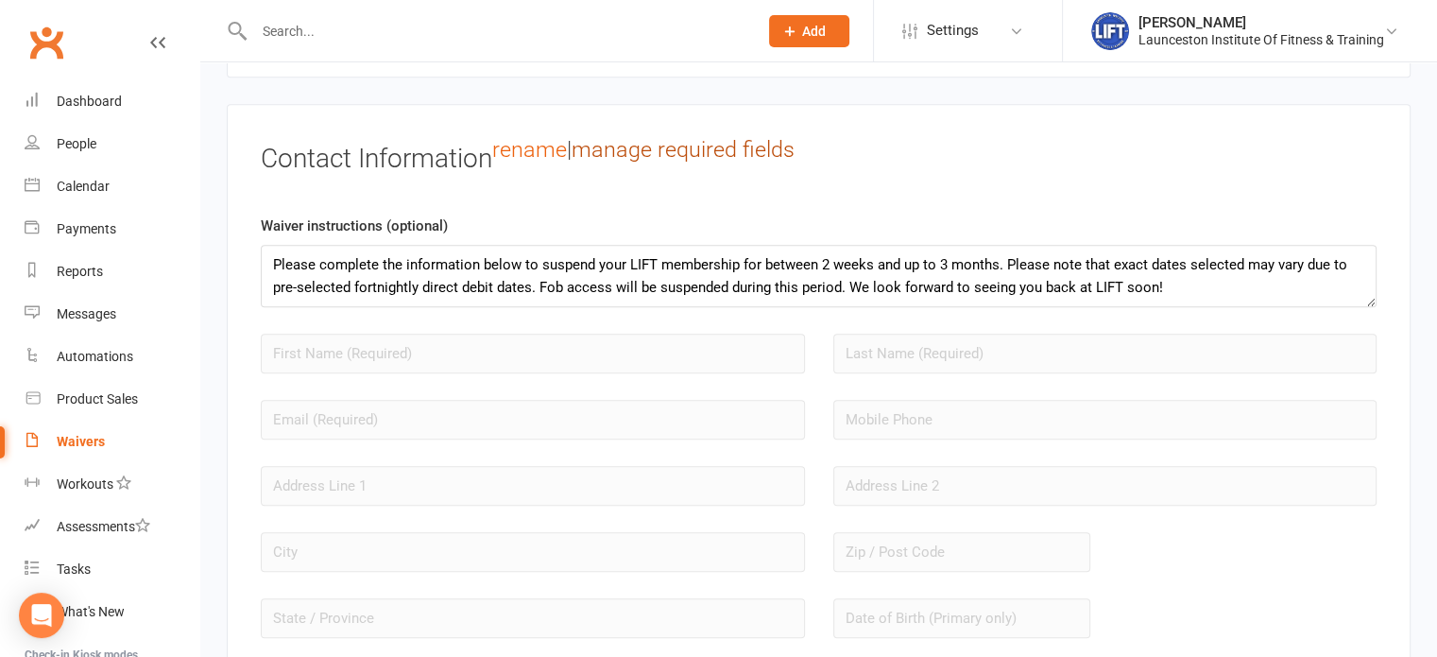
click at [725, 148] on link "manage required fields" at bounding box center [683, 149] width 223 height 26
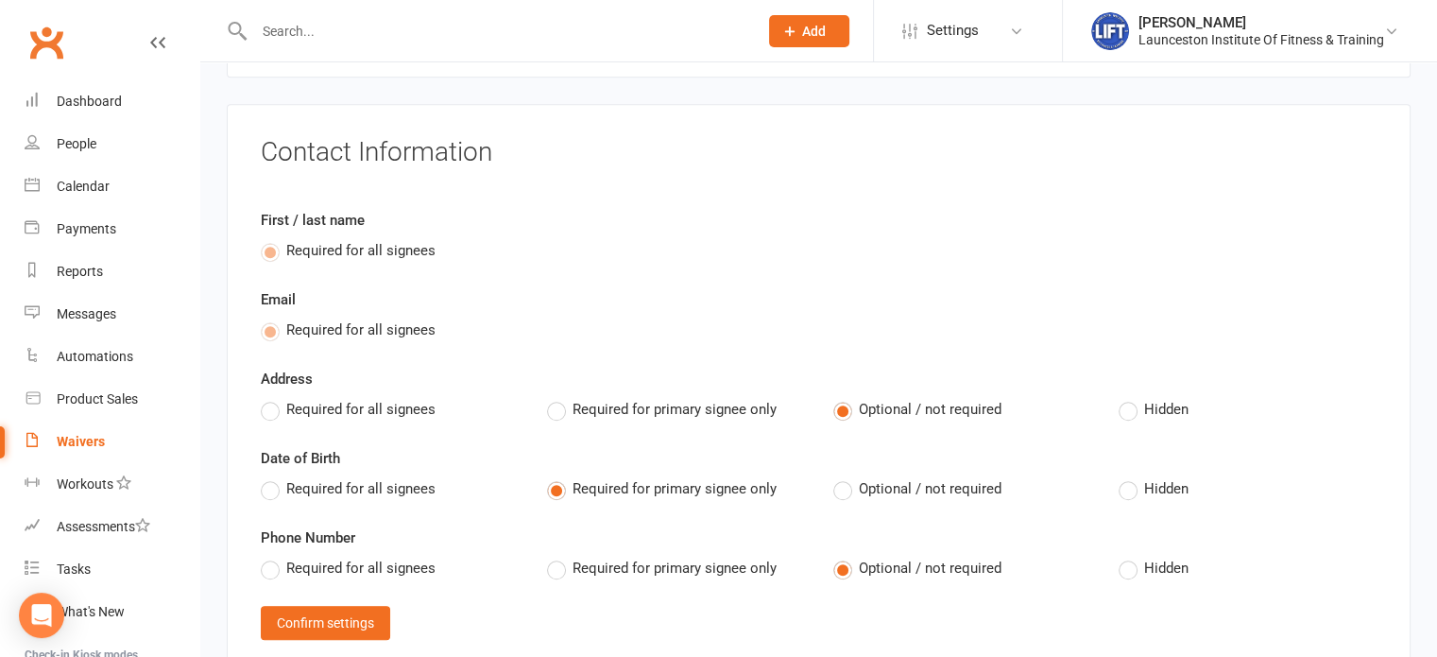
click at [322, 562] on span "Required for all signees" at bounding box center [360, 567] width 149 height 20
click at [273, 557] on input "Required for all signees" at bounding box center [267, 557] width 12 height 0
click at [1134, 483] on label "Hidden" at bounding box center [1154, 488] width 70 height 23
click at [1131, 477] on input "Hidden" at bounding box center [1125, 477] width 12 height 0
click at [1140, 409] on label "Hidden" at bounding box center [1154, 409] width 70 height 23
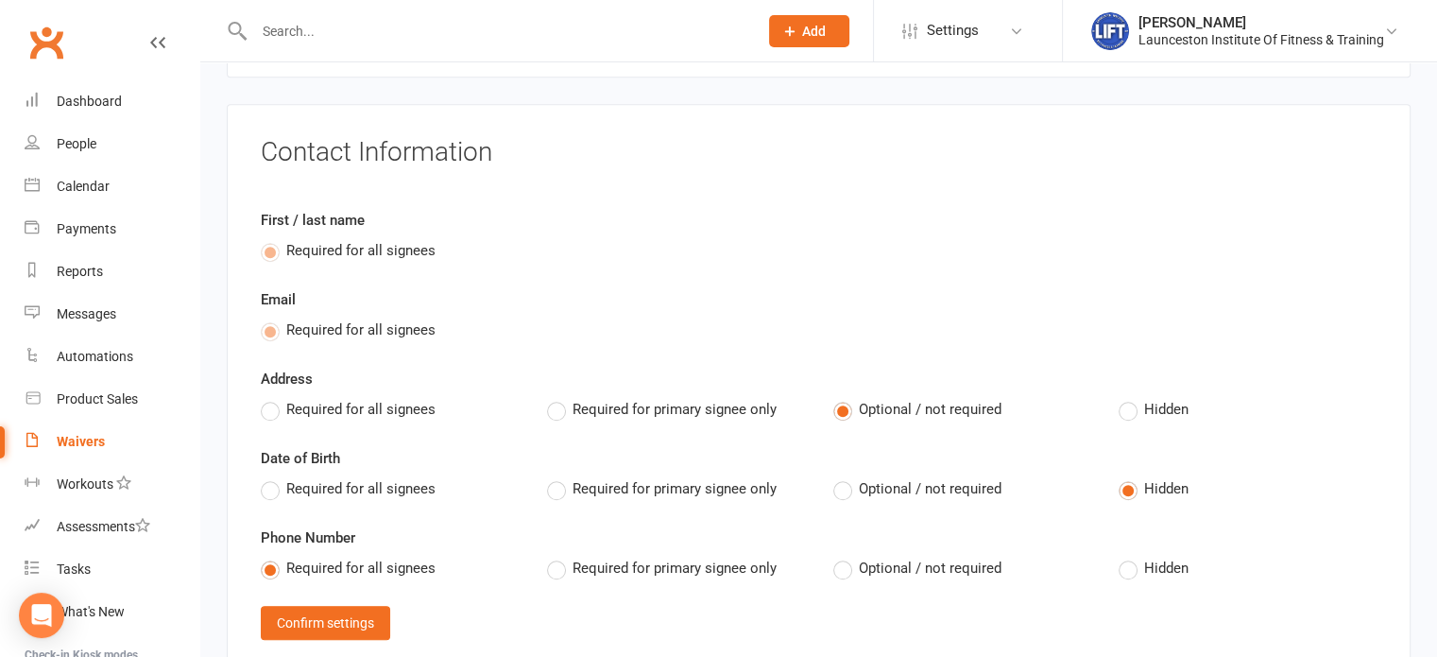
click at [1131, 398] on input "Hidden" at bounding box center [1125, 398] width 12 height 0
click at [332, 621] on button "Confirm settings" at bounding box center [325, 623] width 129 height 34
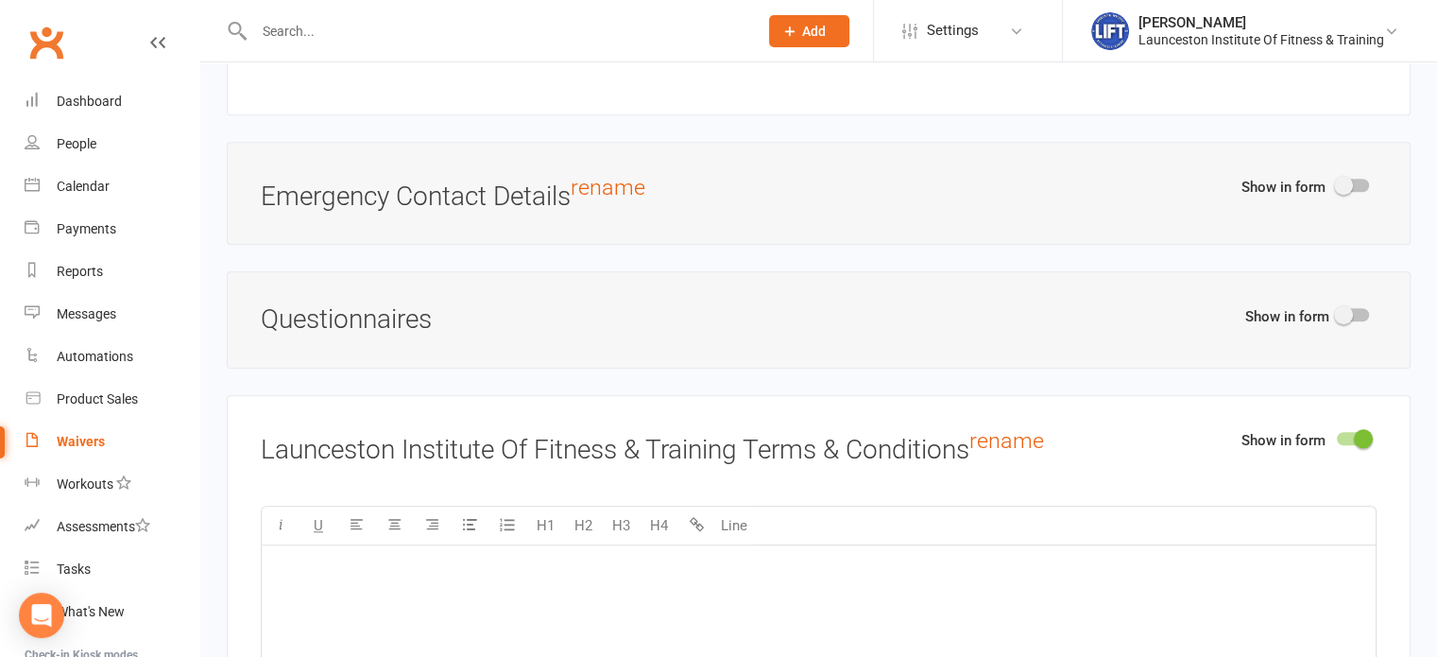
scroll to position [1849, 0]
click at [1345, 307] on span at bounding box center [1343, 316] width 19 height 19
click at [1337, 314] on input "checkbox" at bounding box center [1337, 314] width 0 height 0
select select "do_not_copy_answers"
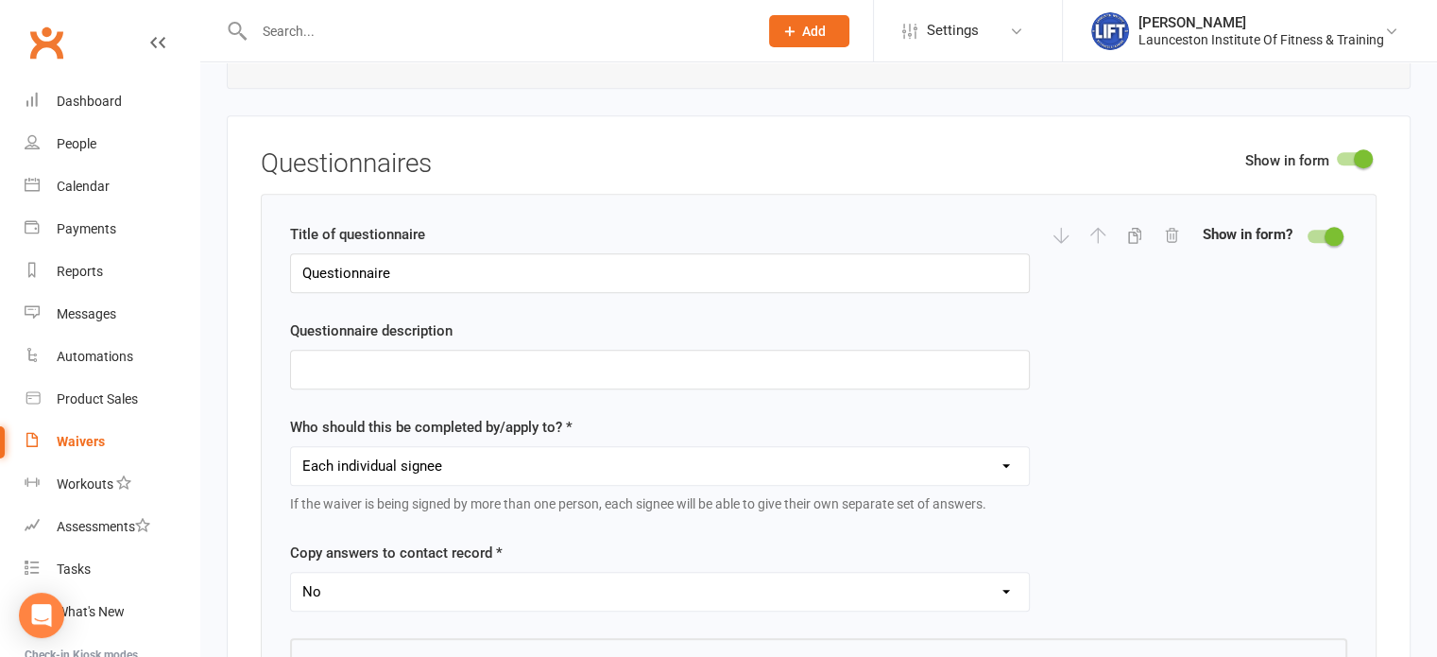
scroll to position [2007, 0]
click at [1163, 519] on div "Title of questionnaire Questionnaire Questionnaire description Who should this …" at bounding box center [819, 429] width 1058 height 414
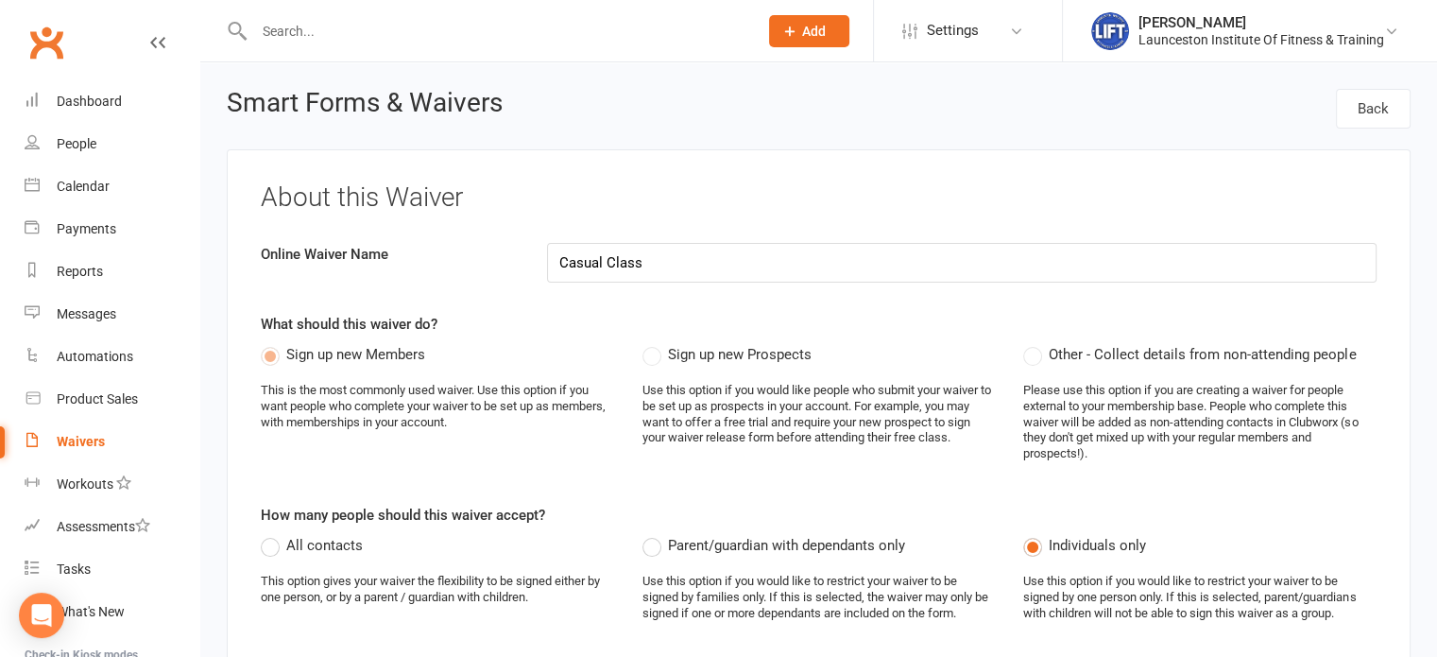
drag, startPoint x: 656, startPoint y: 354, endPoint x: 575, endPoint y: 340, distance: 82.5
click at [575, 340] on div "What should this waiver do? Sign up new Members This is the most commonly used …" at bounding box center [819, 395] width 1116 height 164
click at [652, 351] on label "Sign up new Prospects" at bounding box center [727, 354] width 169 height 23
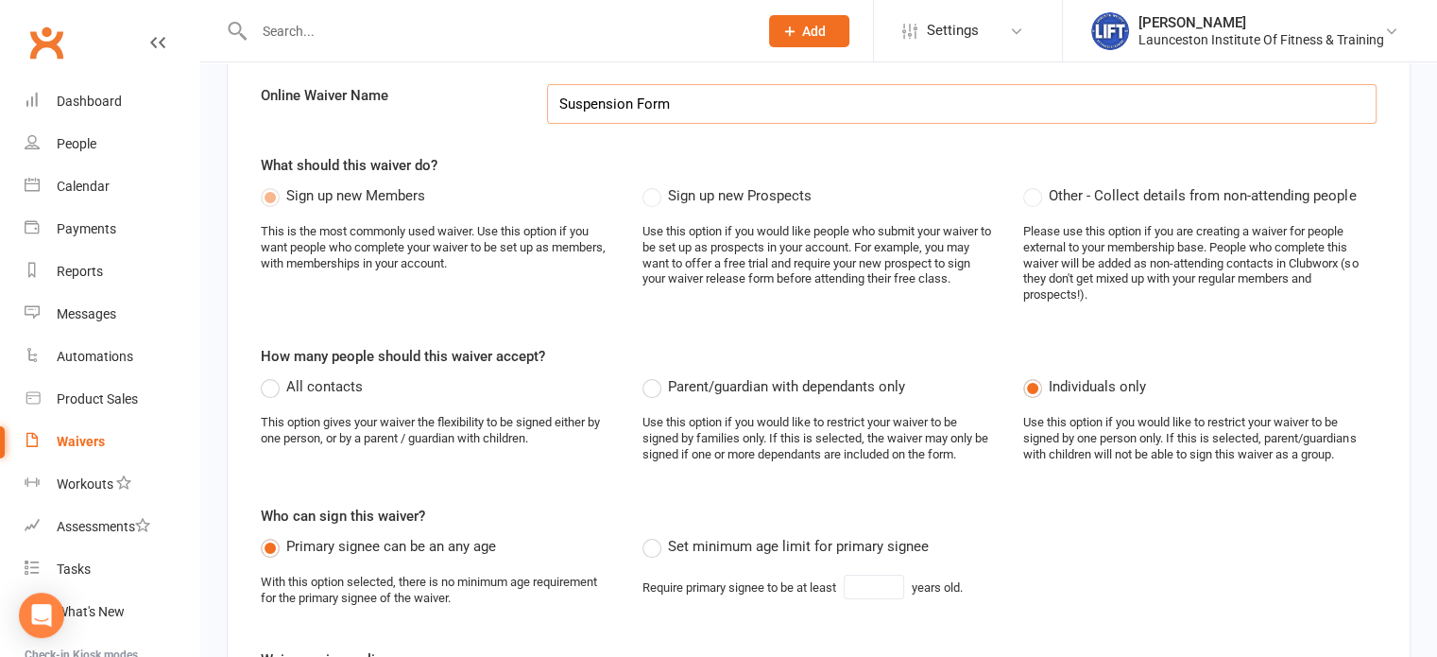
scroll to position [159, 0]
click at [299, 385] on span "All contacts" at bounding box center [324, 385] width 77 height 20
click at [273, 375] on input "All contacts" at bounding box center [267, 375] width 12 height 0
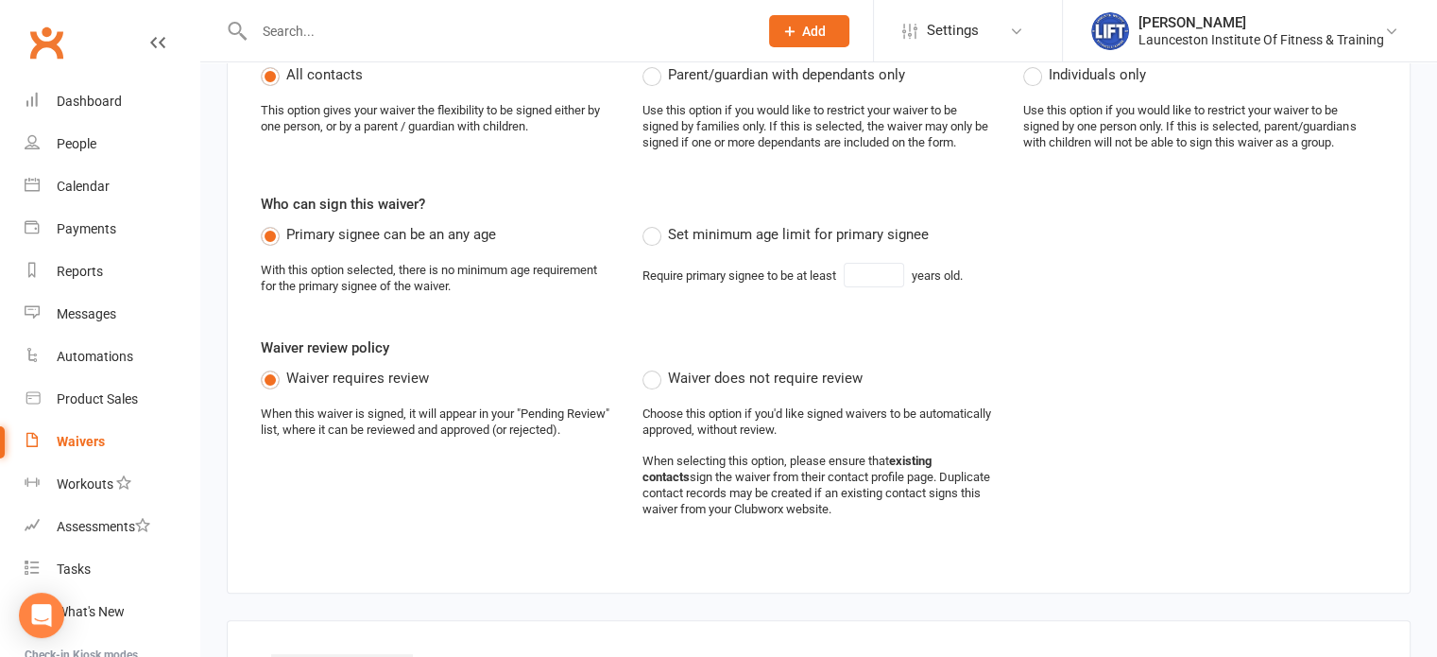
scroll to position [469, 0]
click at [737, 226] on span "Set minimum age limit for primary signee" at bounding box center [798, 235] width 261 height 20
click at [655, 225] on input "Set minimum age limit for primary signee" at bounding box center [649, 225] width 12 height 0
type input "18"
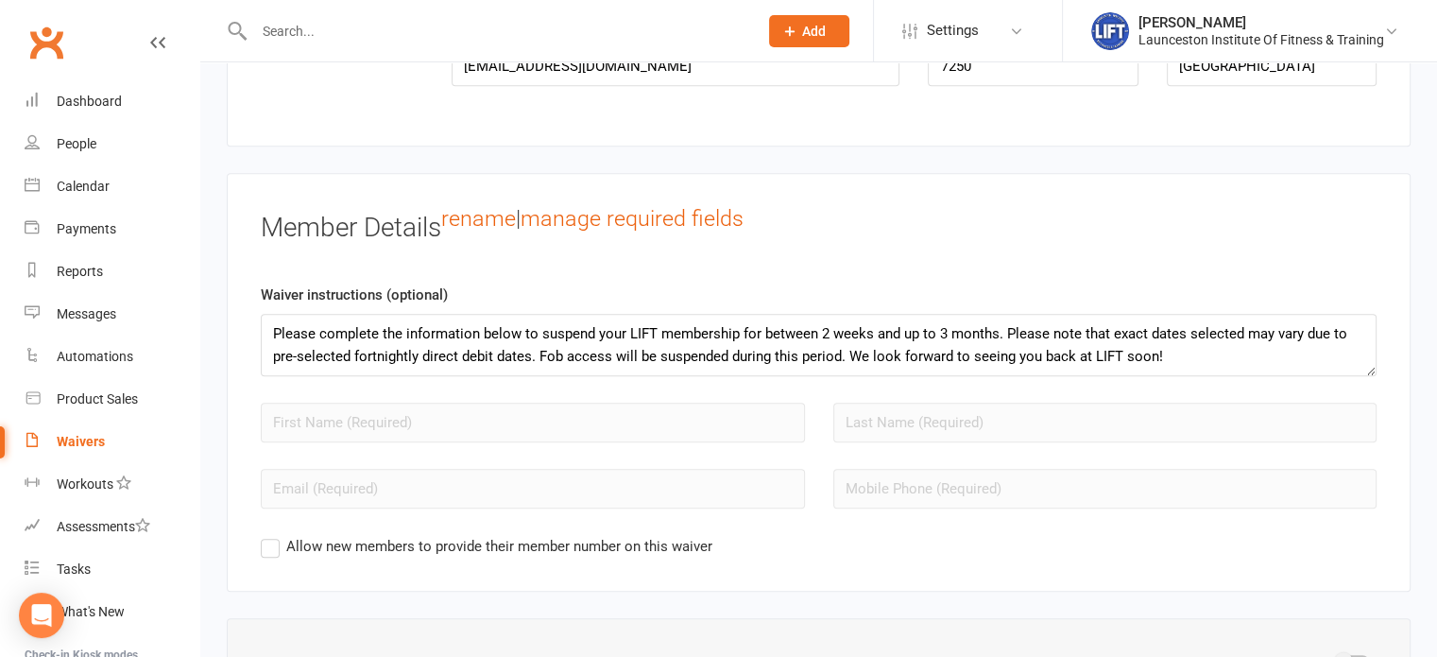
scroll to position [1409, 0]
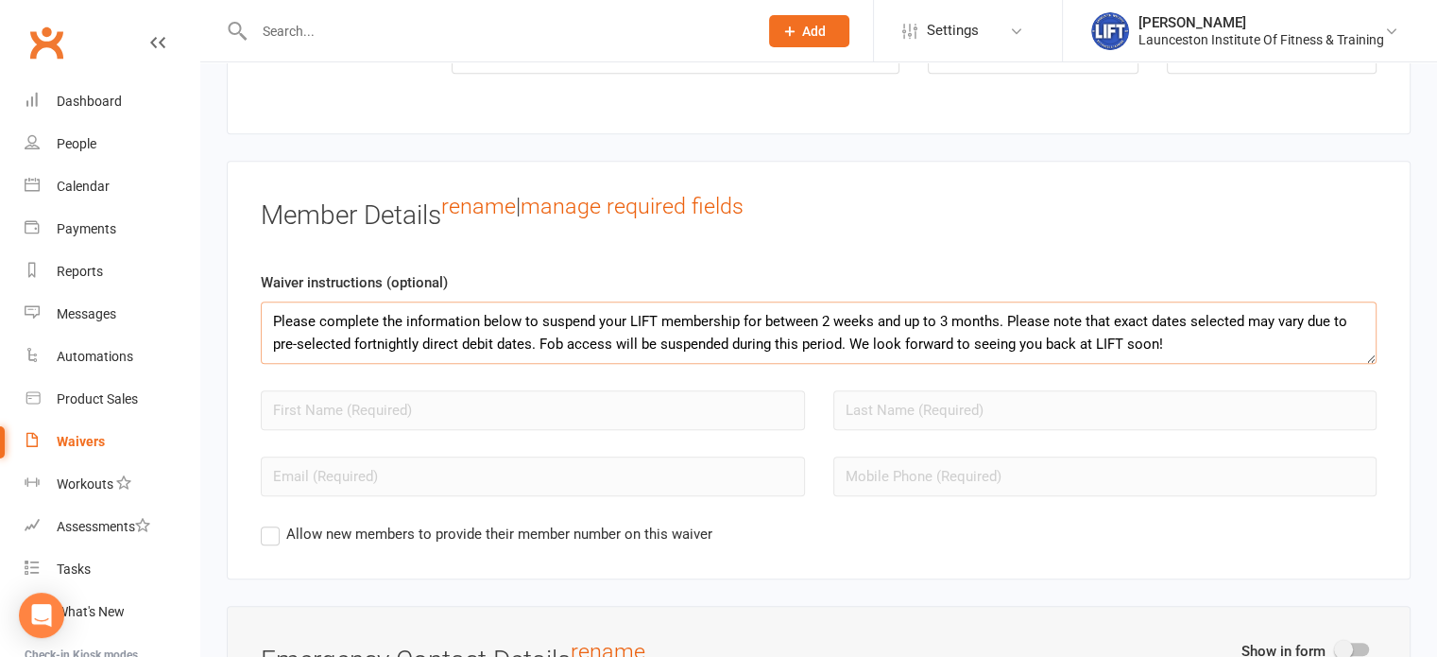
drag, startPoint x: 1265, startPoint y: 342, endPoint x: 232, endPoint y: 294, distance: 1033.1
click at [232, 294] on div "Member Details rename | manage required fields Waiver instructions (optional) P…" at bounding box center [819, 370] width 1184 height 419
click at [866, 235] on div "Member Details rename | manage required fields" at bounding box center [676, 220] width 858 height 50
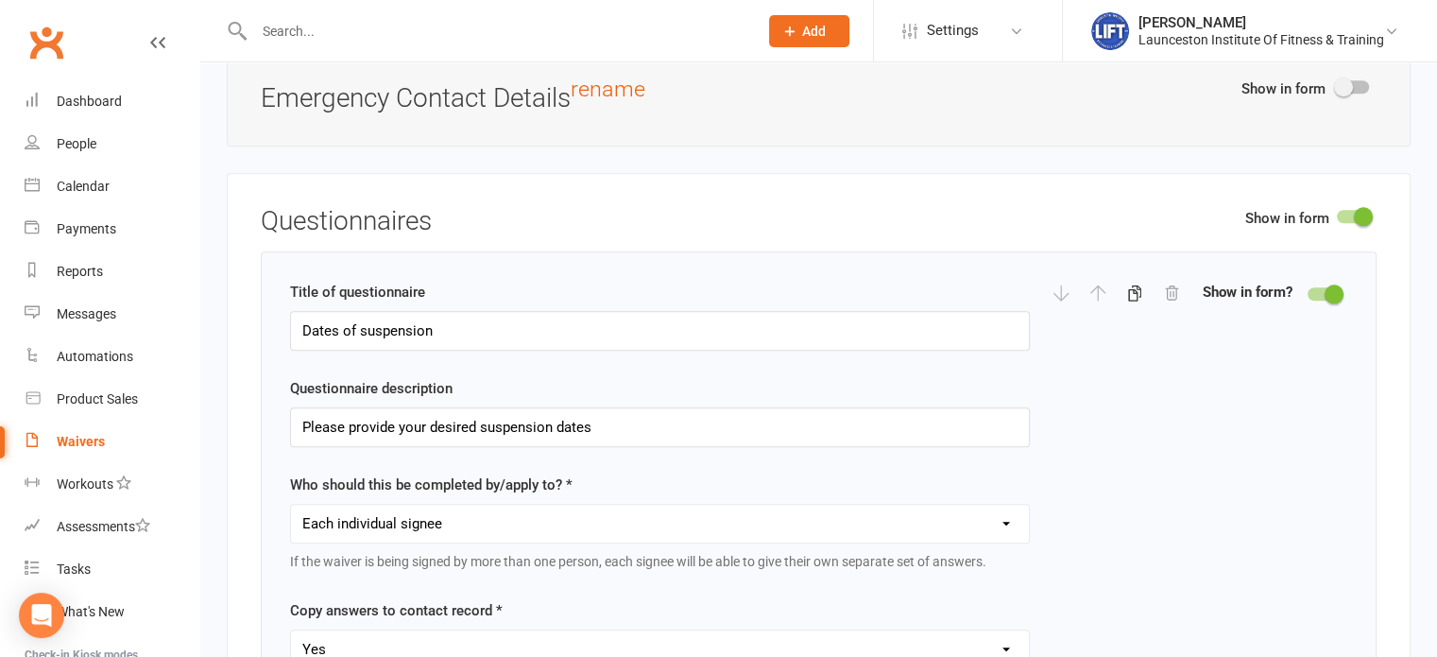
scroll to position [1971, 0]
drag, startPoint x: 617, startPoint y: 321, endPoint x: 249, endPoint y: 318, distance: 368.6
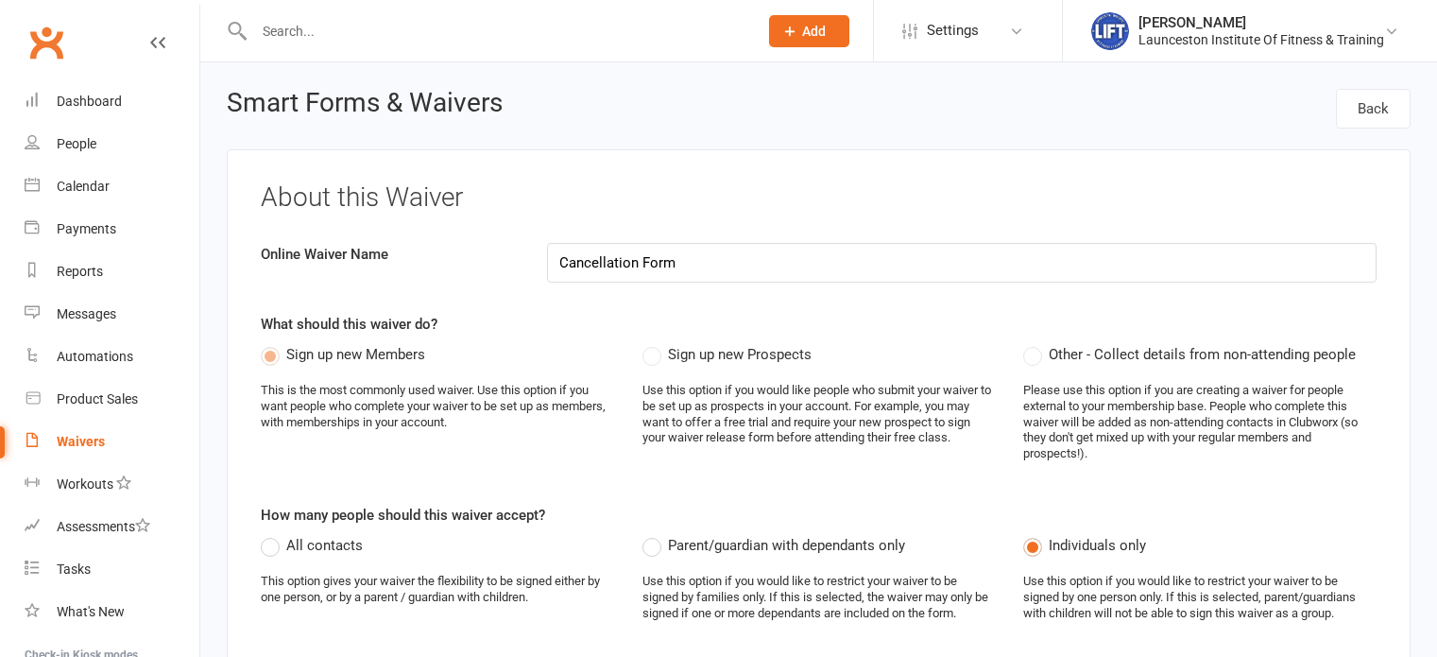
select select "select"
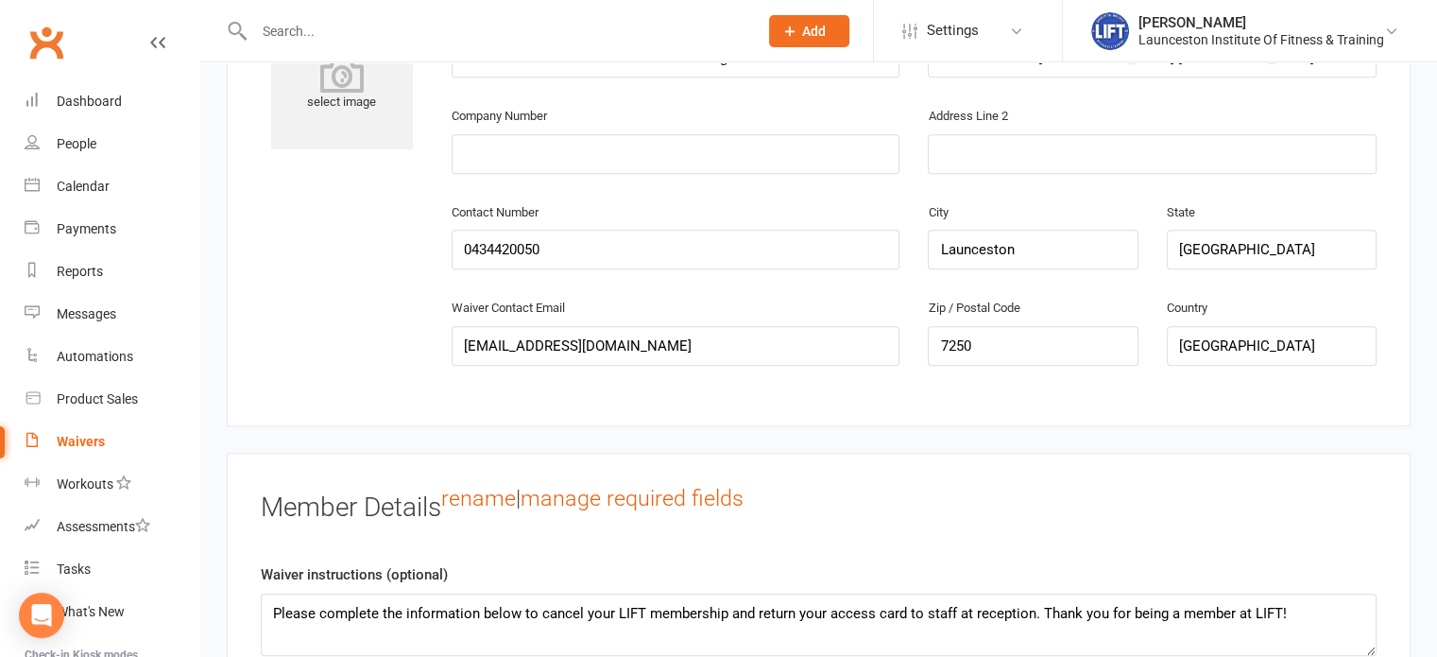
scroll to position [1231, 0]
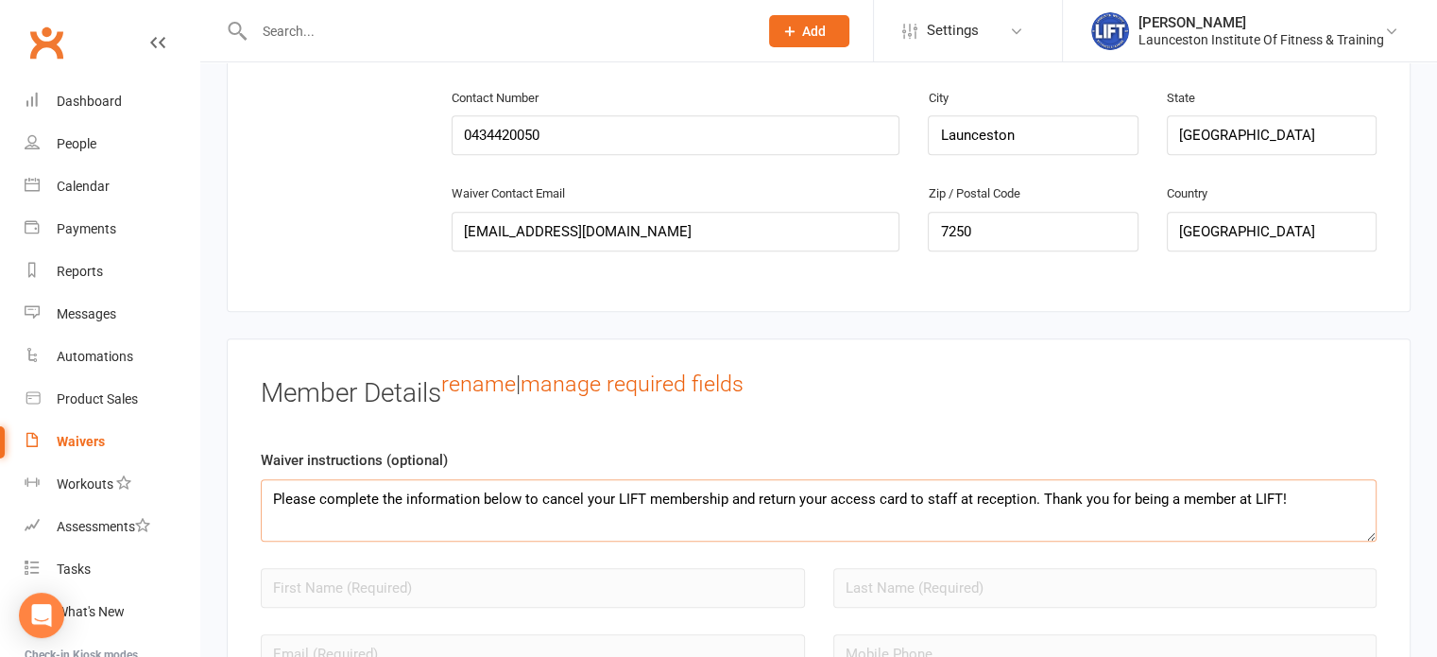
drag, startPoint x: 1285, startPoint y: 502, endPoint x: 253, endPoint y: 490, distance: 1032.1
click at [253, 490] on div "Member Details rename | manage required fields Waiver instructions (optional) P…" at bounding box center [819, 547] width 1184 height 419
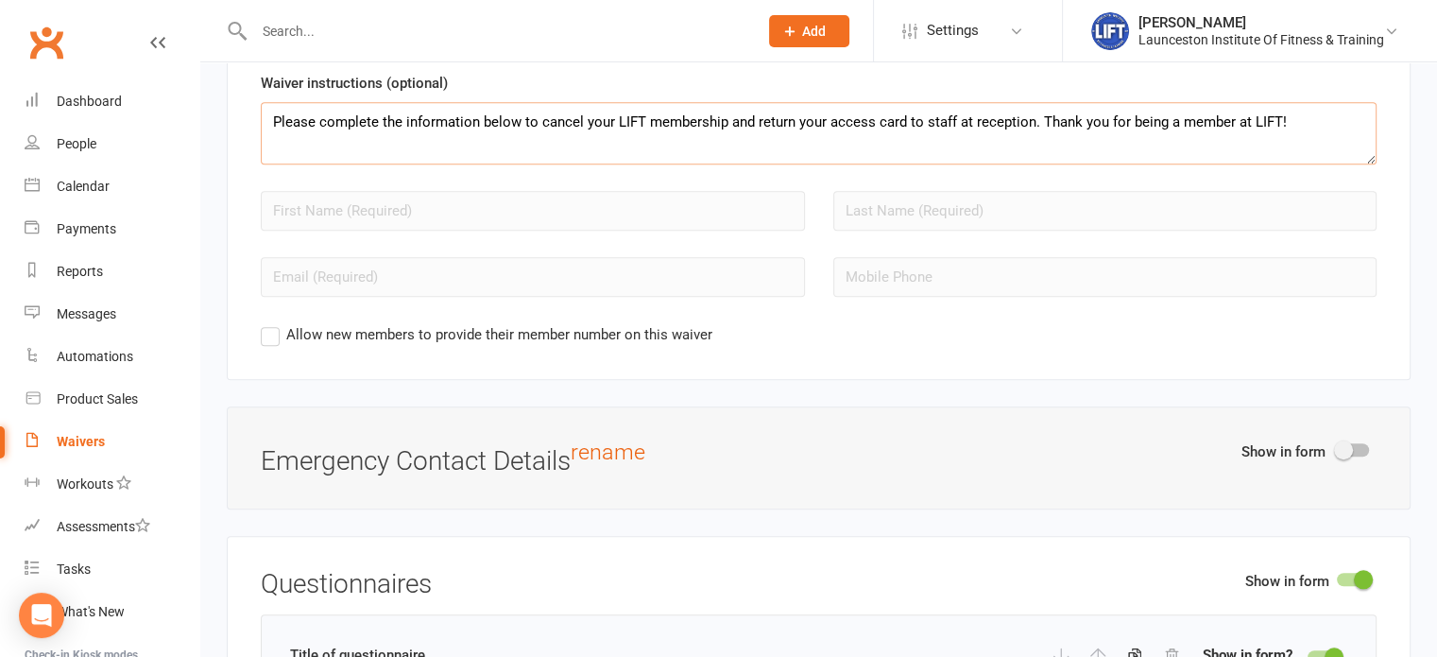
scroll to position [1968, 0]
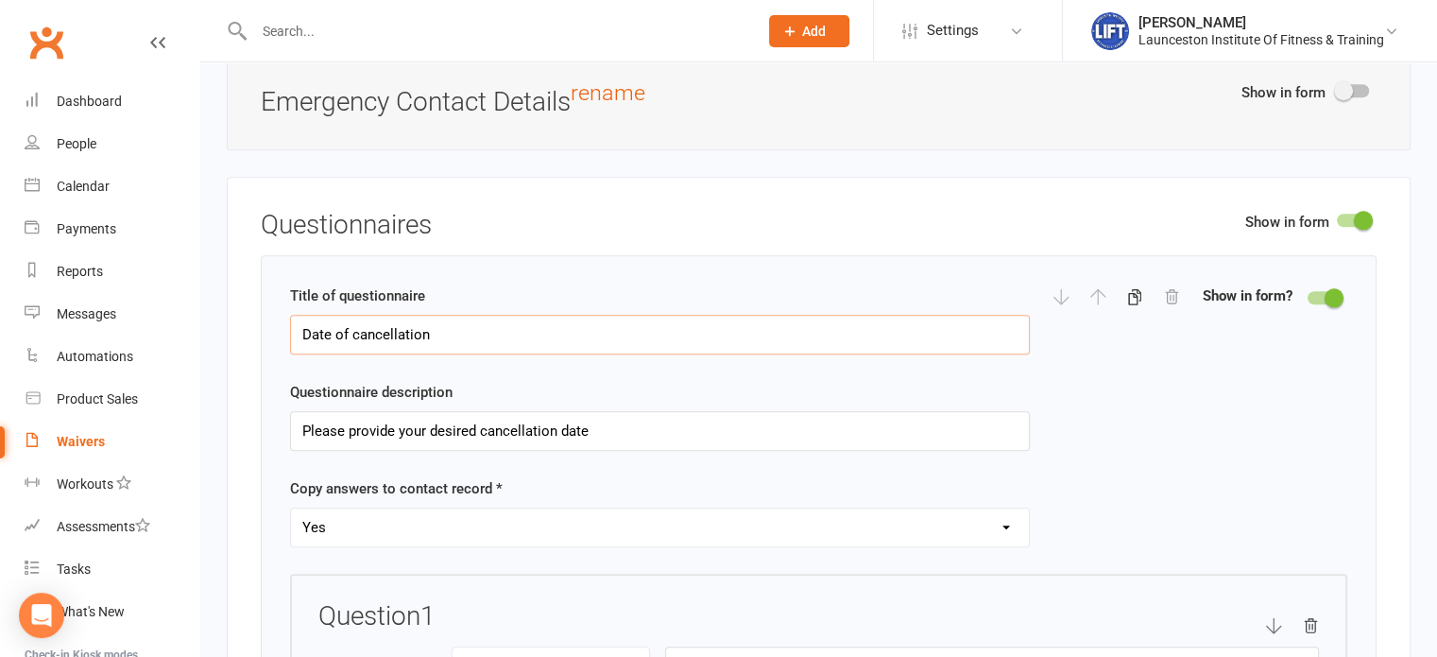
drag, startPoint x: 504, startPoint y: 325, endPoint x: 238, endPoint y: 317, distance: 265.7
drag, startPoint x: 664, startPoint y: 409, endPoint x: 273, endPoint y: 404, distance: 391.3
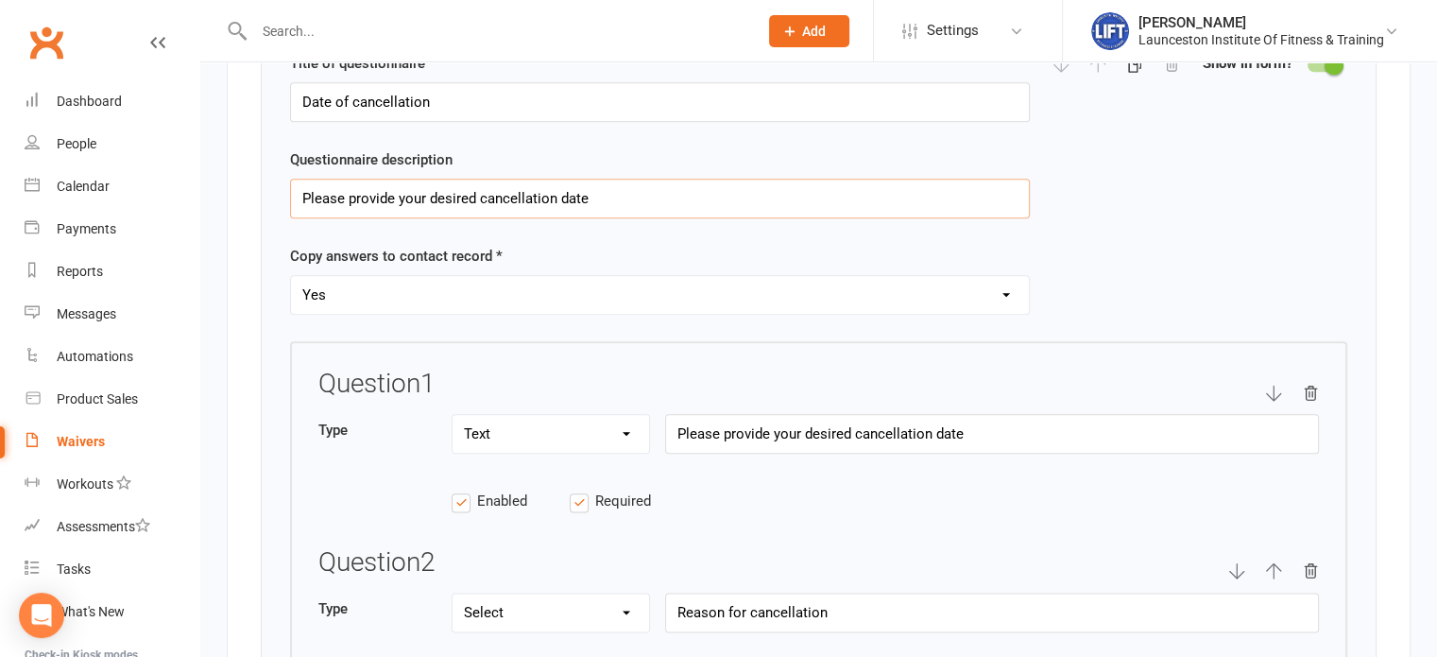
scroll to position [2225, 0]
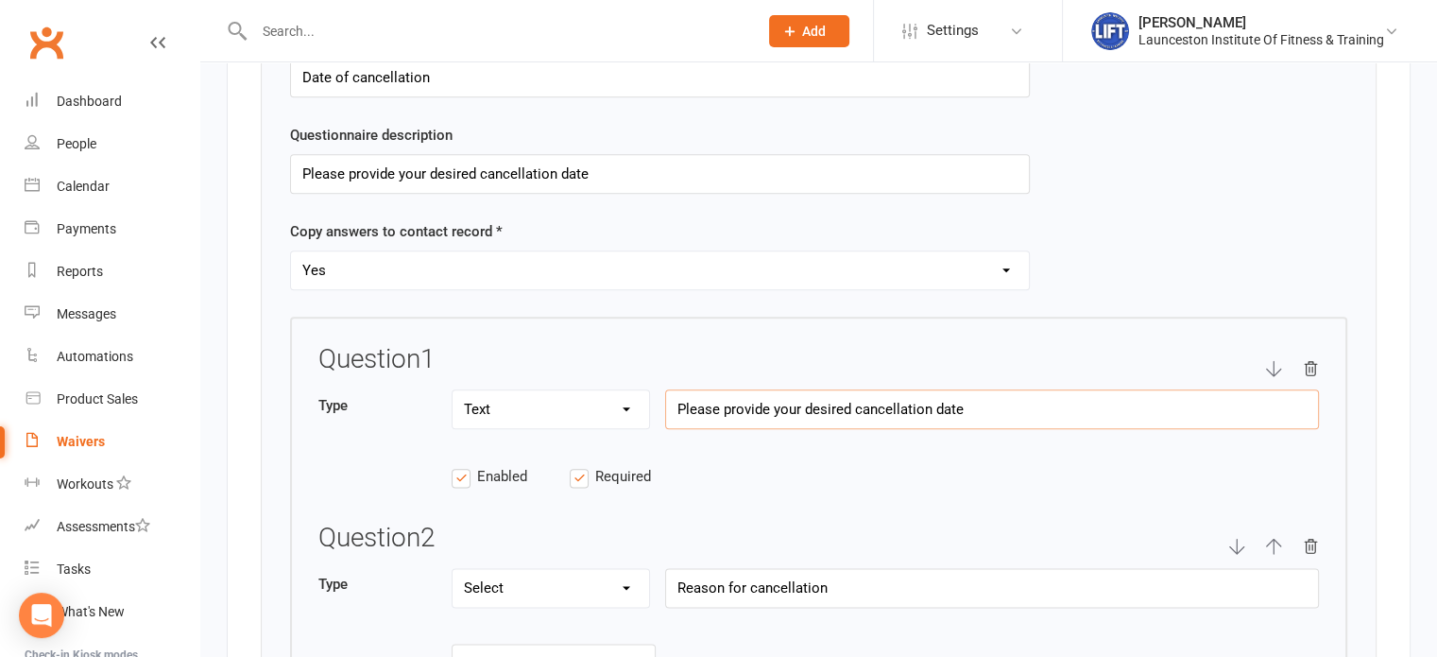
drag, startPoint x: 1032, startPoint y: 392, endPoint x: 648, endPoint y: 389, distance: 383.7
click at [648, 389] on div "Type Text Select Checkbox Please provide your desired cancellation date" at bounding box center [818, 419] width 1001 height 60
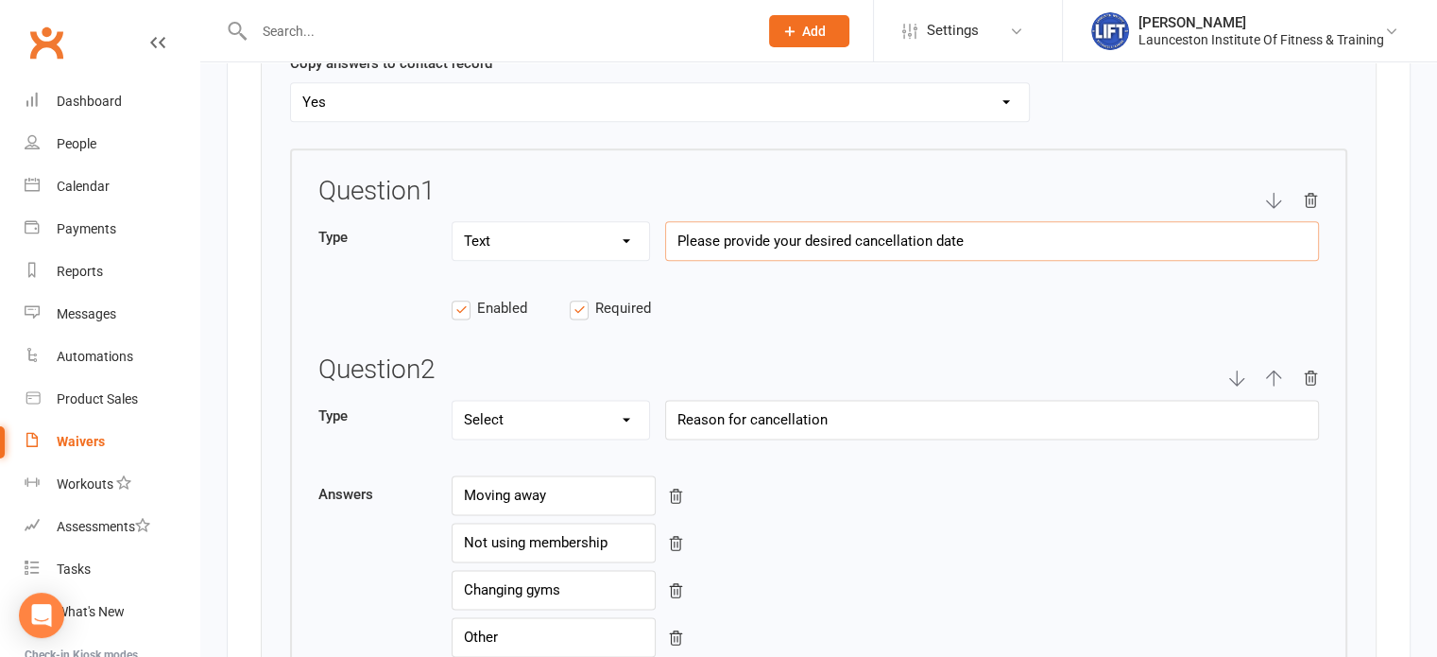
scroll to position [2402, 0]
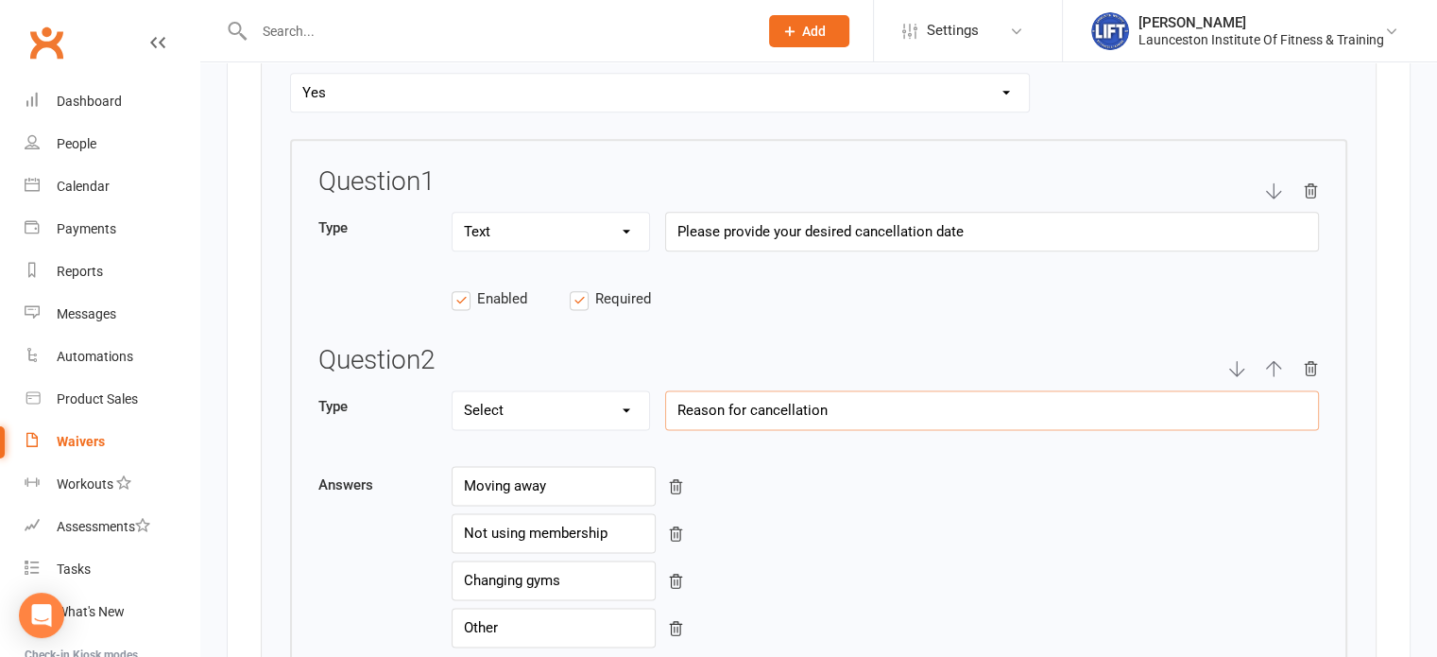
drag, startPoint x: 891, startPoint y: 405, endPoint x: 666, endPoint y: 391, distance: 225.4
click at [666, 391] on input "Reason for cancellation" at bounding box center [992, 410] width 654 height 40
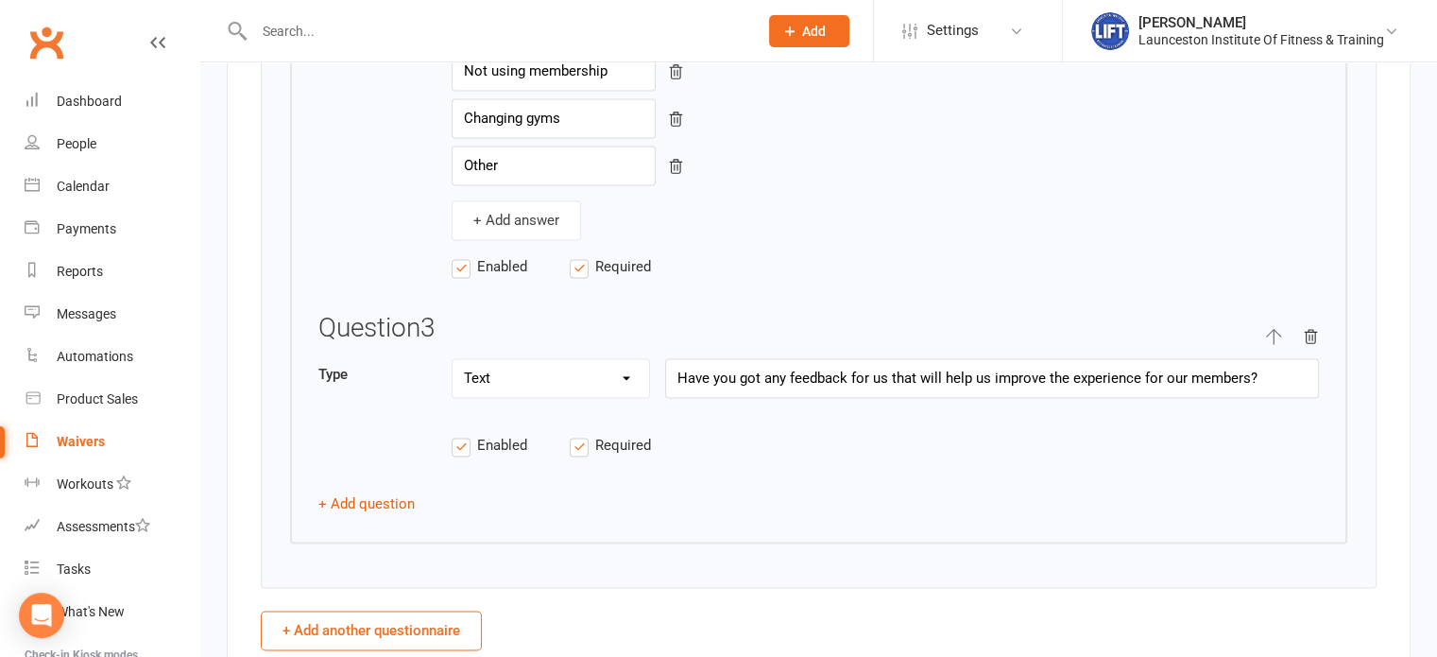
scroll to position [2869, 0]
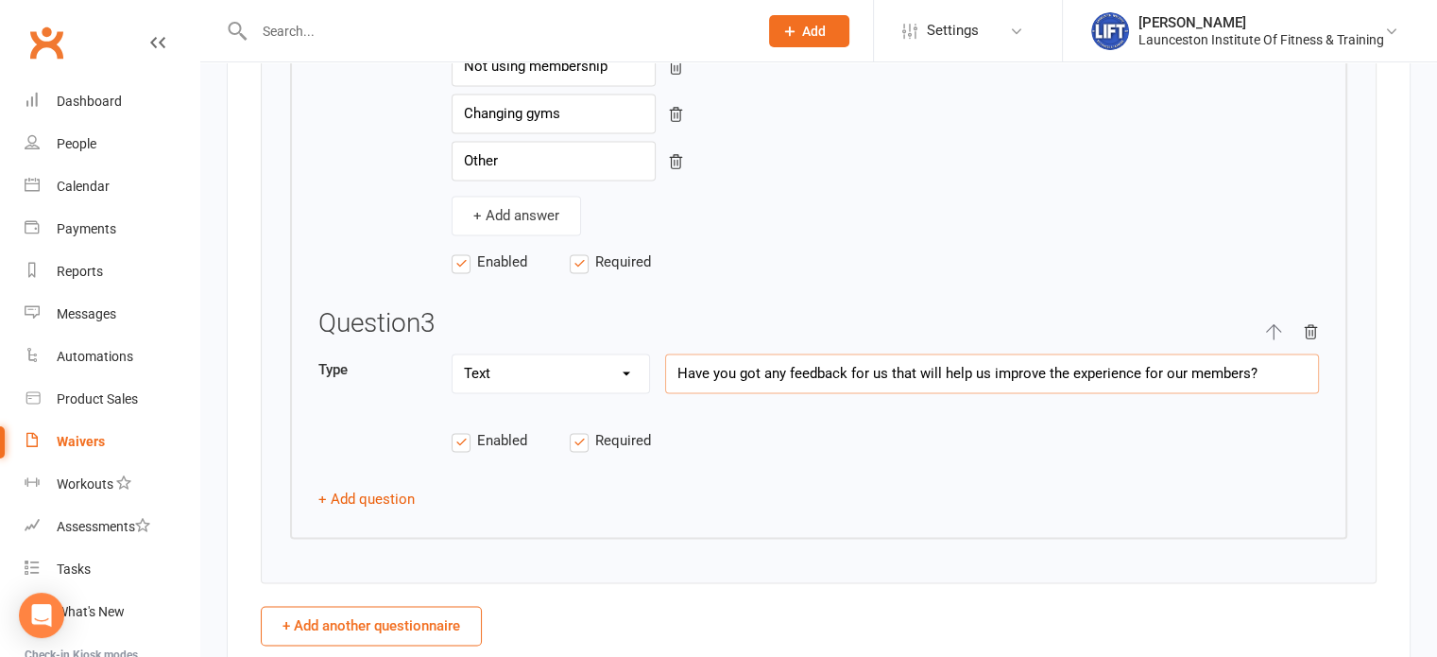
drag, startPoint x: 1277, startPoint y: 354, endPoint x: 633, endPoint y: 336, distance: 643.9
click at [633, 336] on div "Question 3 Type Text Select Checkbox Have you got any feedback for us that will…" at bounding box center [818, 390] width 1001 height 163
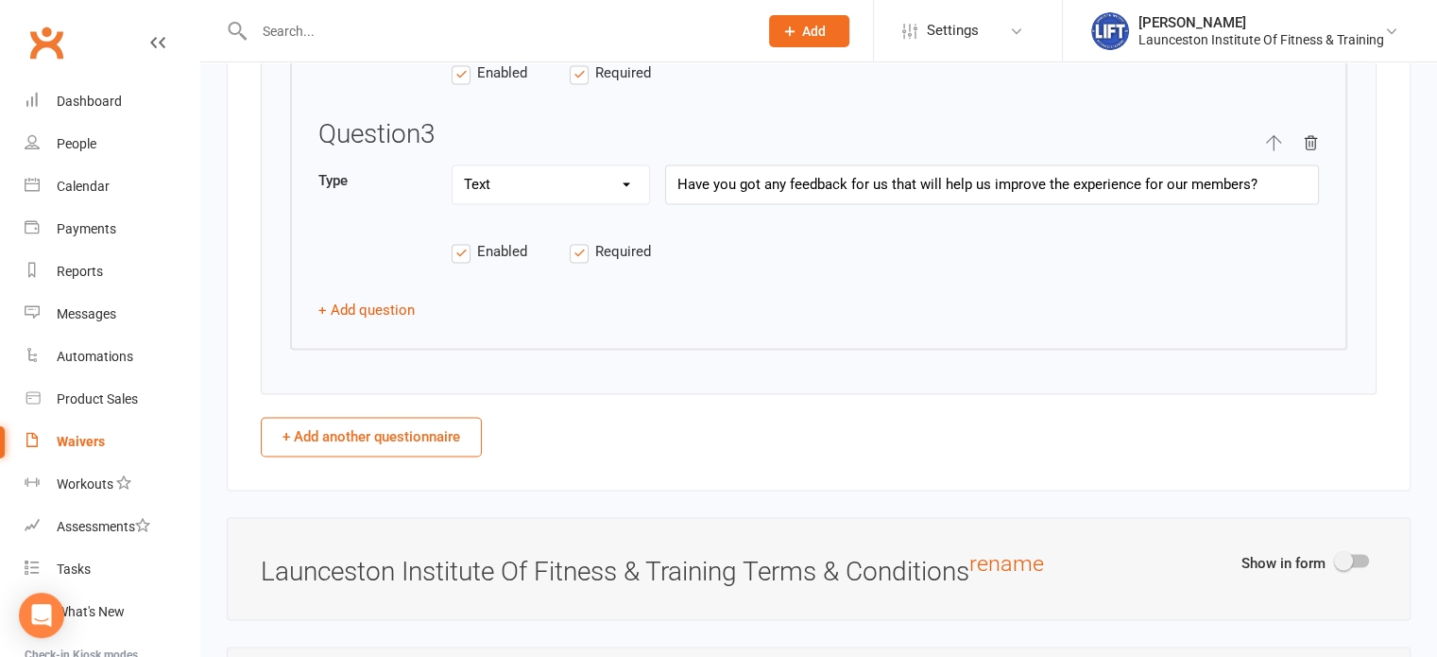
click at [666, 524] on div "Show in form Launceston Institute Of Fitness & Training Terms & Conditions rena…" at bounding box center [819, 568] width 1184 height 103
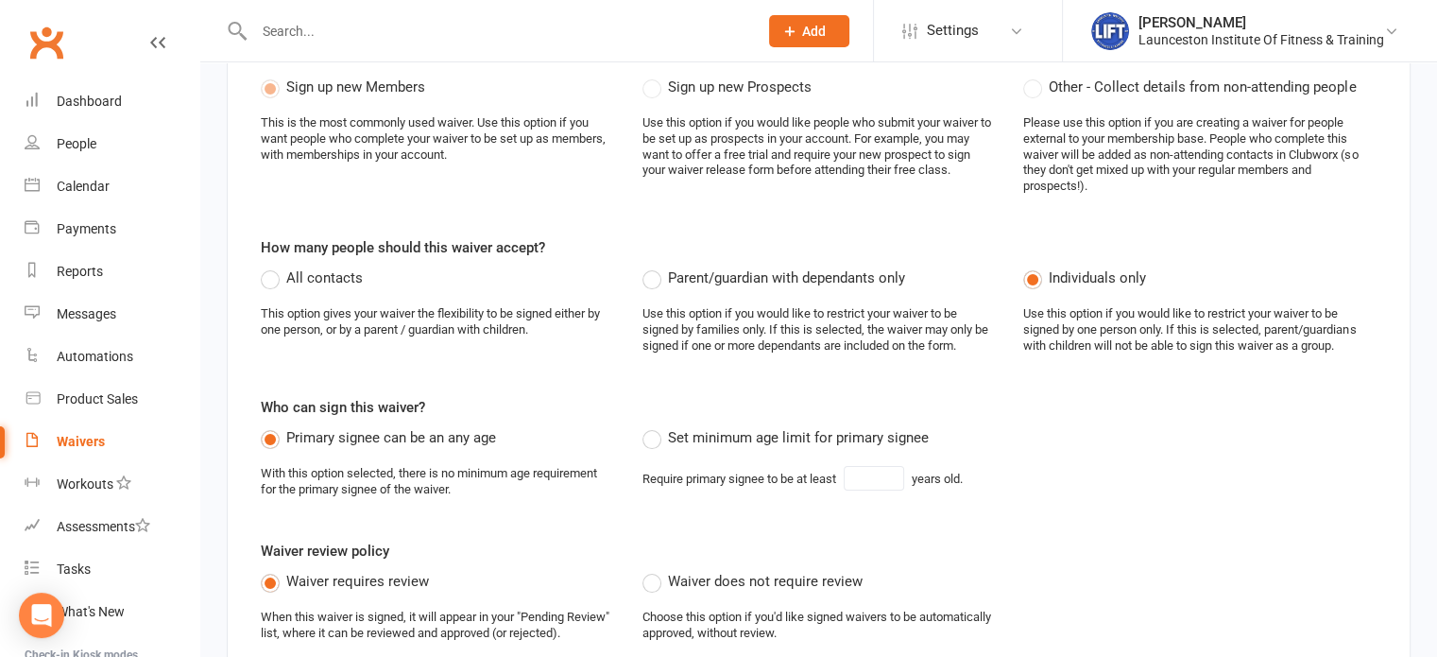
scroll to position [0, 0]
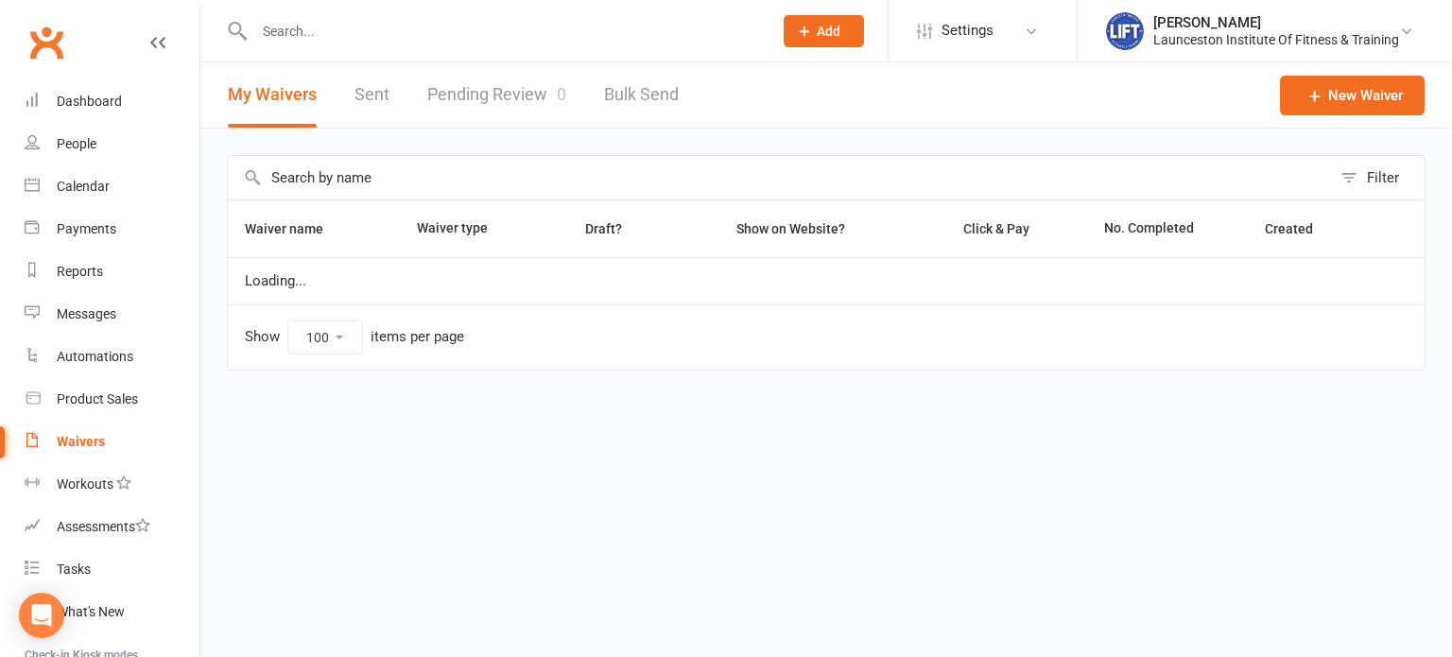
select select "100"
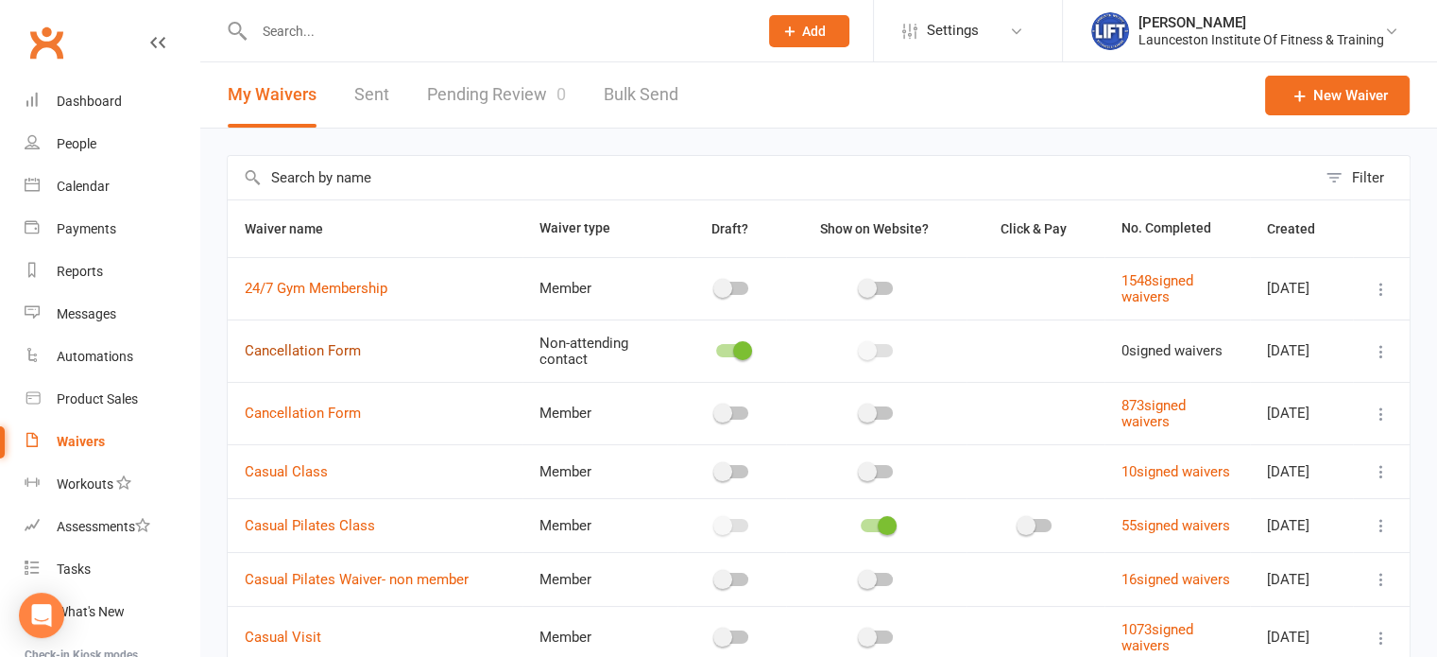
click at [310, 353] on link "Cancellation Form" at bounding box center [303, 350] width 116 height 17
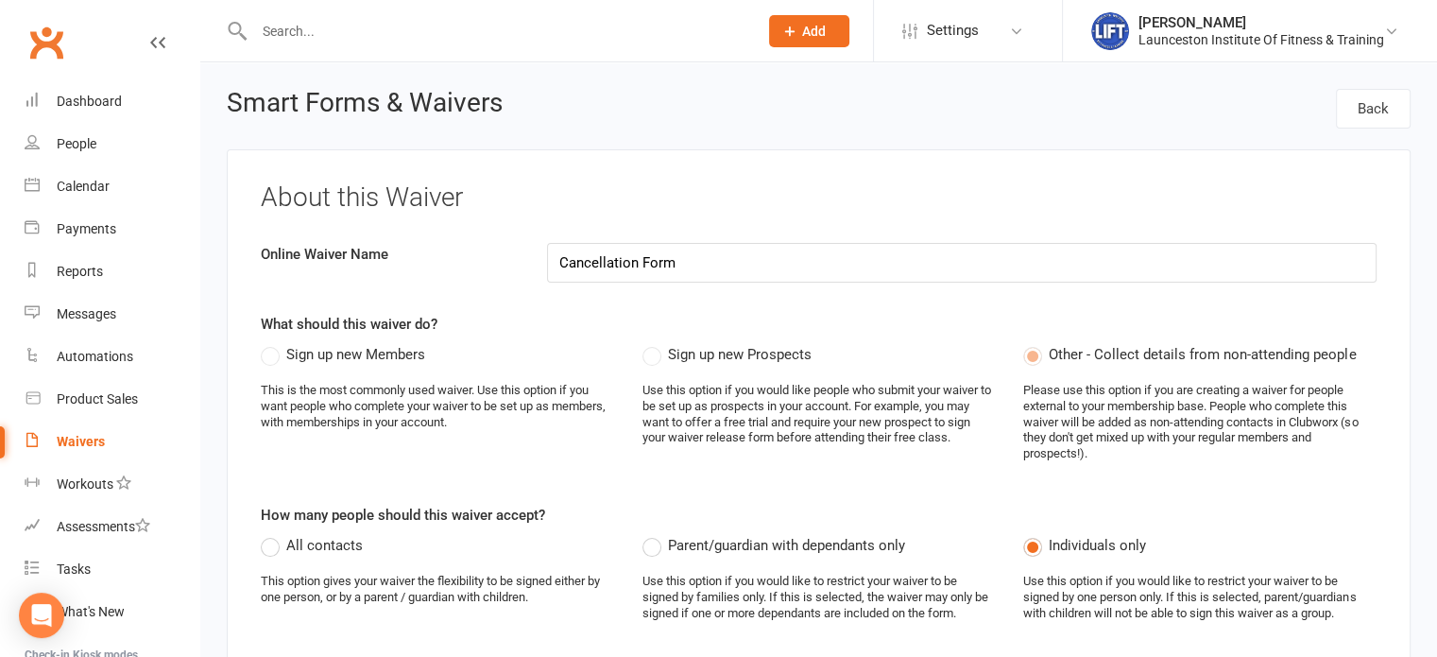
select select "select"
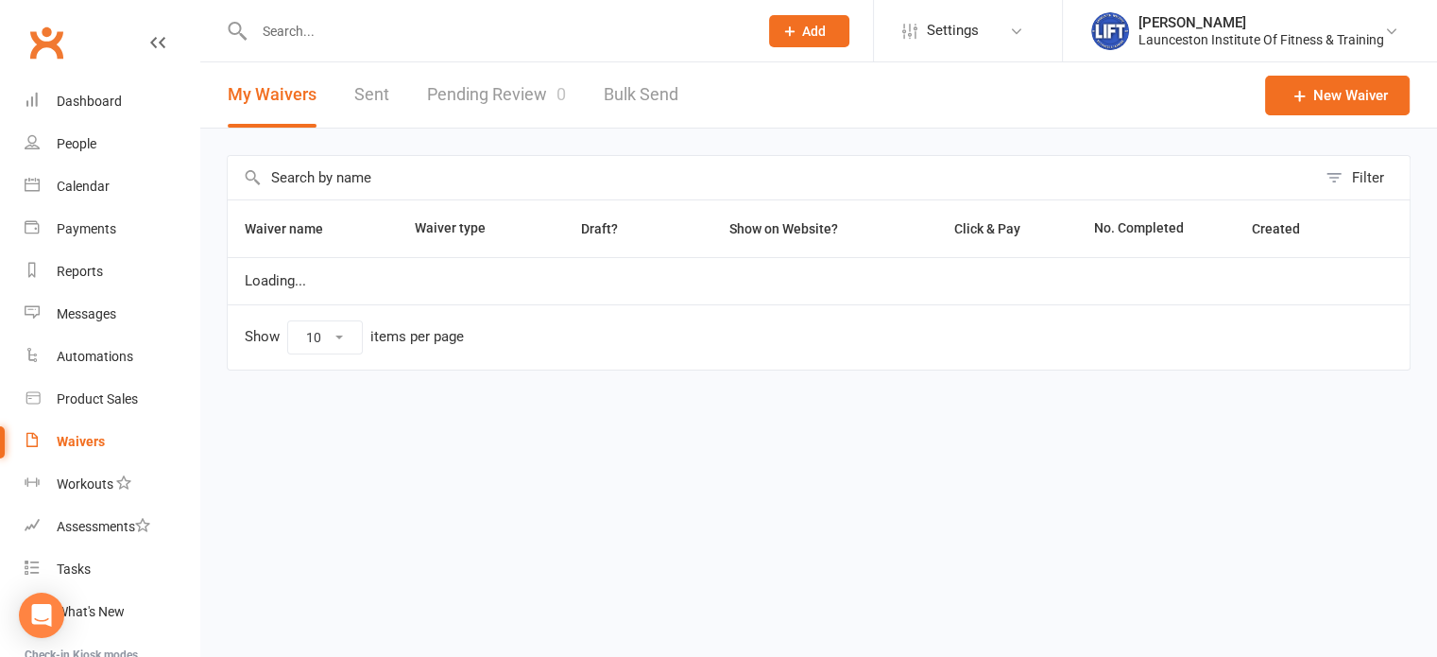
select select "100"
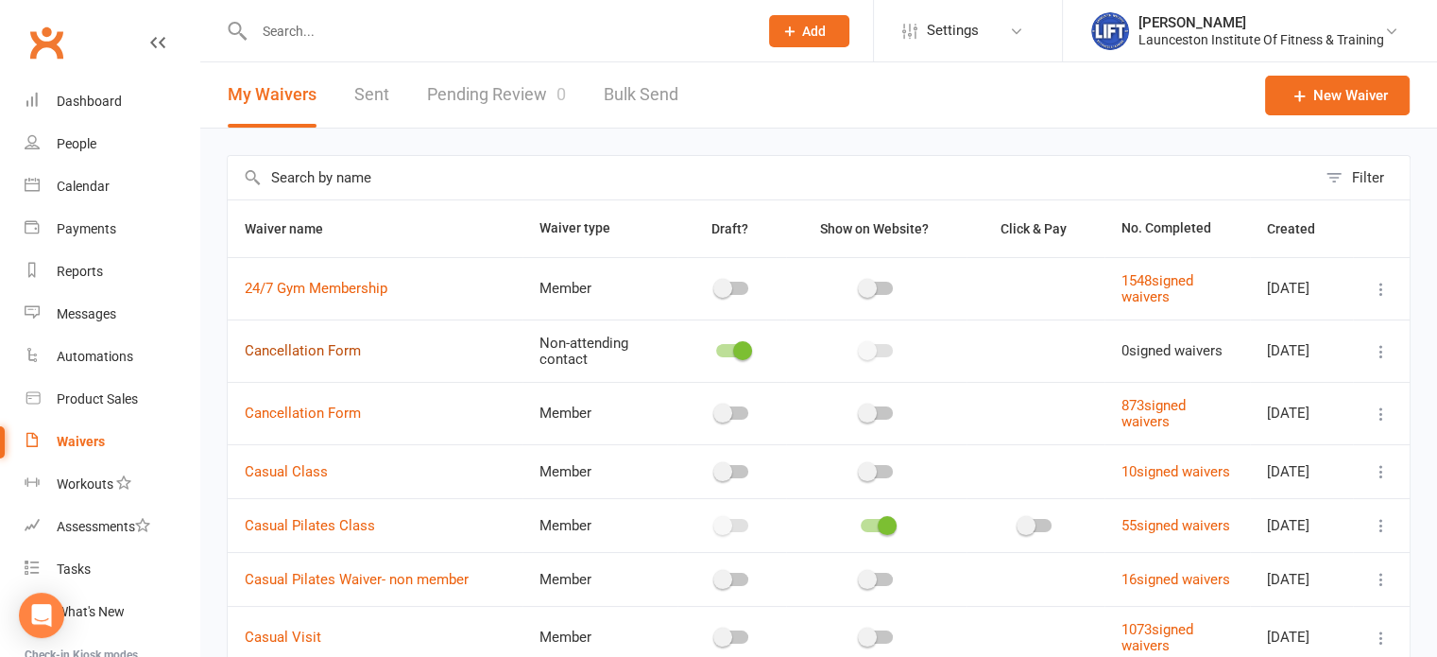
click at [314, 351] on link "Cancellation Form" at bounding box center [303, 350] width 116 height 17
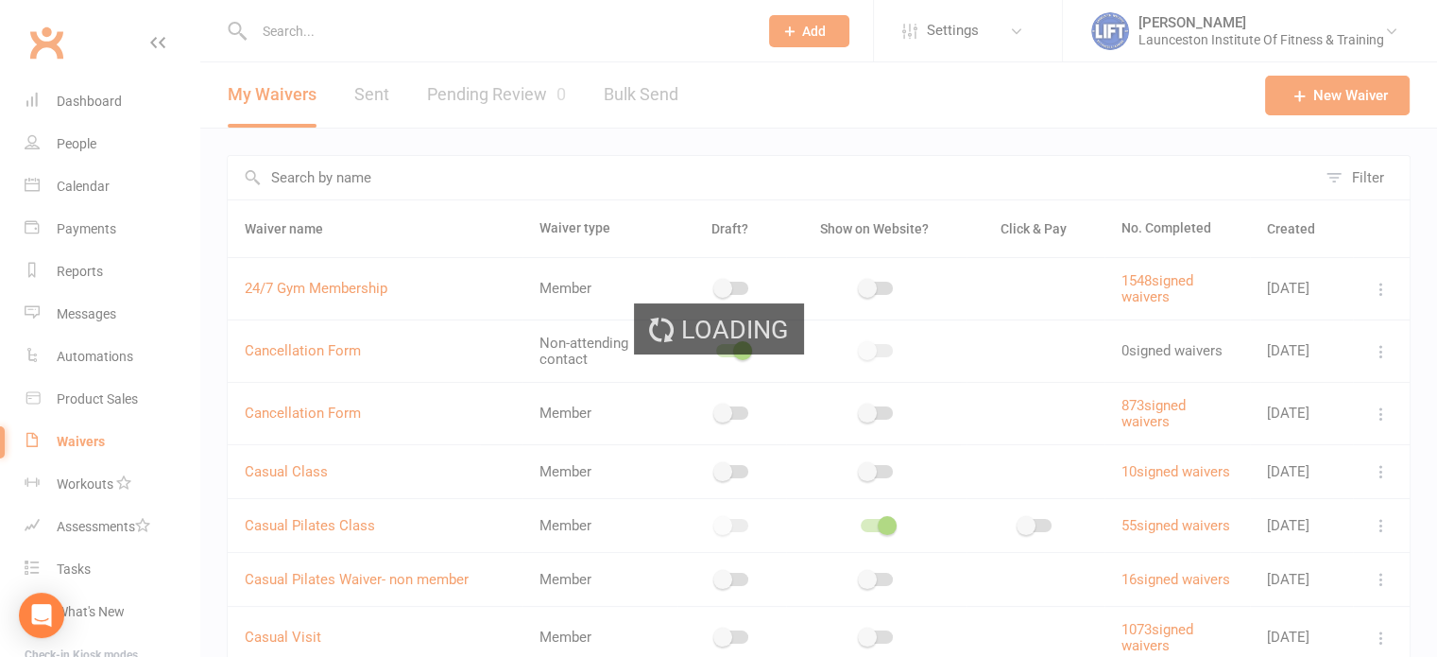
select select "select"
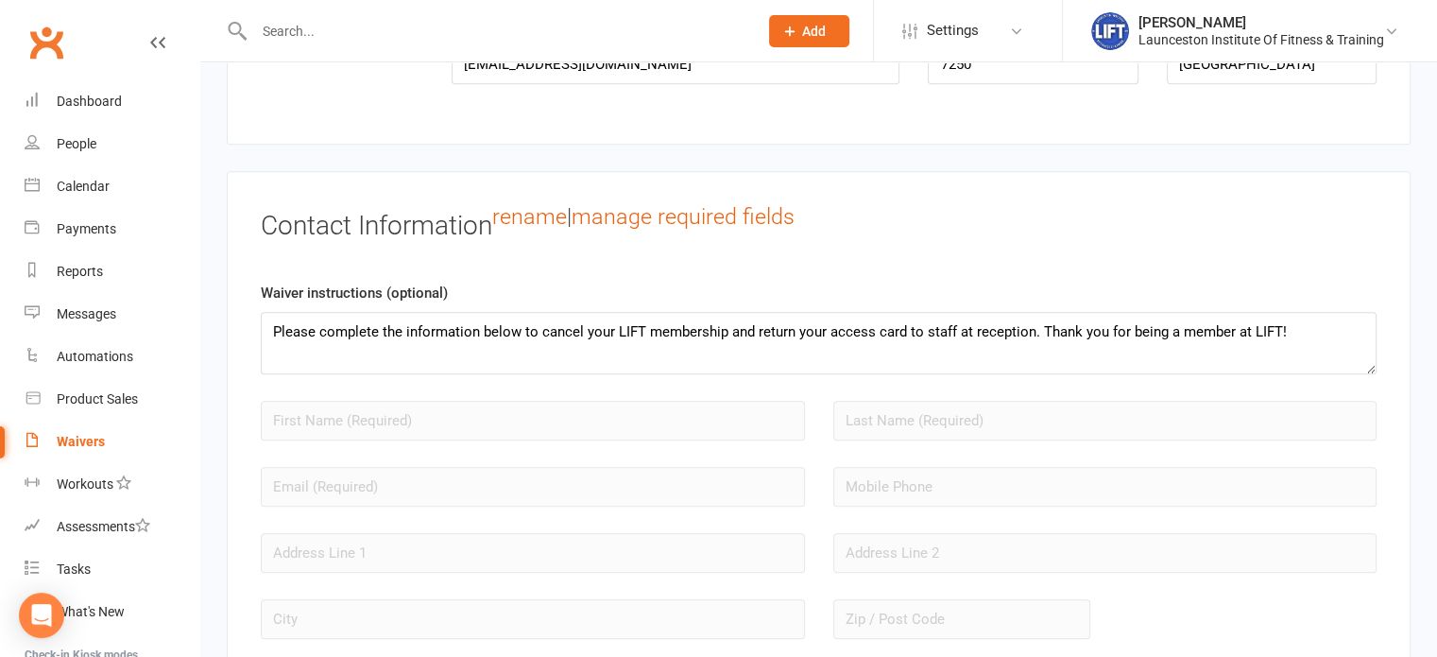
scroll to position [1384, 0]
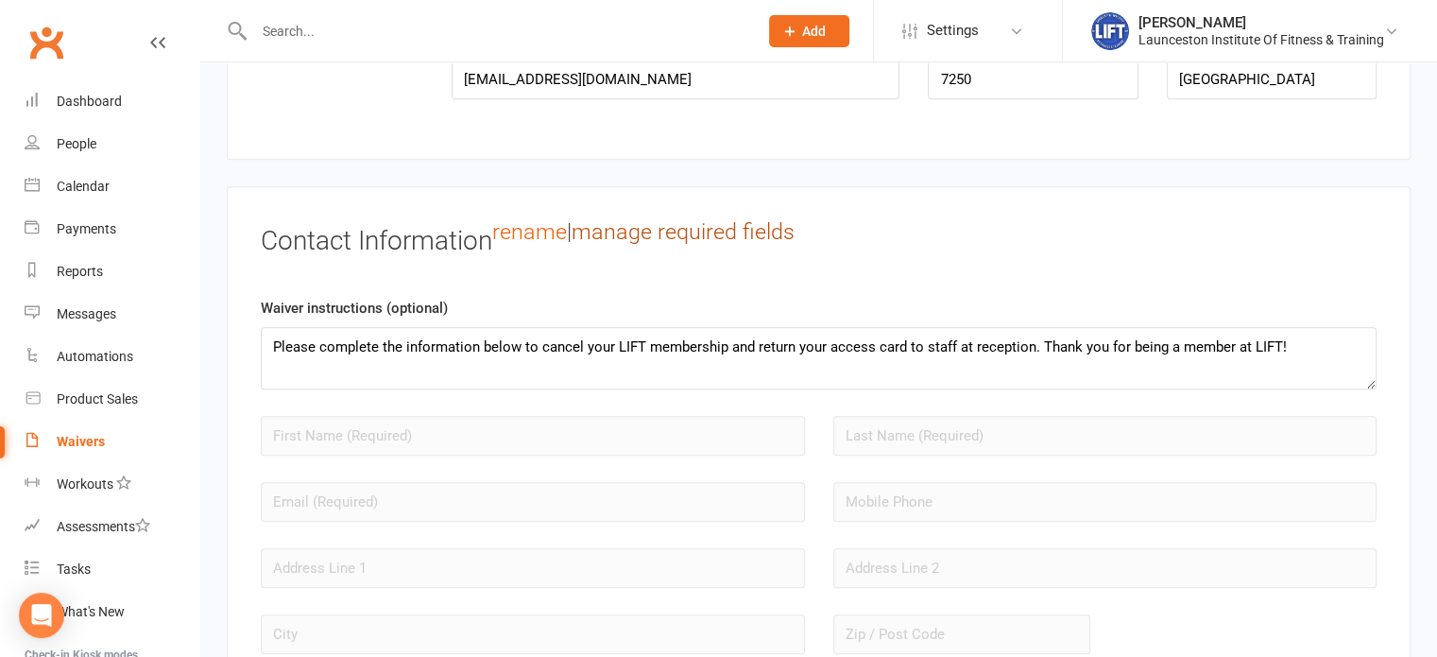
click at [745, 228] on link "manage required fields" at bounding box center [683, 231] width 223 height 26
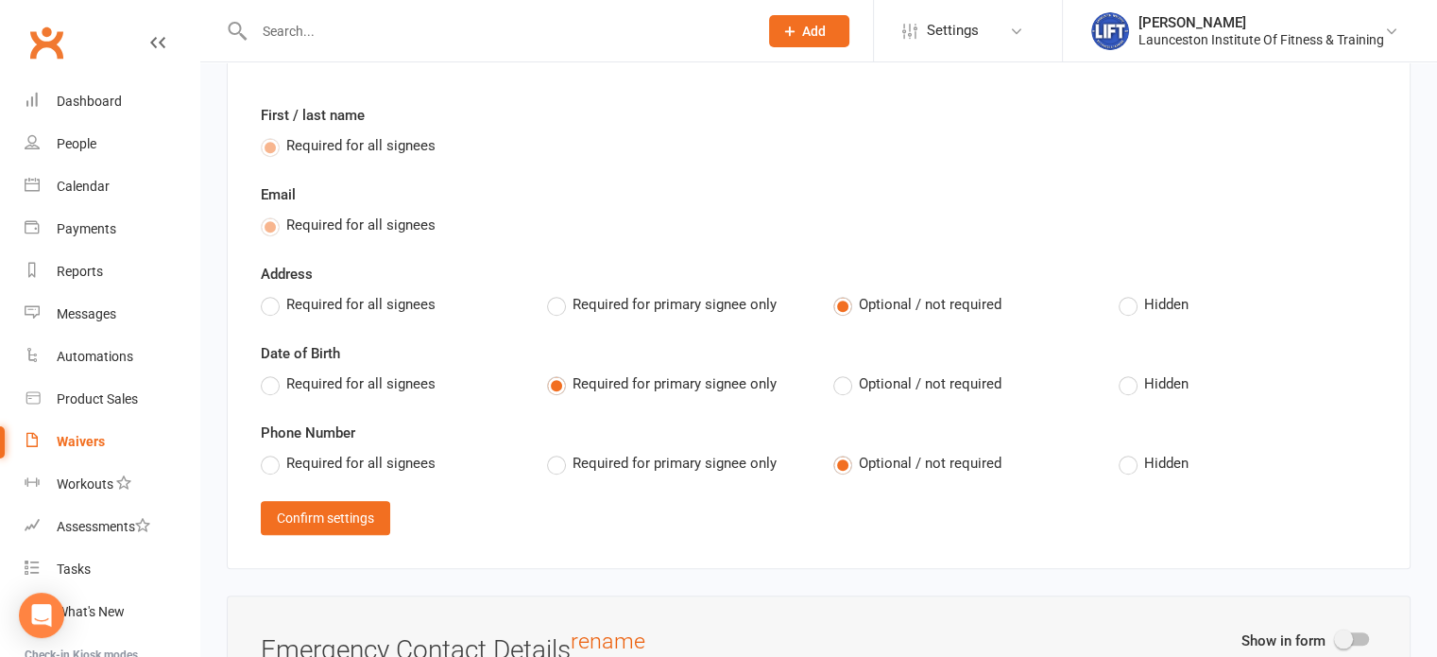
scroll to position [1573, 0]
click at [1131, 294] on label "Hidden" at bounding box center [1154, 302] width 70 height 23
click at [1131, 291] on input "Hidden" at bounding box center [1125, 291] width 12 height 0
click at [1134, 378] on label "Hidden" at bounding box center [1154, 381] width 70 height 23
click at [1131, 370] on input "Hidden" at bounding box center [1125, 370] width 12 height 0
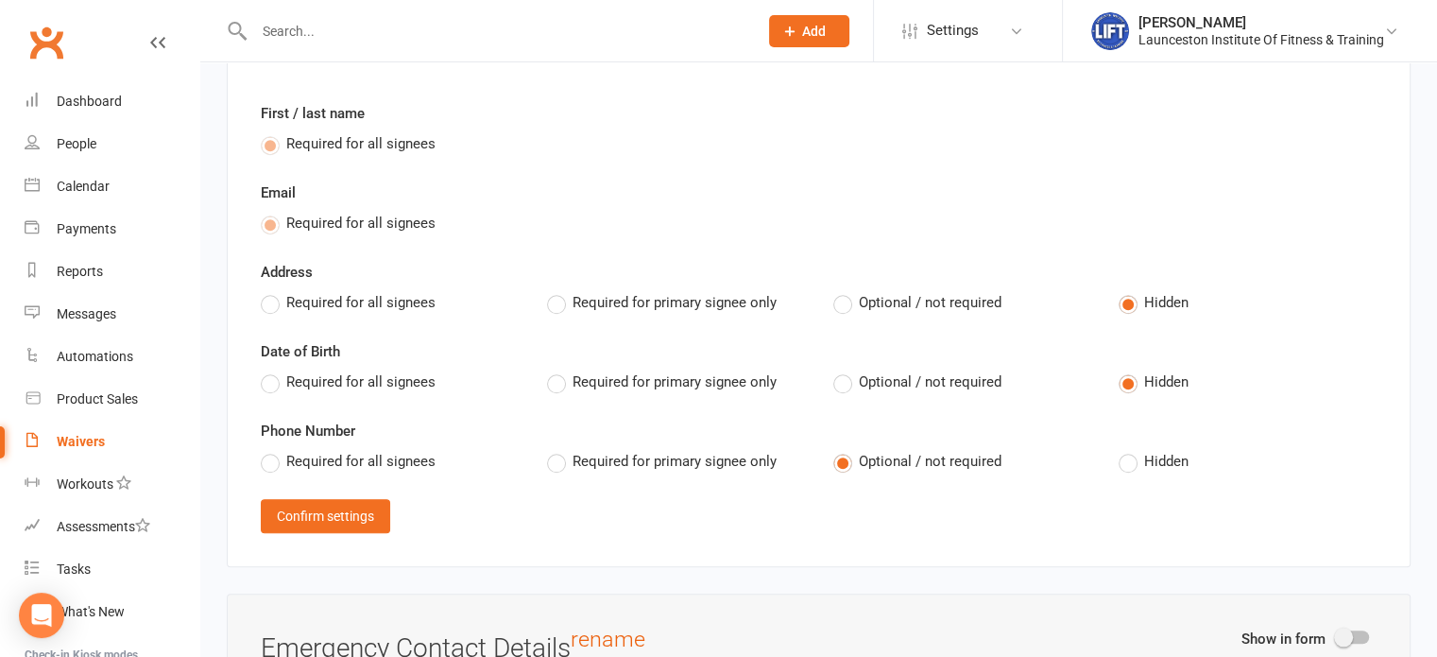
click at [272, 458] on label "Required for all signees" at bounding box center [348, 461] width 175 height 23
click at [272, 450] on input "Required for all signees" at bounding box center [267, 450] width 12 height 0
click at [329, 506] on button "Confirm settings" at bounding box center [325, 516] width 129 height 34
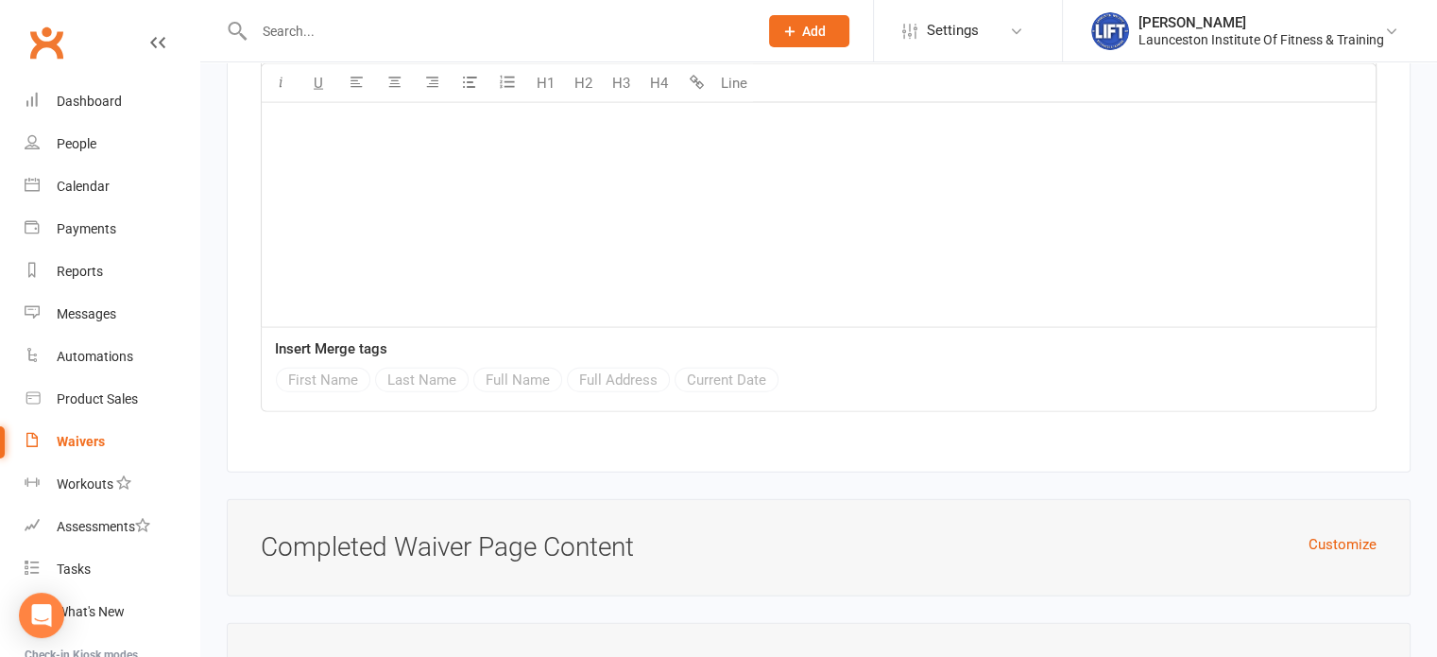
scroll to position [4703, 0]
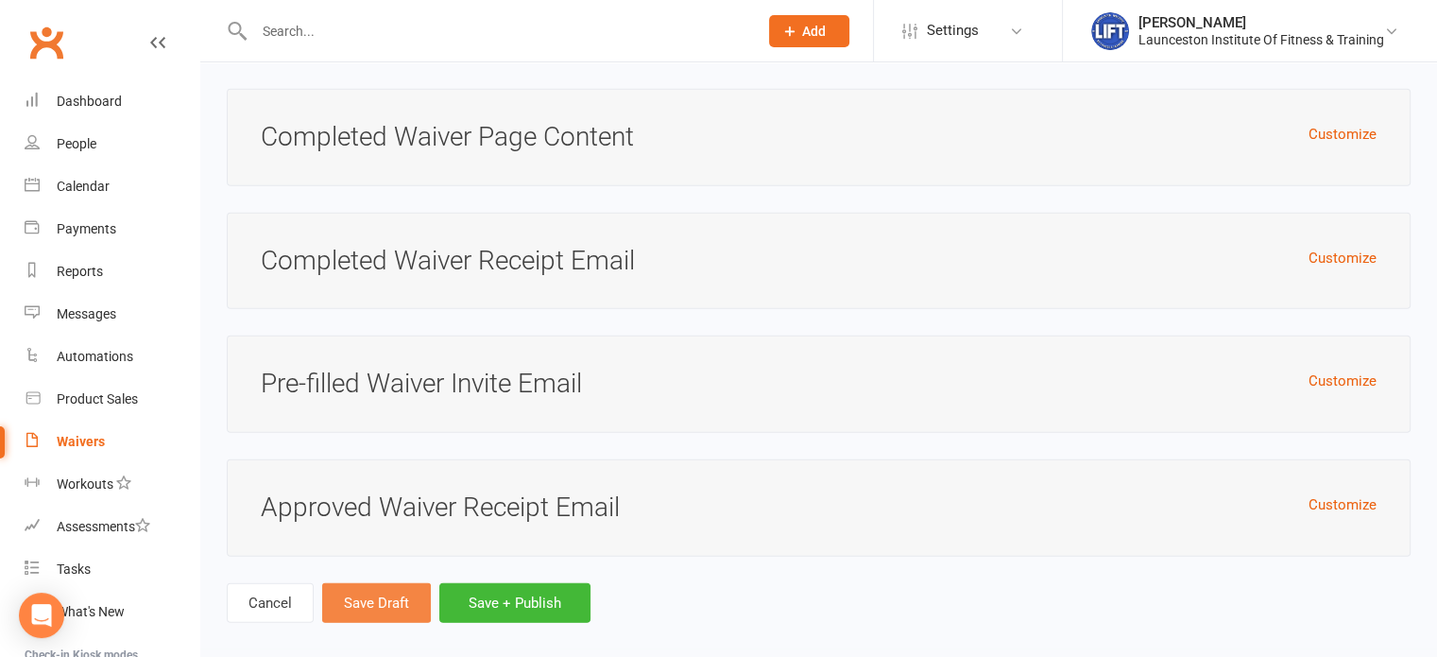
click at [366, 583] on button "Save Draft" at bounding box center [376, 603] width 109 height 40
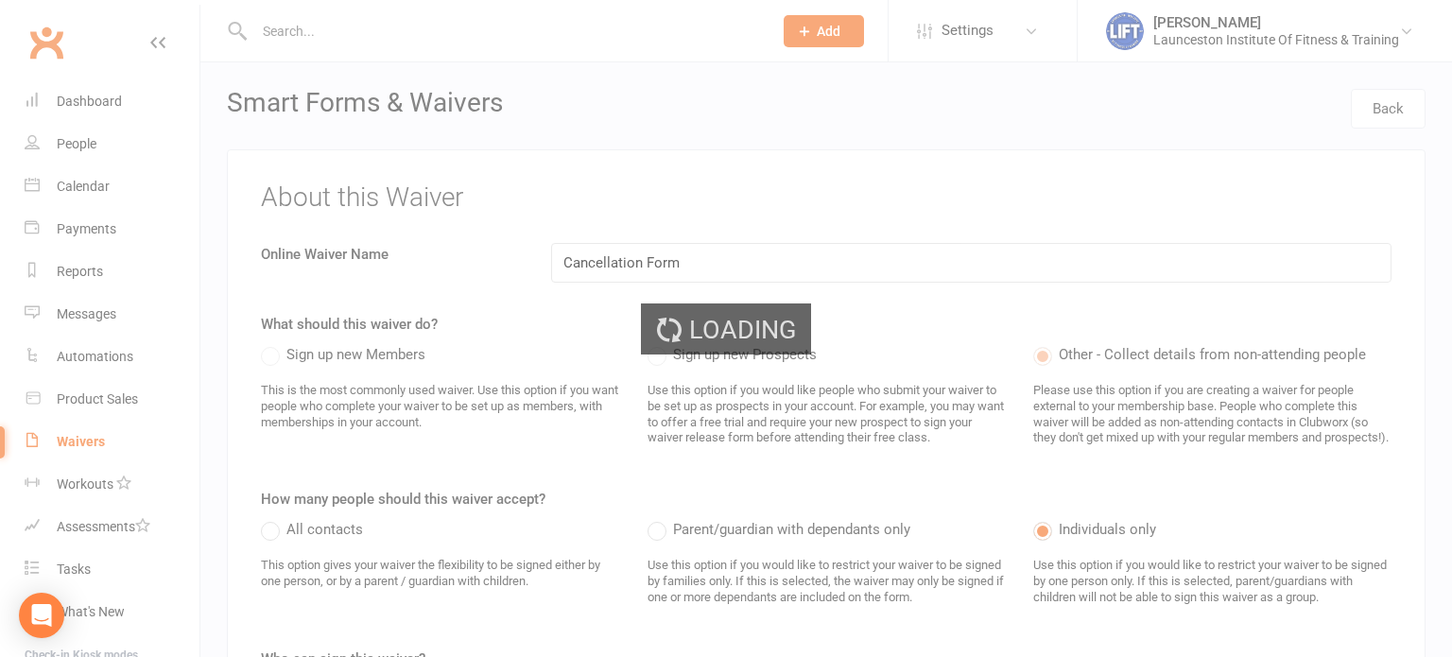
select select "100"
